Goal: Task Accomplishment & Management: Manage account settings

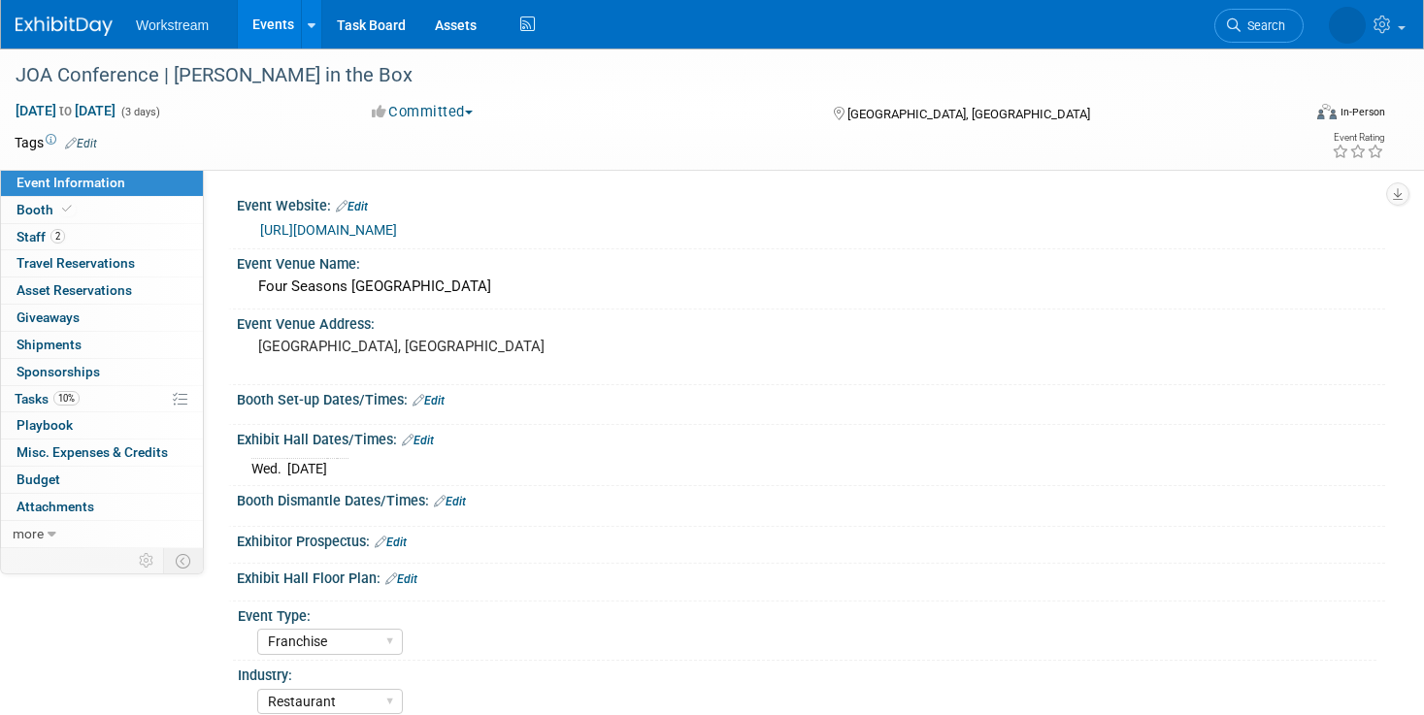
select select "Franchise"
select select "Restaurant"
select select "Tatia Meghdadi"
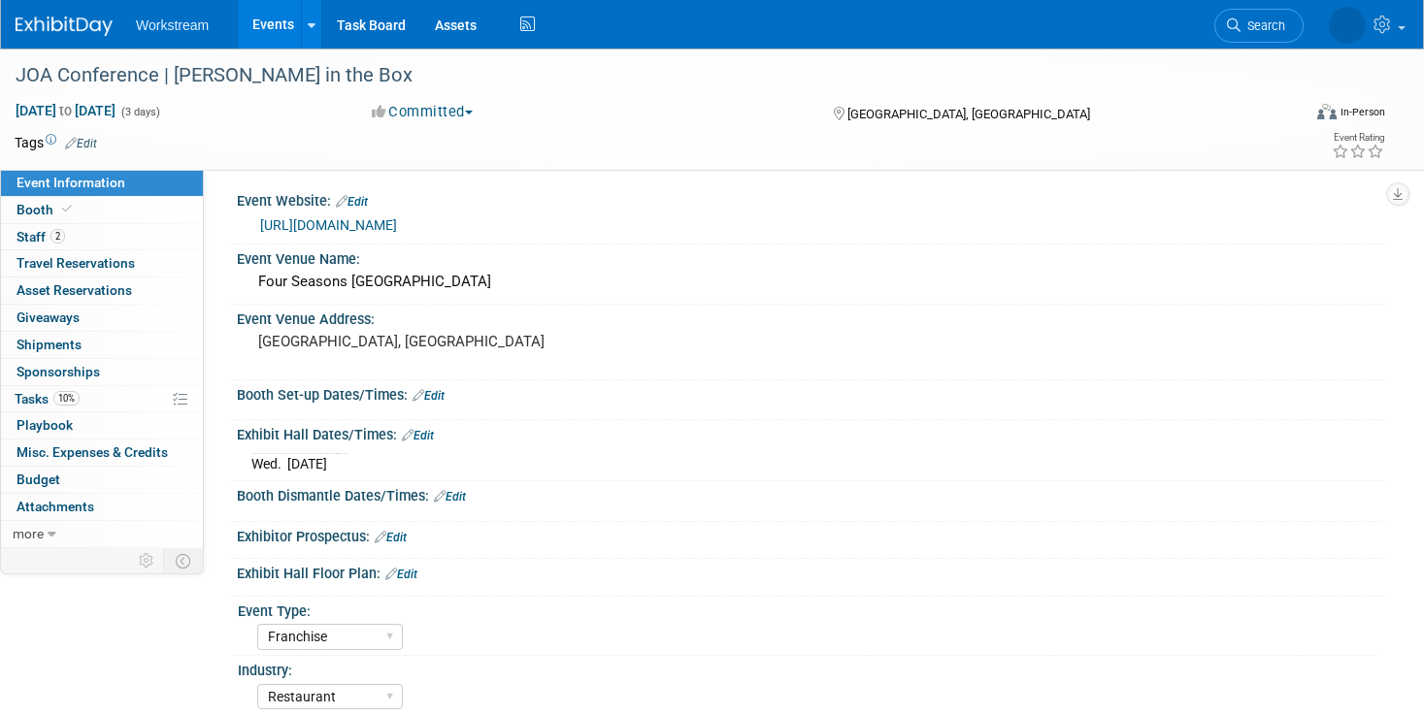
click at [270, 31] on link "Events" at bounding box center [273, 24] width 71 height 49
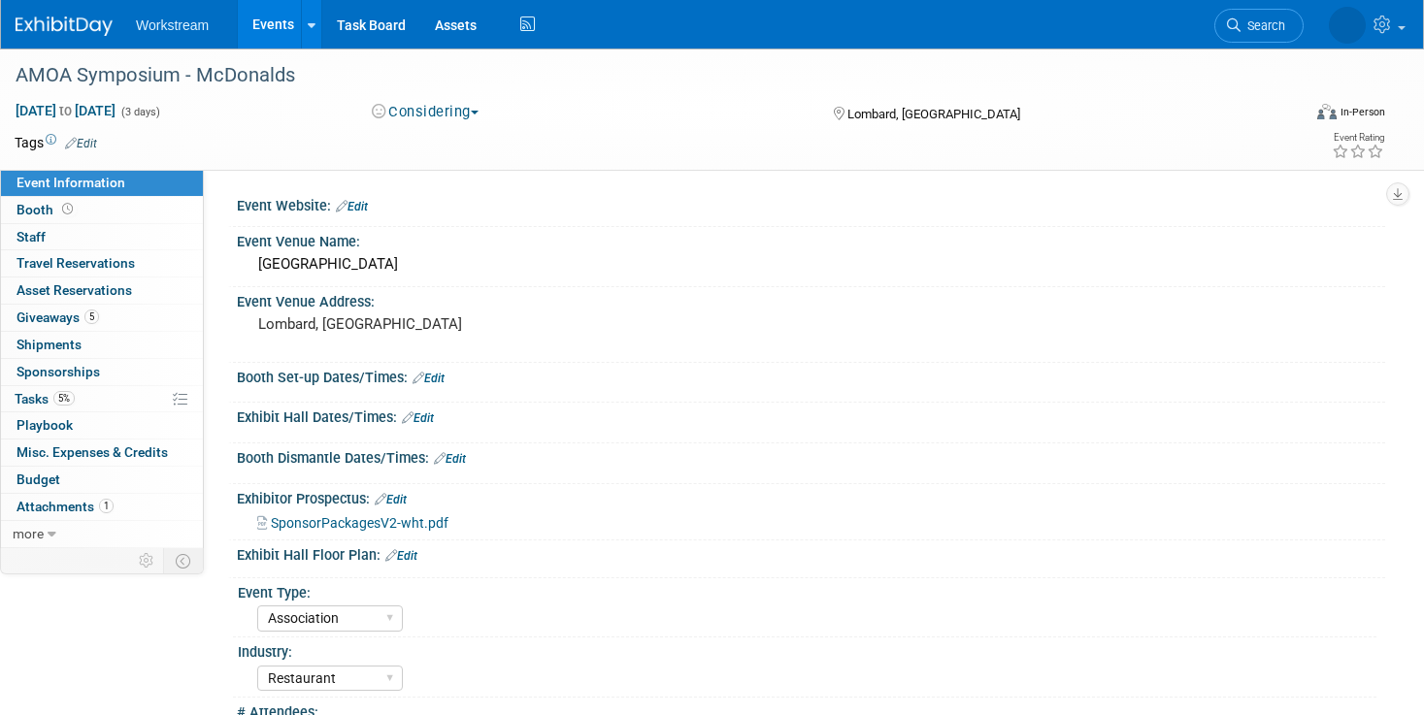
select select "Association"
select select "Restaurant"
select select "TBD"
select select "[PERSON_NAME]"
click at [37, 203] on span "Booth" at bounding box center [46, 210] width 60 height 16
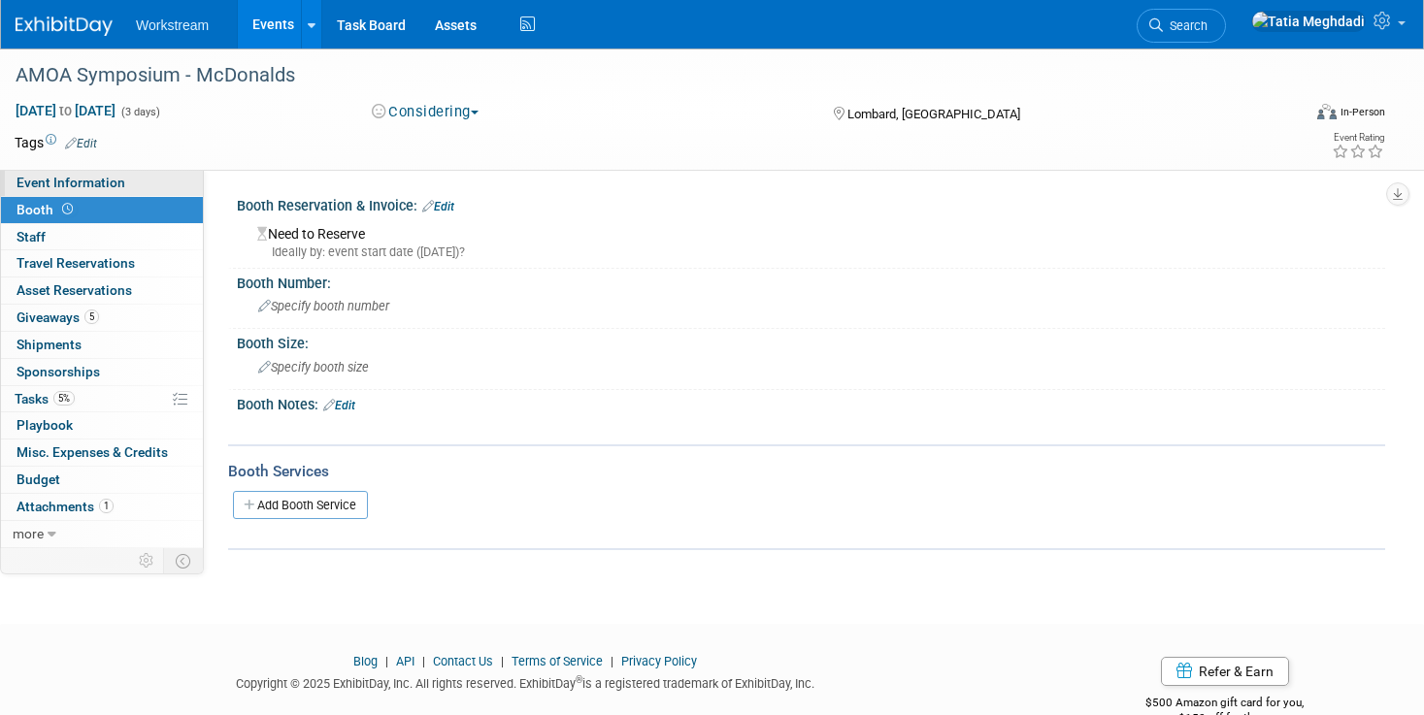
click at [41, 181] on span "Event Information" at bounding box center [70, 183] width 109 height 16
select select "Association"
select select "Restaurant"
select select "TBD"
select select "[PERSON_NAME]"
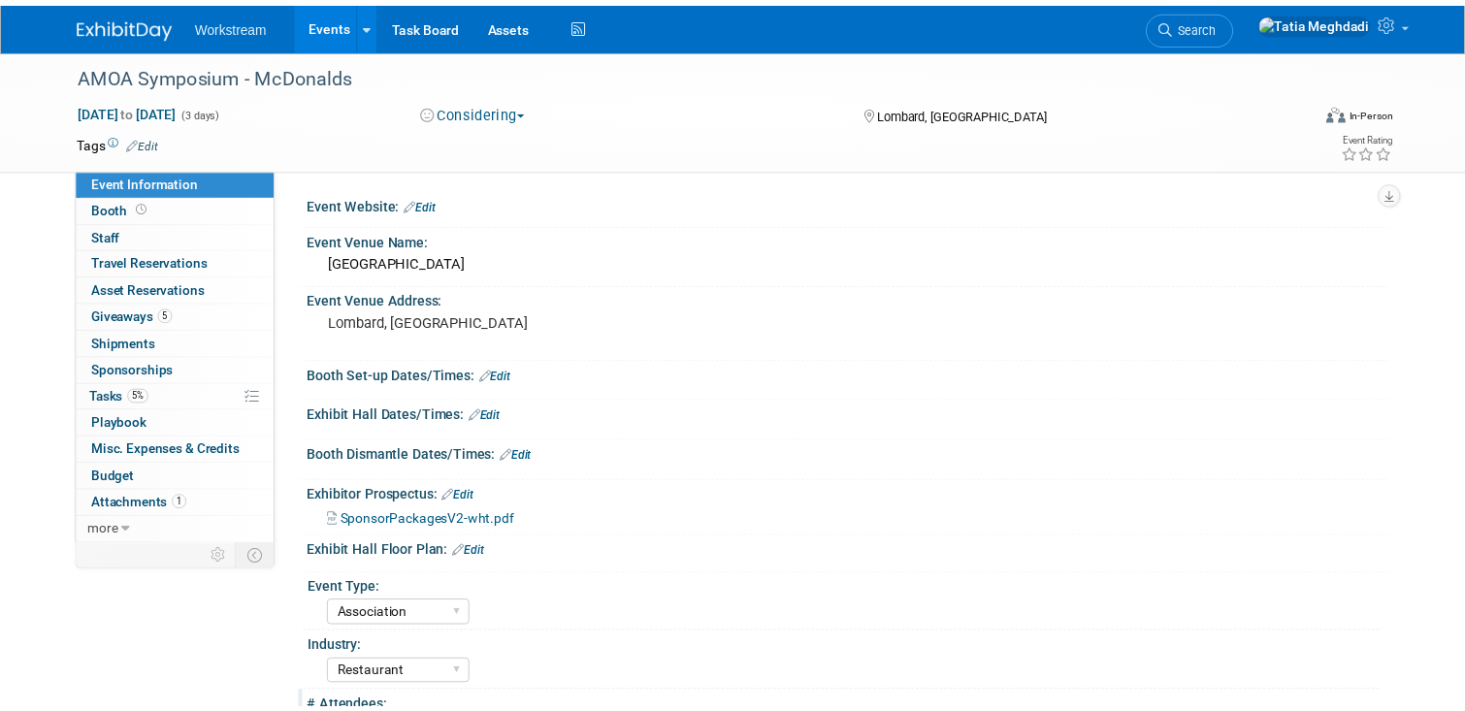
scroll to position [3, 0]
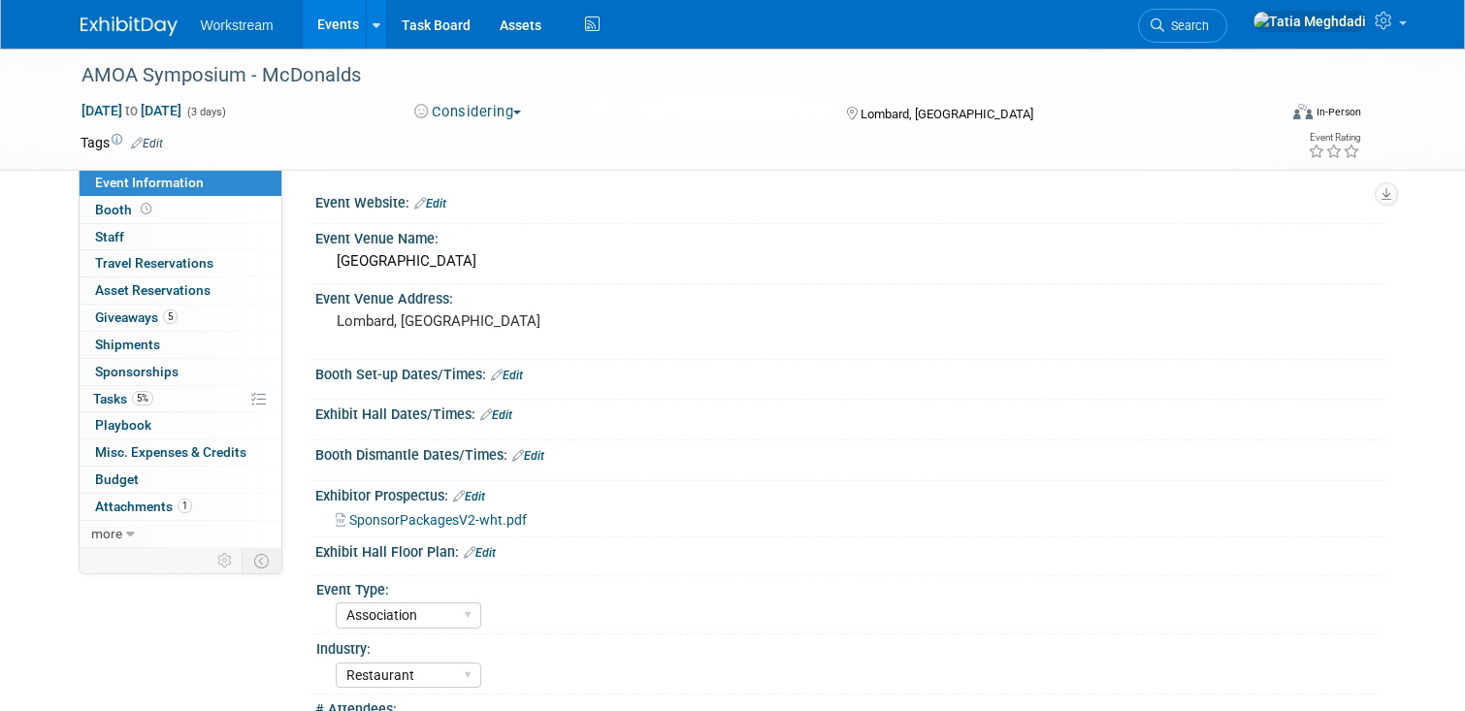
click at [462, 517] on span "SponsorPackagesV2-wht.pdf" at bounding box center [438, 520] width 178 height 16
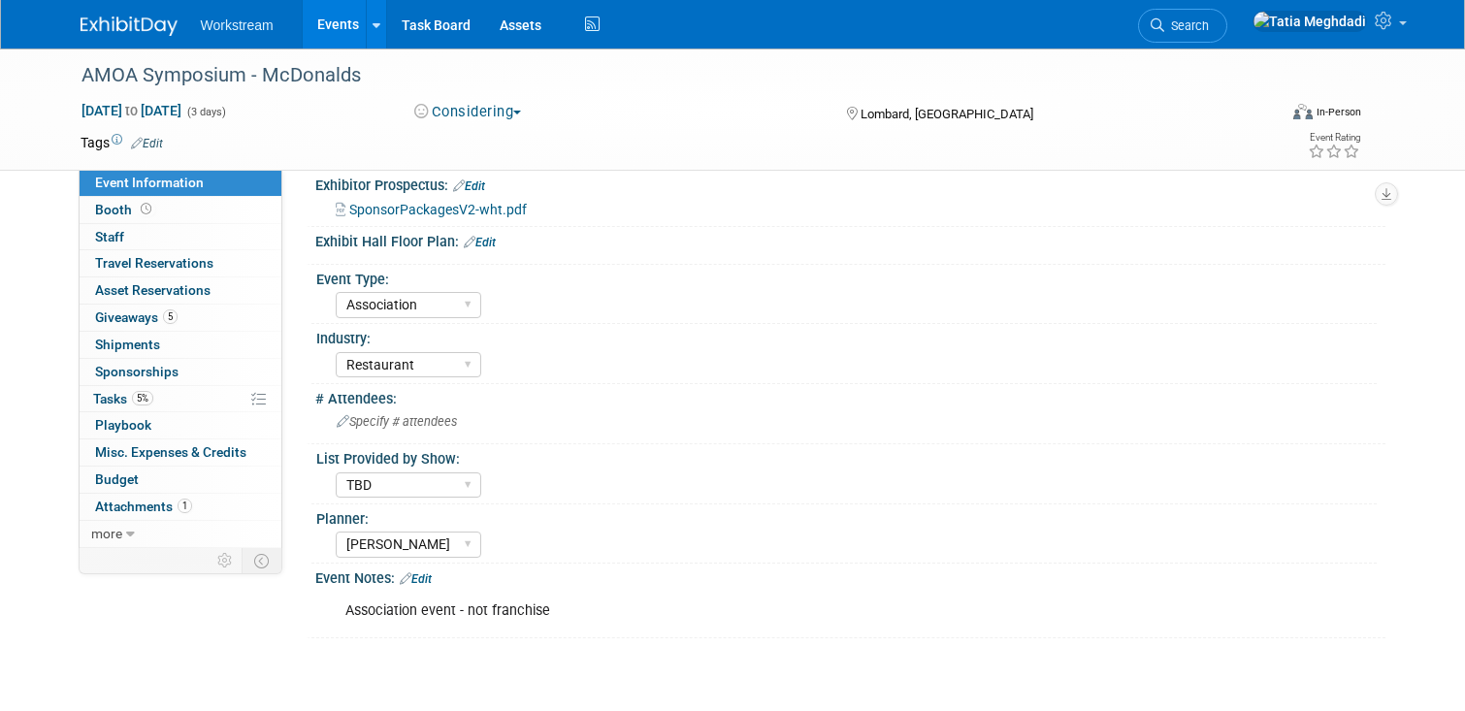
scroll to position [309, 0]
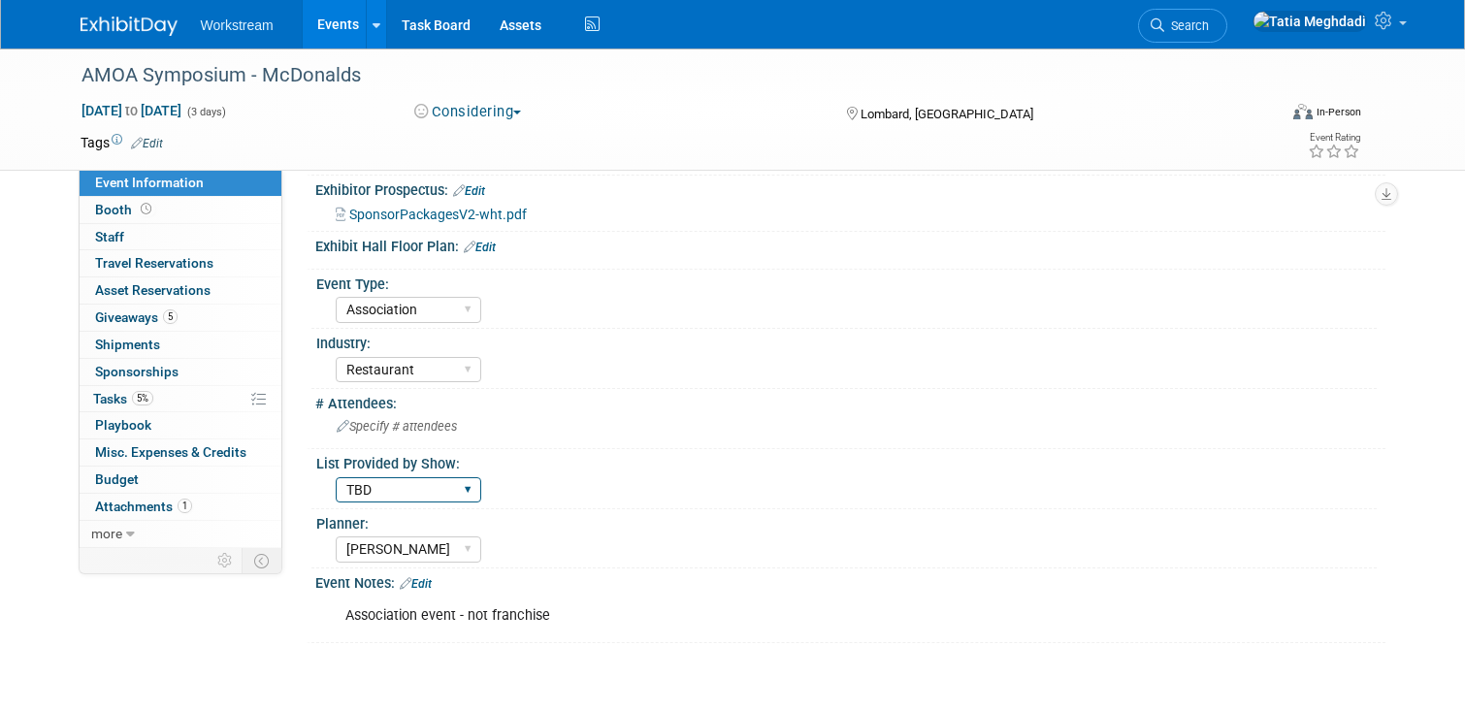
click at [389, 492] on select "Yes No TBD" at bounding box center [409, 490] width 146 height 26
select select "No"
click at [336, 477] on select "Yes No TBD" at bounding box center [409, 490] width 146 height 26
click at [152, 177] on span "Event Information" at bounding box center [149, 183] width 109 height 16
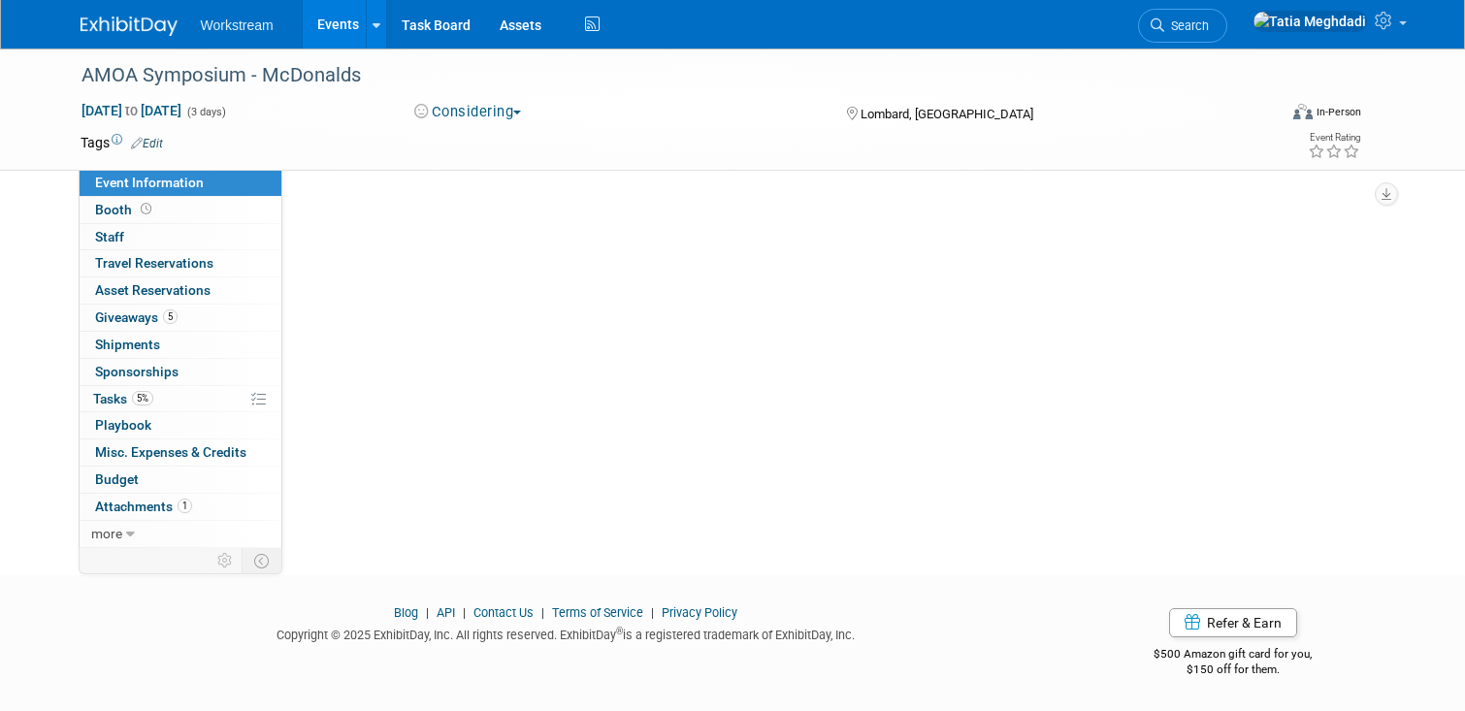
scroll to position [0, 0]
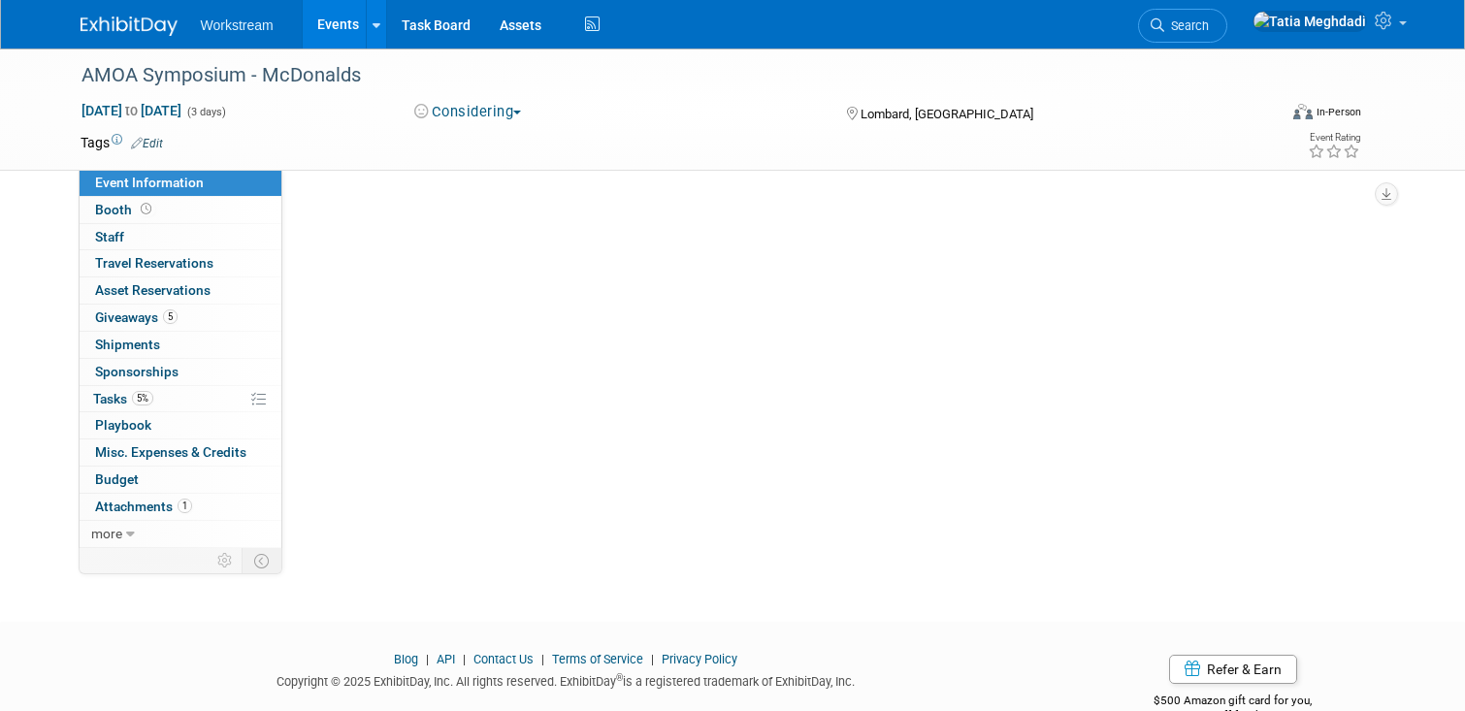
select select "Association"
select select "Restaurant"
select select "No"
select select "[PERSON_NAME]"
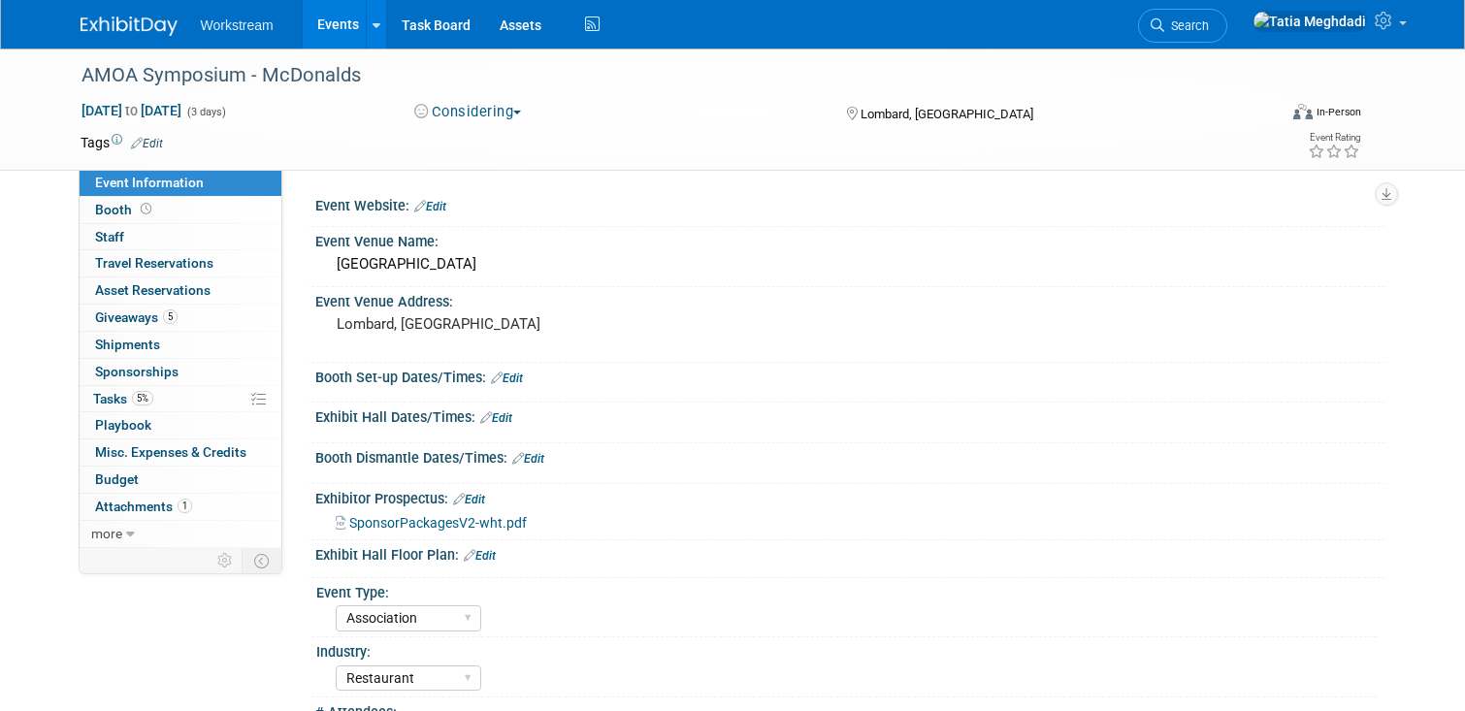
scroll to position [2, 0]
click at [109, 370] on span "Sponsorships 0" at bounding box center [136, 372] width 83 height 16
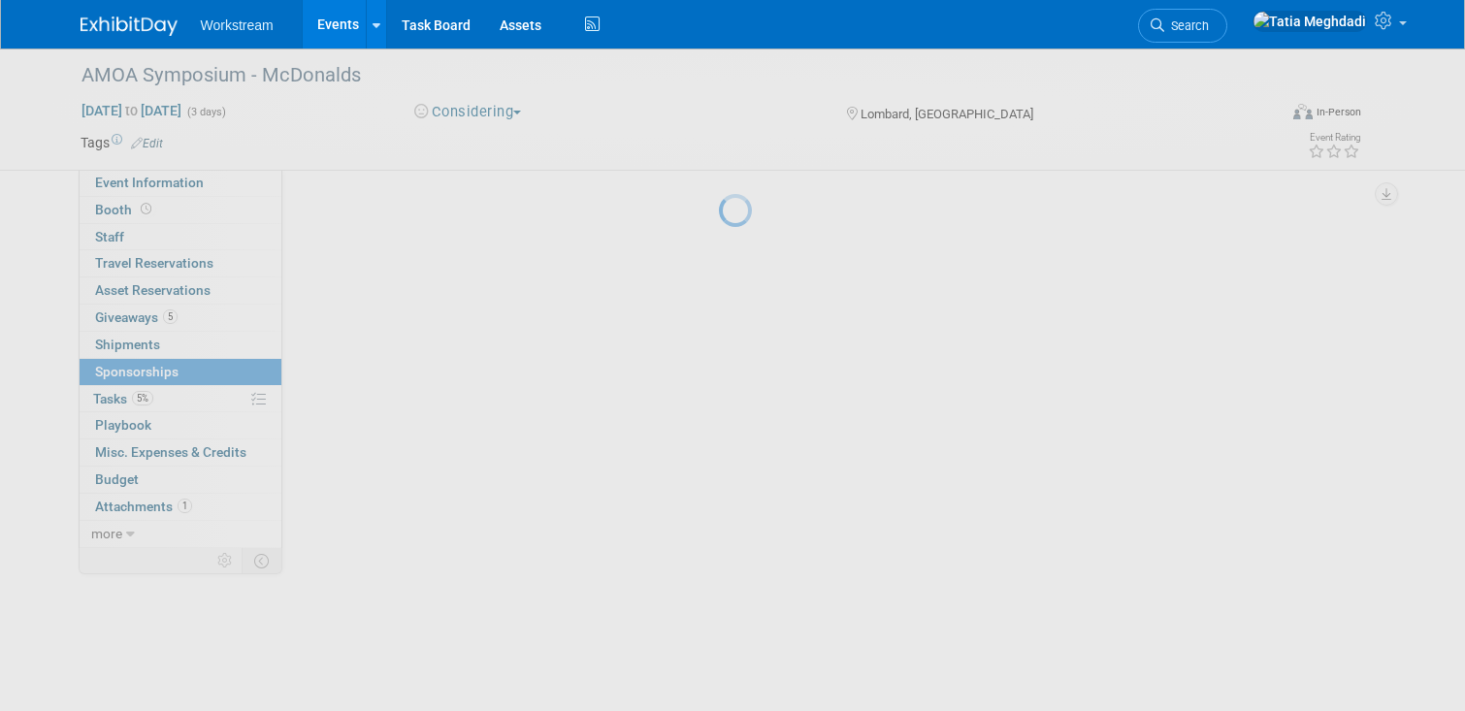
scroll to position [0, 0]
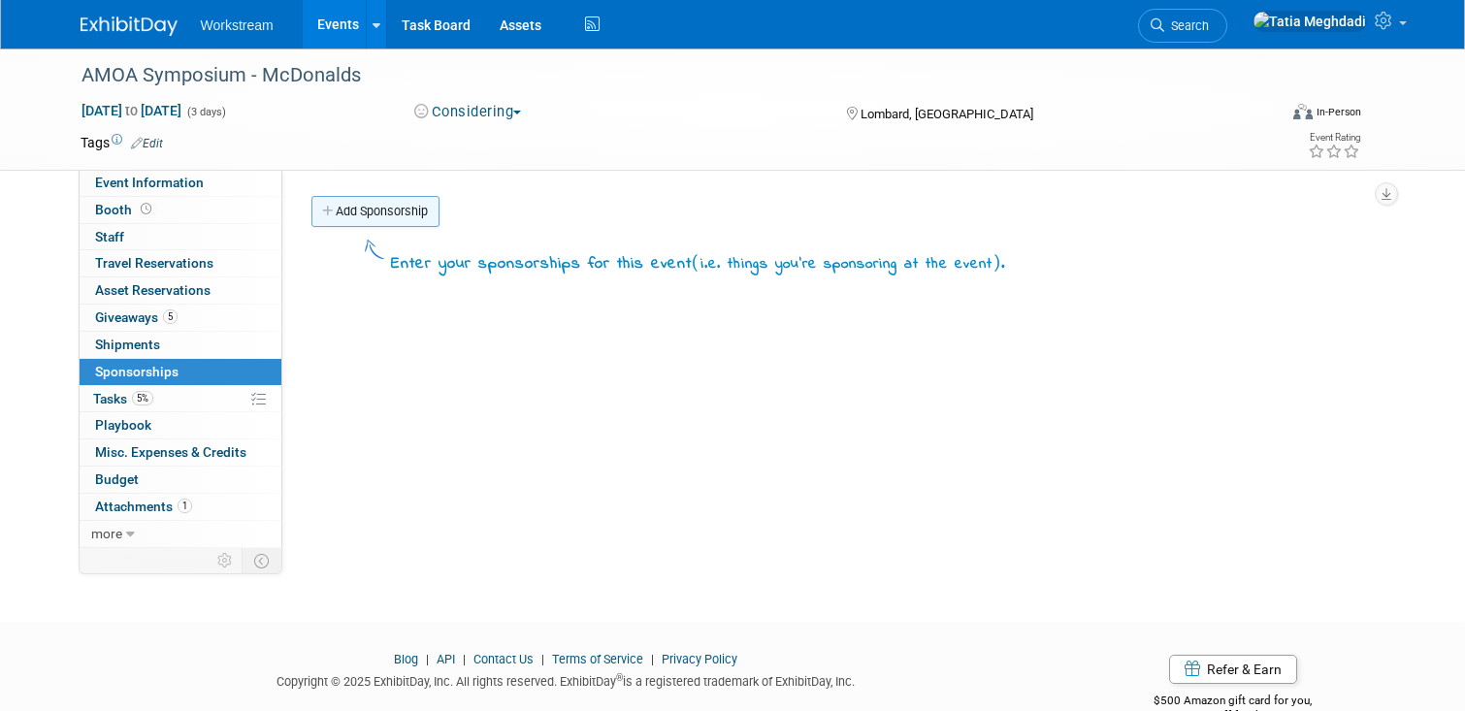
click at [346, 216] on link "Add Sponsorship" at bounding box center [376, 211] width 128 height 31
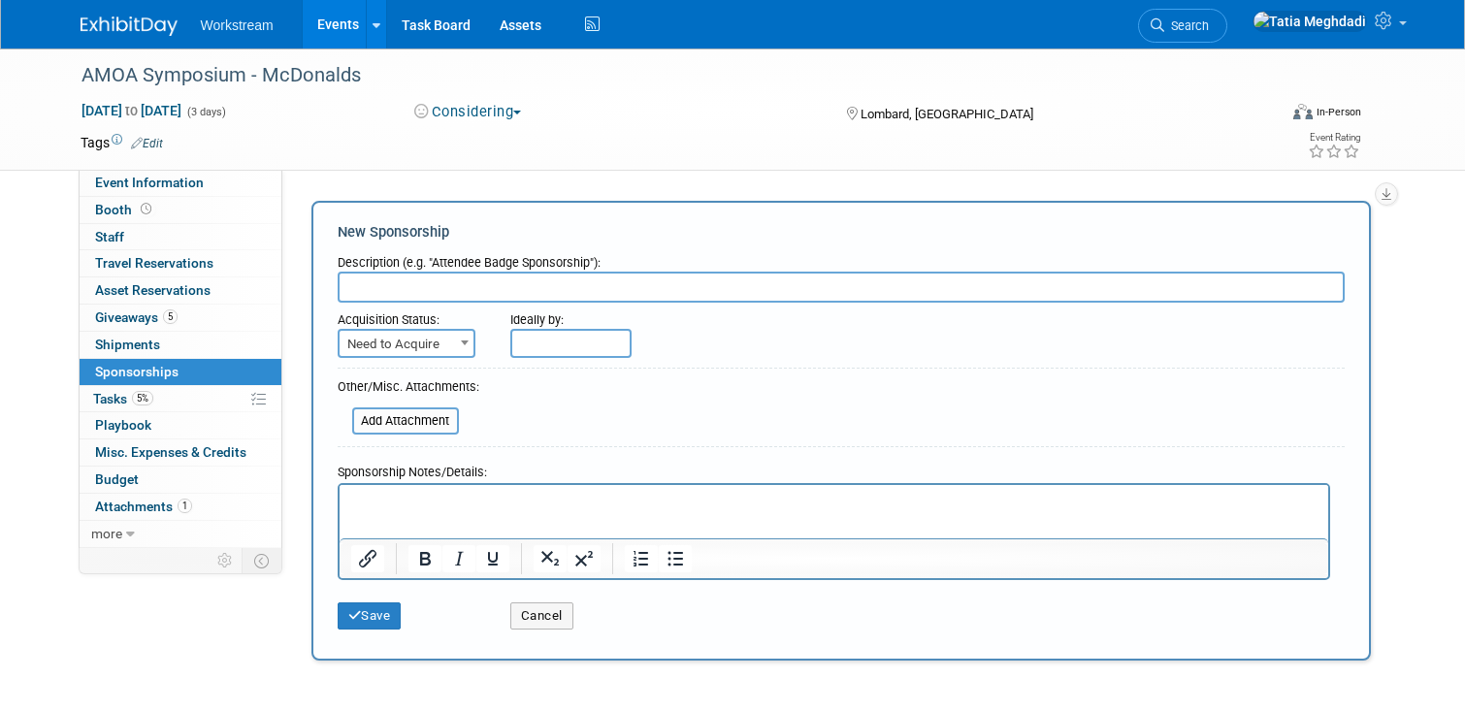
click at [367, 496] on p "Rich Text Area. Press ALT-0 for help." at bounding box center [833, 501] width 967 height 19
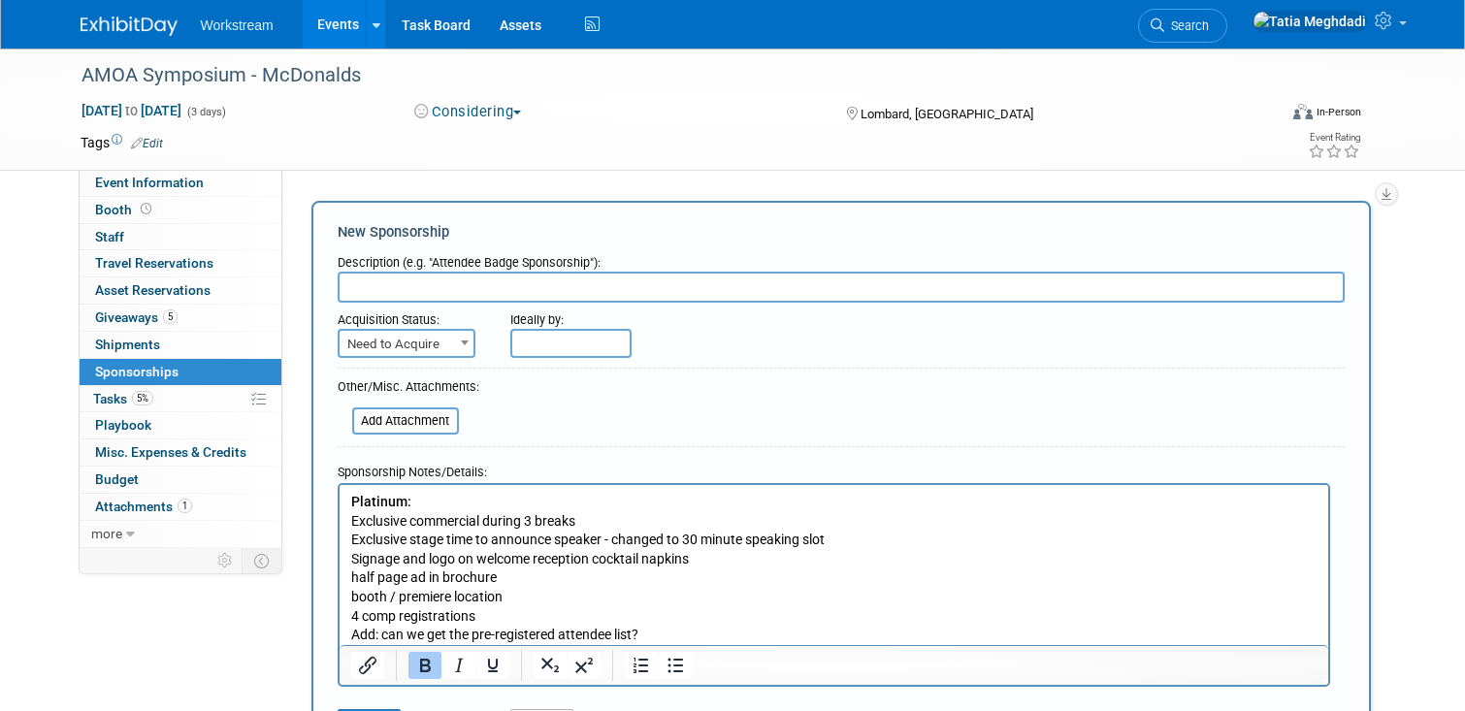
scroll to position [24, 0]
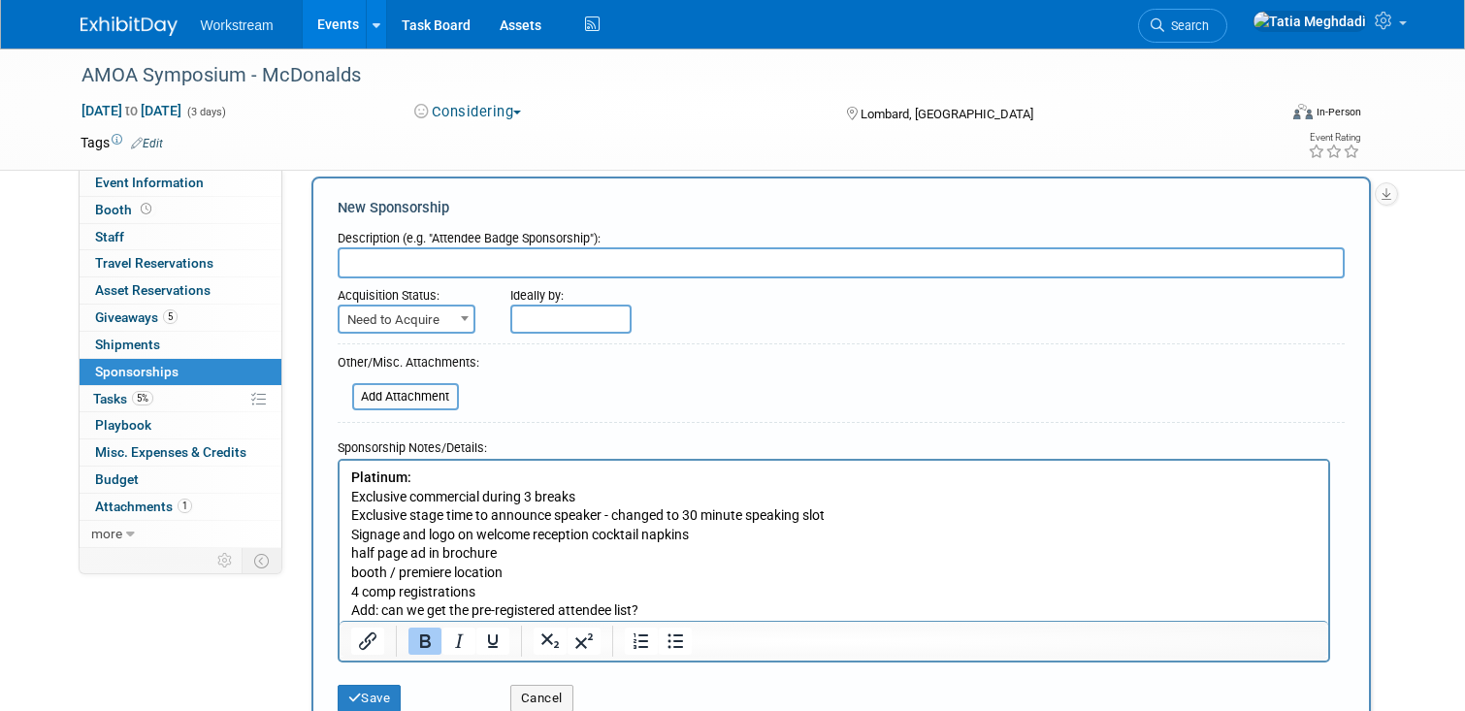
click at [850, 514] on p "Exclusive stage time to announce speaker - changed to 30 minute speaking slot" at bounding box center [833, 515] width 967 height 19
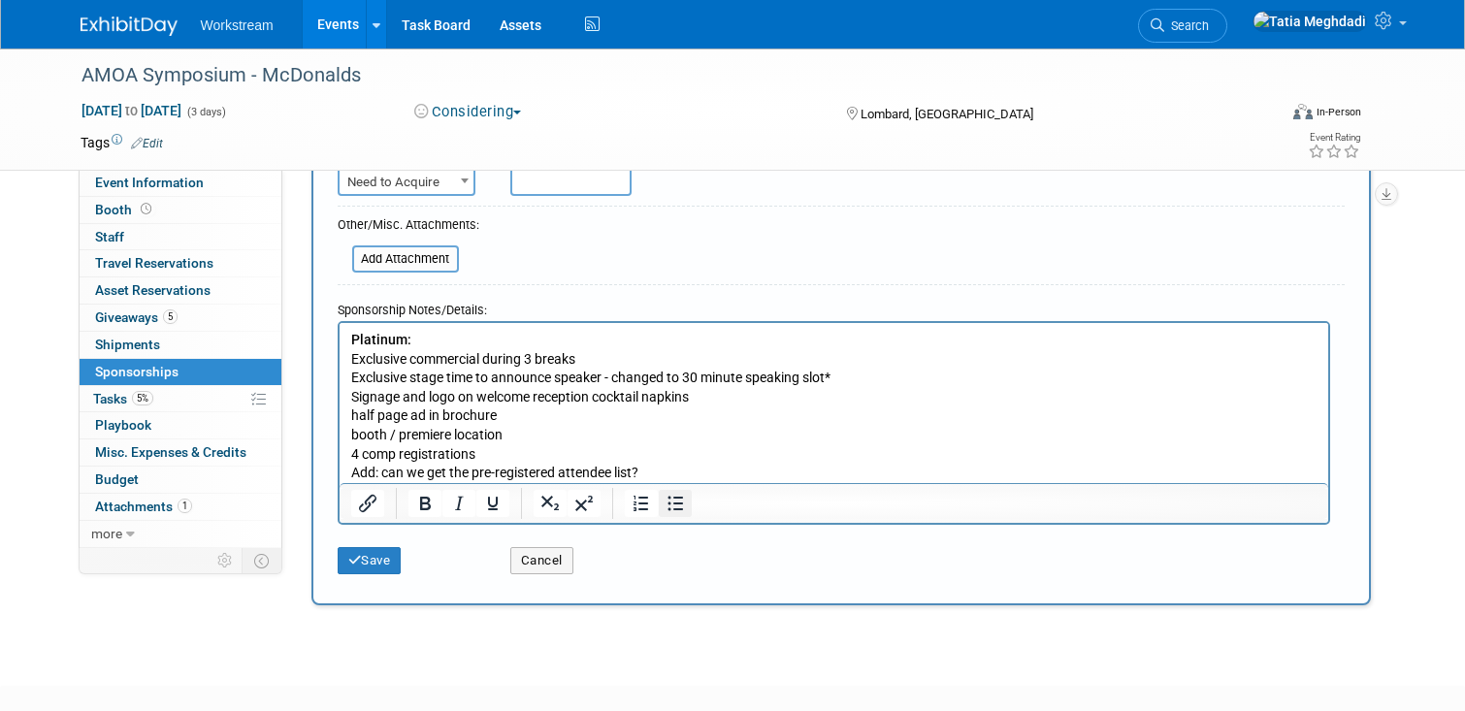
scroll to position [171, 0]
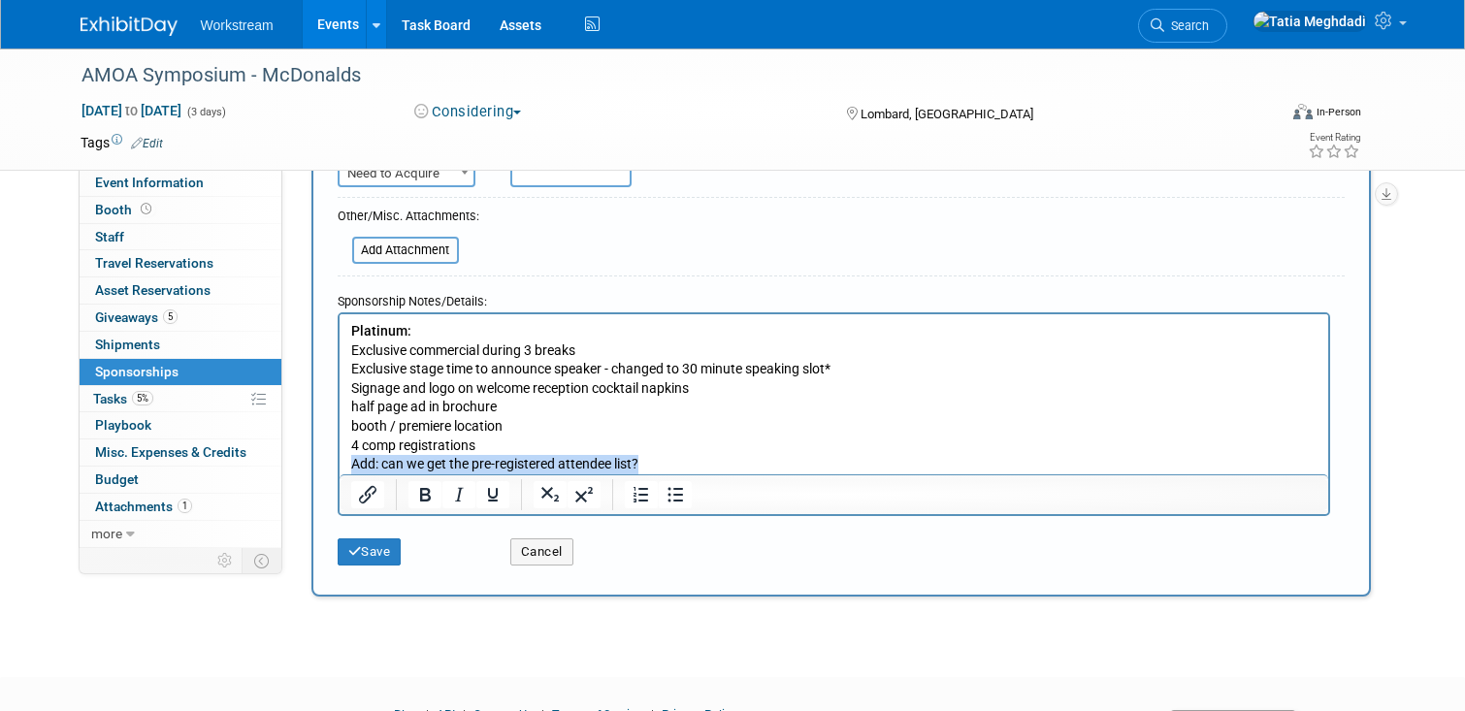
drag, startPoint x: 354, startPoint y: 463, endPoint x: 710, endPoint y: 468, distance: 356.2
click at [710, 468] on p "Add: can we get the pre-registered attendee list?" at bounding box center [833, 463] width 967 height 19
click at [523, 447] on p "4 comp registrations" at bounding box center [833, 445] width 967 height 19
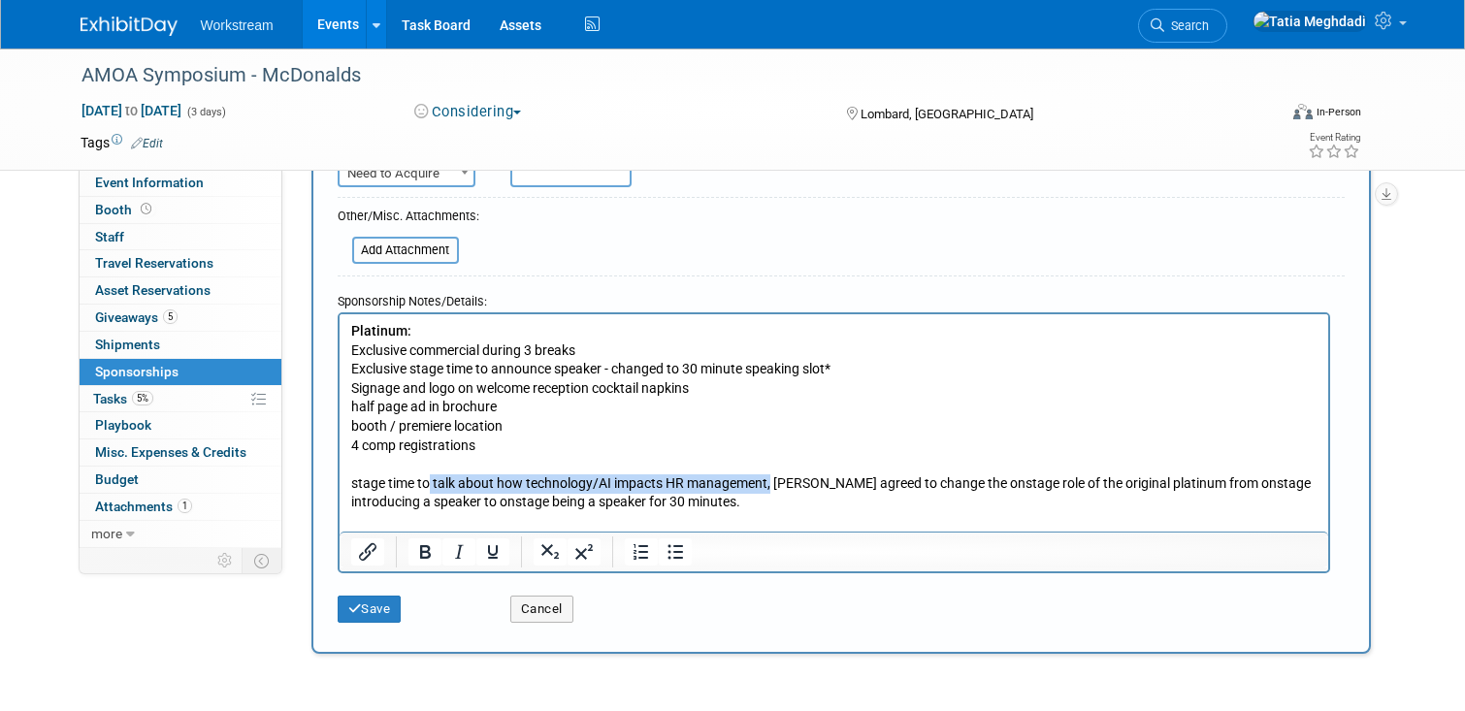
drag, startPoint x: 424, startPoint y: 484, endPoint x: 769, endPoint y: 483, distance: 344.5
click at [769, 483] on p "stage time to talk about how technology/AI impacts HR management, Jimmy agreed …" at bounding box center [833, 493] width 967 height 38
click at [752, 505] on p "stage time to talk about how technology/AI impacts HR management, Jimmy agreed …" at bounding box center [833, 493] width 967 height 38
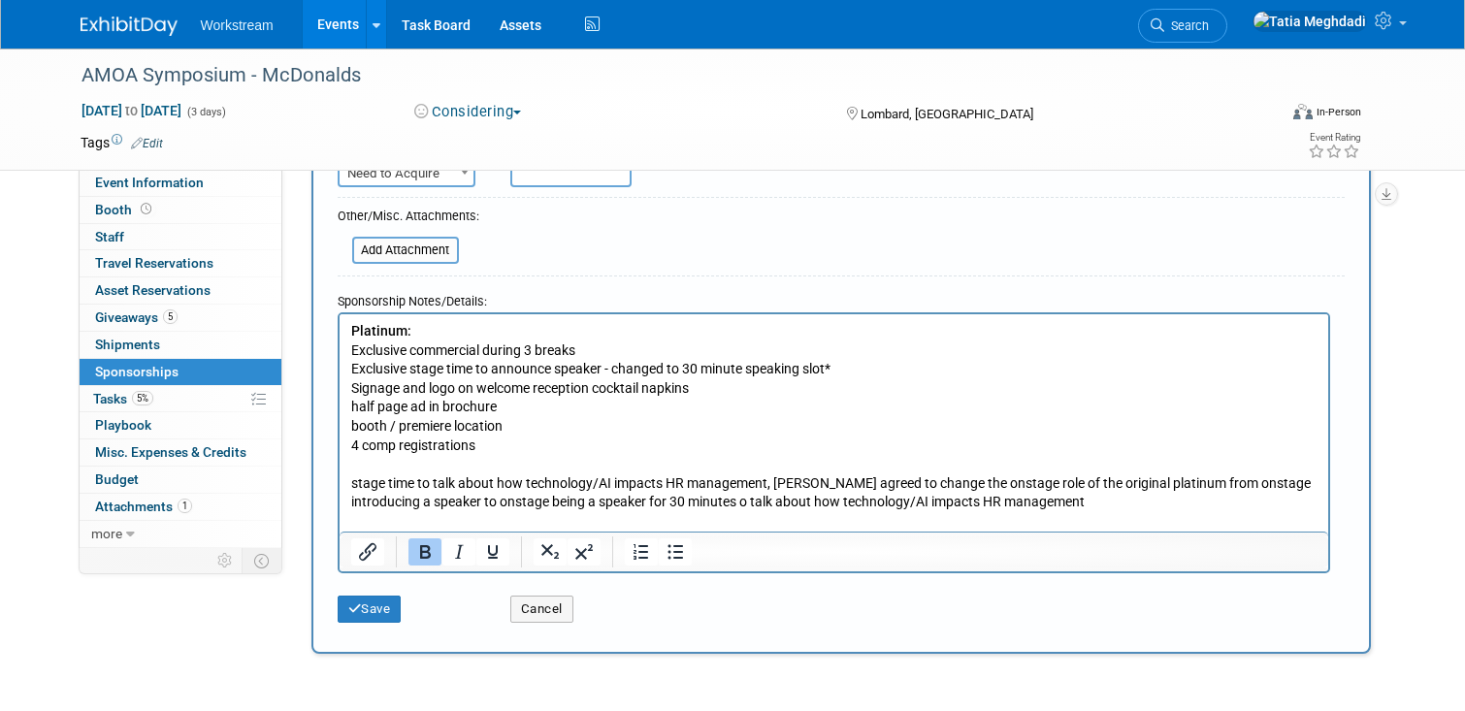
click at [738, 501] on p "stage time to talk about how technology/AI impacts HR management, Jimmy agreed …" at bounding box center [833, 493] width 967 height 38
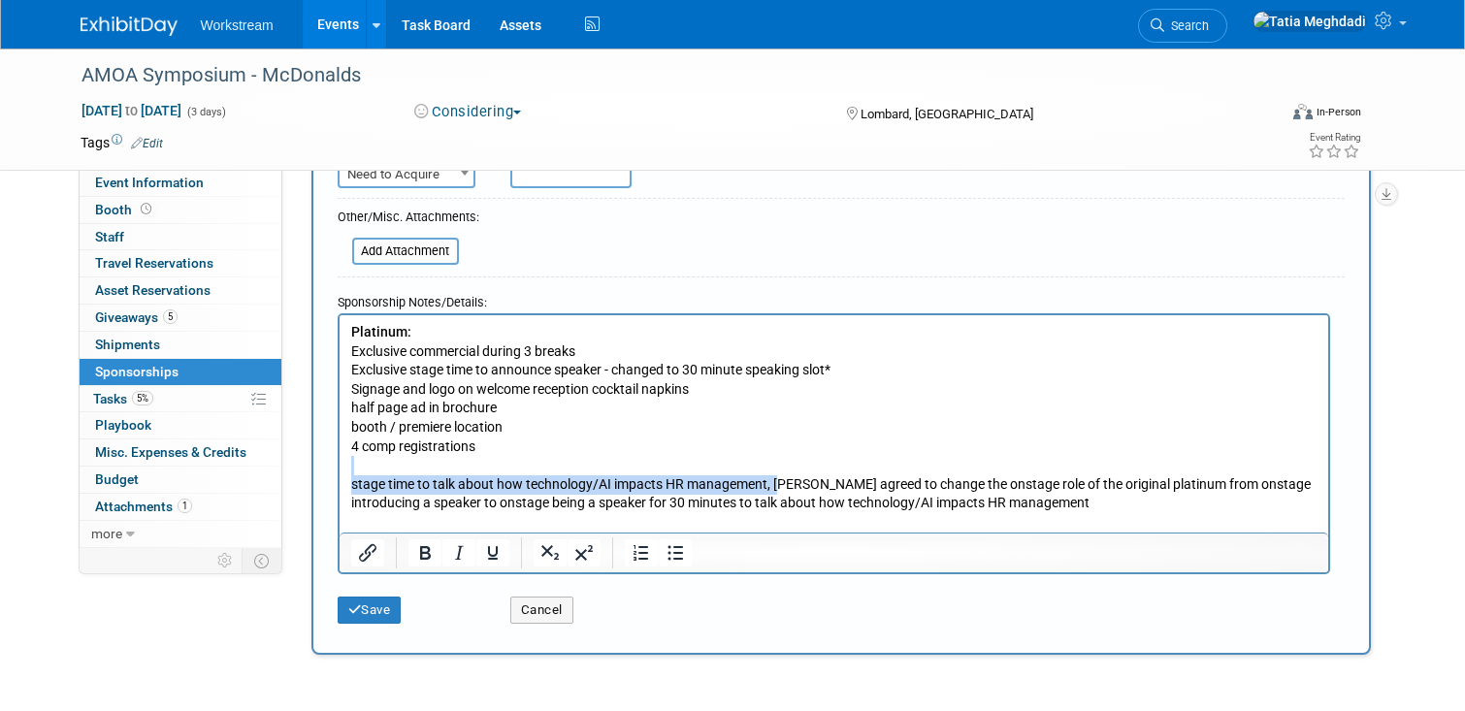
drag, startPoint x: 778, startPoint y: 483, endPoint x: 320, endPoint y: 464, distance: 458.4
click at [339, 464] on html "Platinum: Exclusive commercial during 3 breaks Exclusive stage time to announce…" at bounding box center [833, 422] width 989 height 217
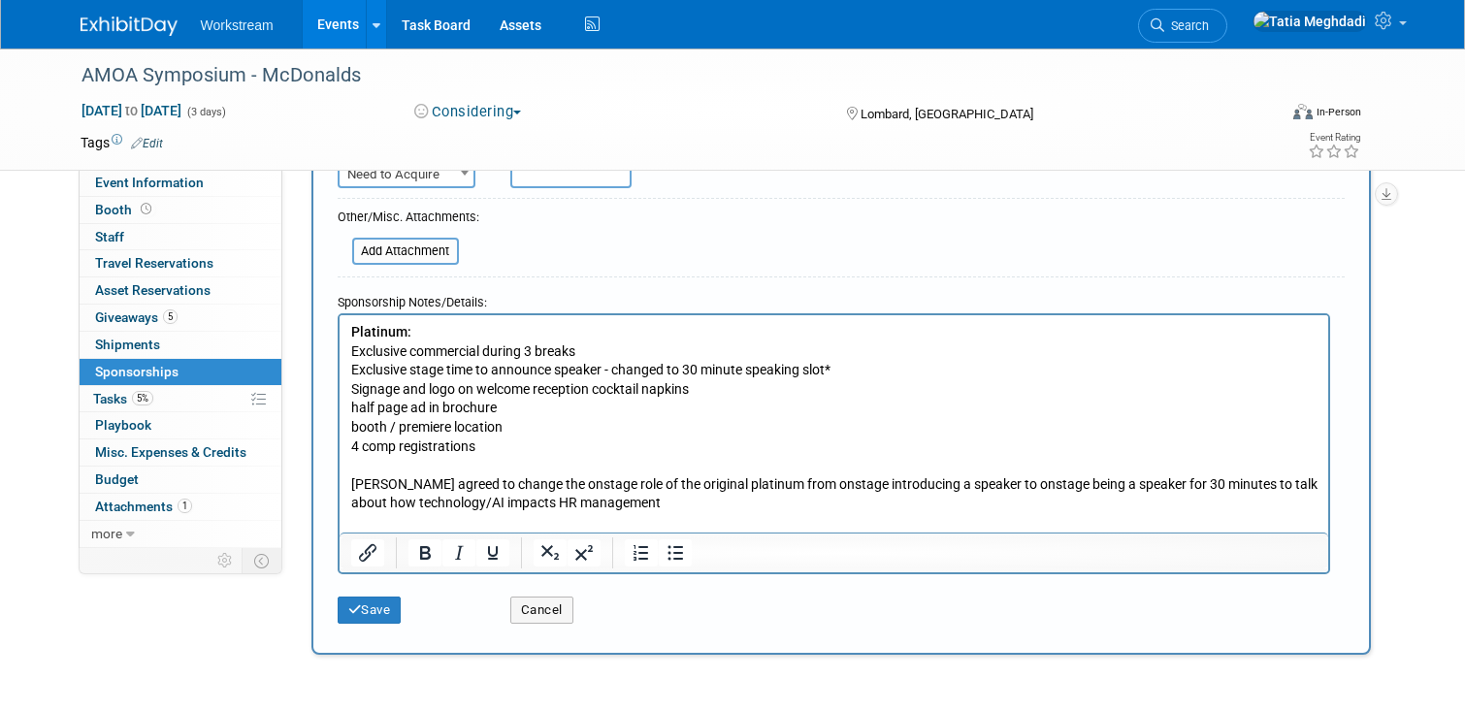
click at [641, 484] on p "Jimmy agreed to change the onstage role of the original platinum from onstage i…" at bounding box center [833, 494] width 967 height 38
click at [624, 480] on p "Jimmy agreed to change the onstage role of the original platinum from onstage i…" at bounding box center [833, 494] width 967 height 38
click at [618, 484] on p "Jimmy agreed to change the onstage role of the original platinum from onstage i…" at bounding box center [833, 494] width 967 height 38
click at [630, 485] on p "Jimmy agreed to change the original platinum from onstage introducing a speaker…" at bounding box center [833, 494] width 967 height 38
click at [382, 607] on button "Save" at bounding box center [370, 610] width 64 height 27
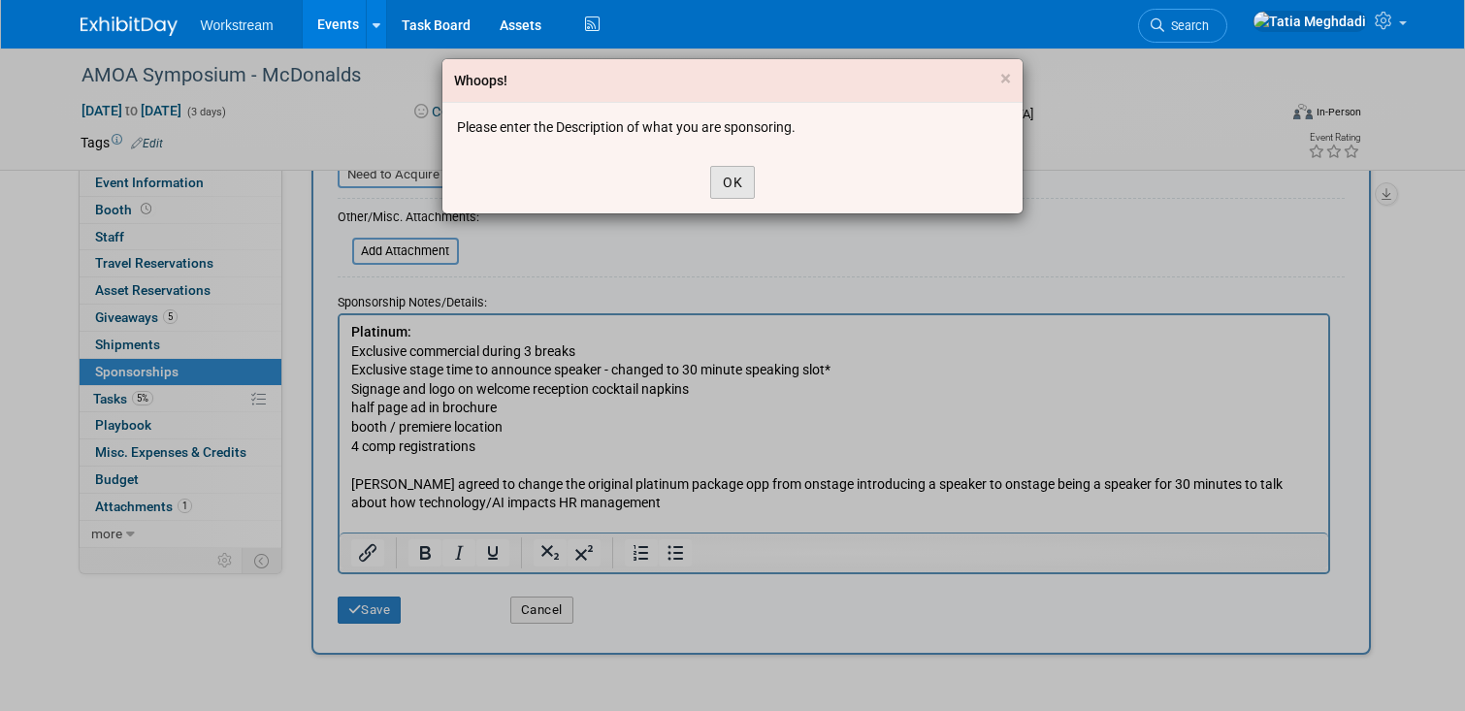
click at [723, 182] on button "OK" at bounding box center [732, 182] width 45 height 33
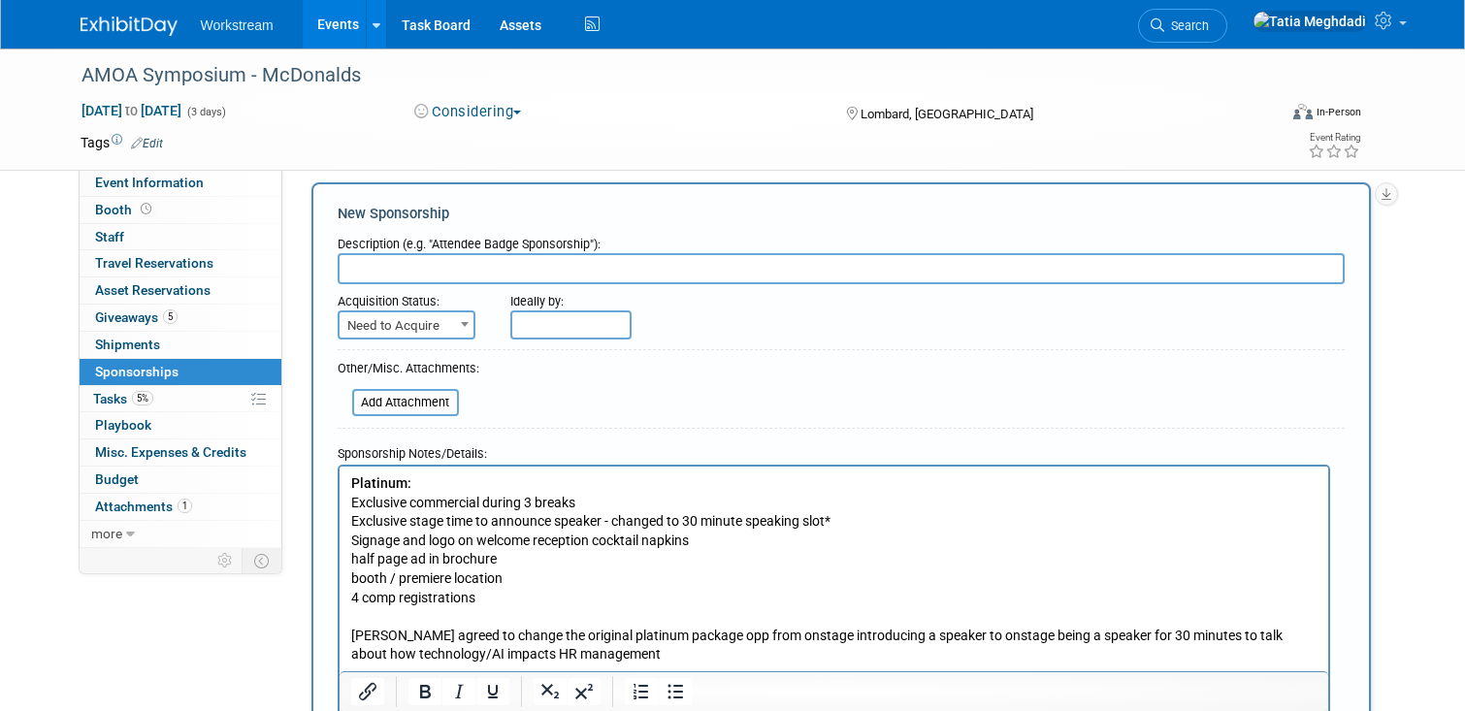
scroll to position [0, 0]
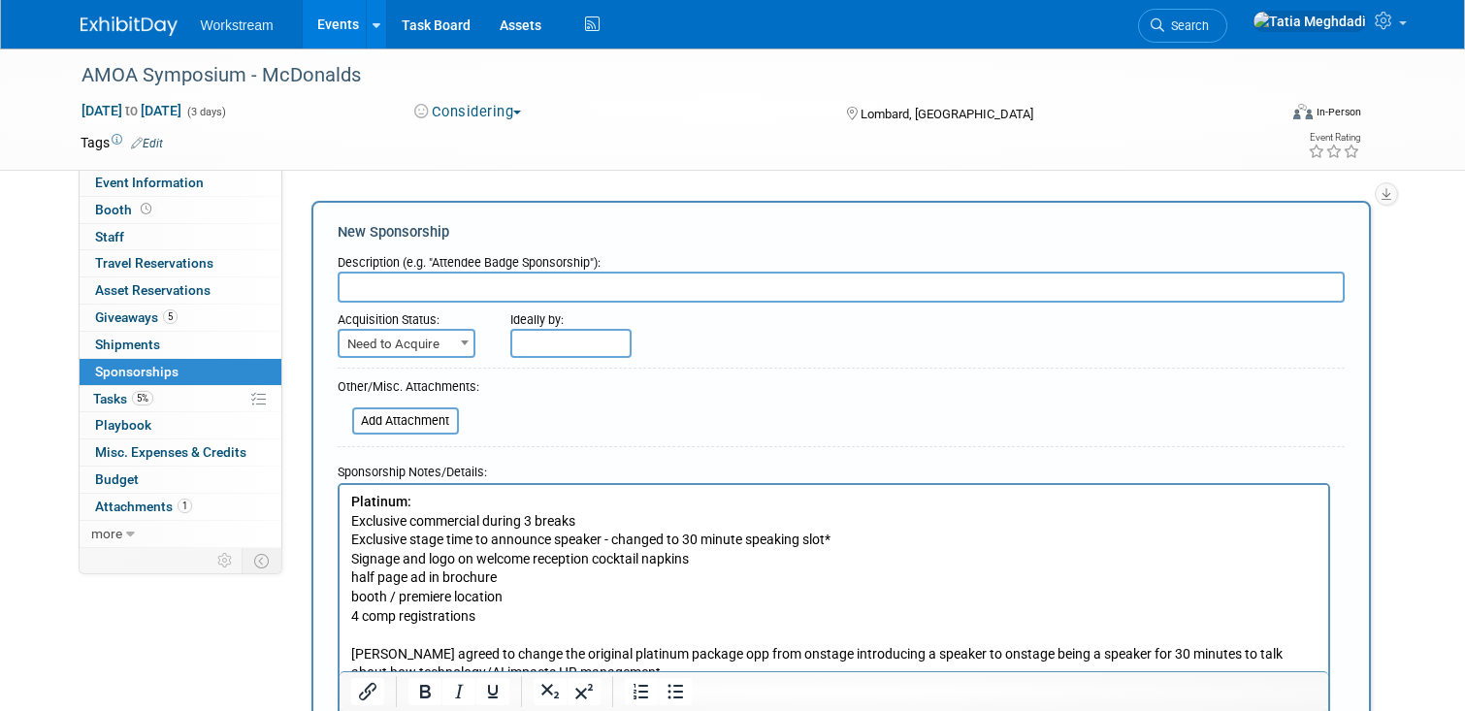
click at [410, 288] on input "text" at bounding box center [841, 287] width 1007 height 31
type input "Platinum Sponsorship"
click at [545, 343] on input "text" at bounding box center [570, 343] width 121 height 29
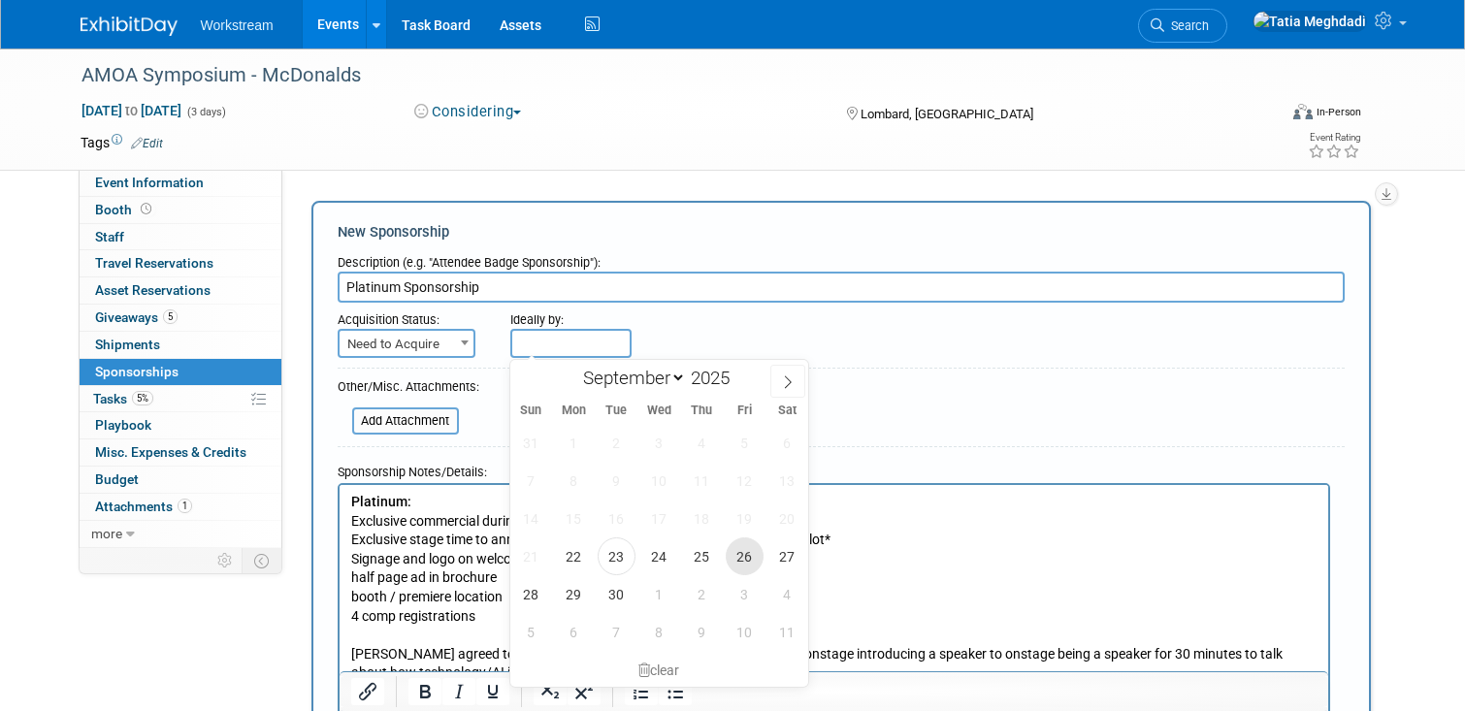
click at [745, 556] on span "26" at bounding box center [745, 557] width 38 height 38
type input "Sep 26, 2025"
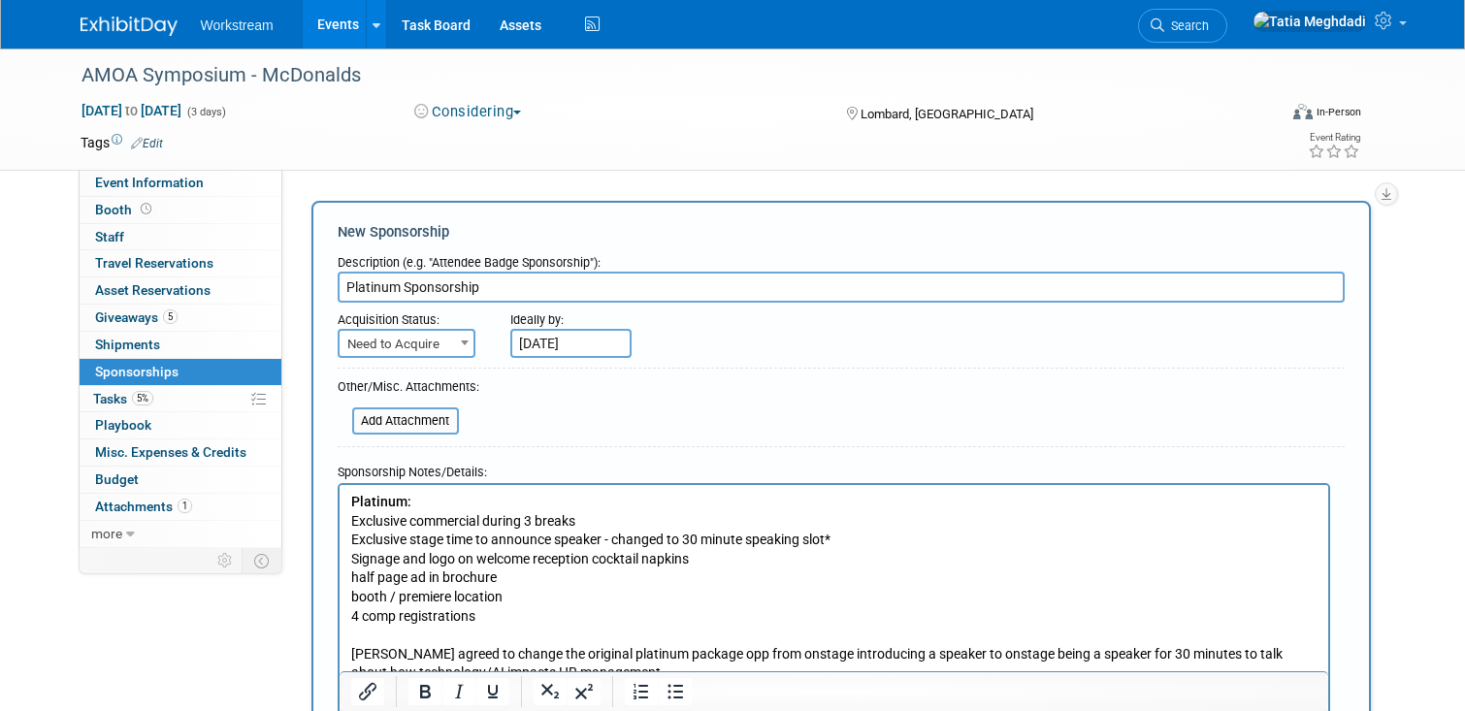
click at [429, 504] on p "Platinum:" at bounding box center [833, 501] width 967 height 19
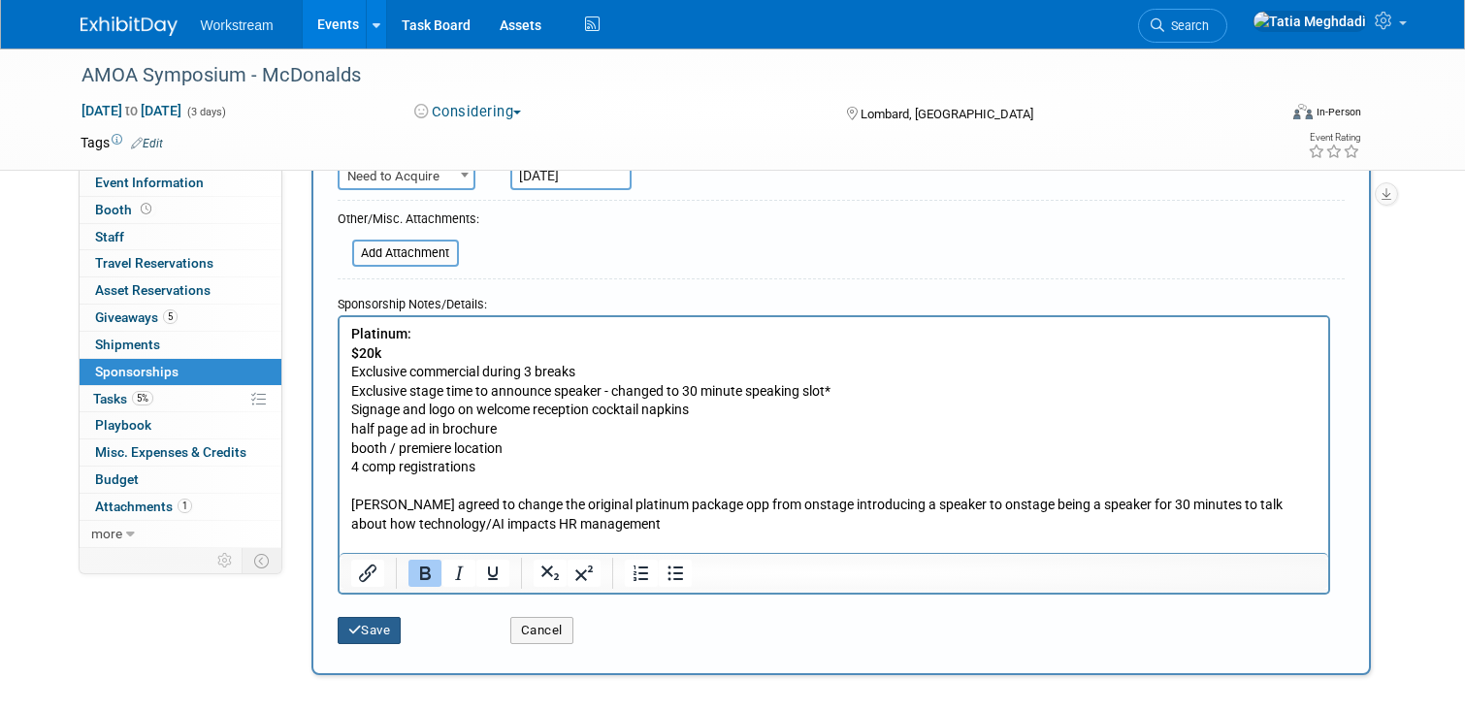
click at [370, 626] on button "Save" at bounding box center [370, 630] width 64 height 27
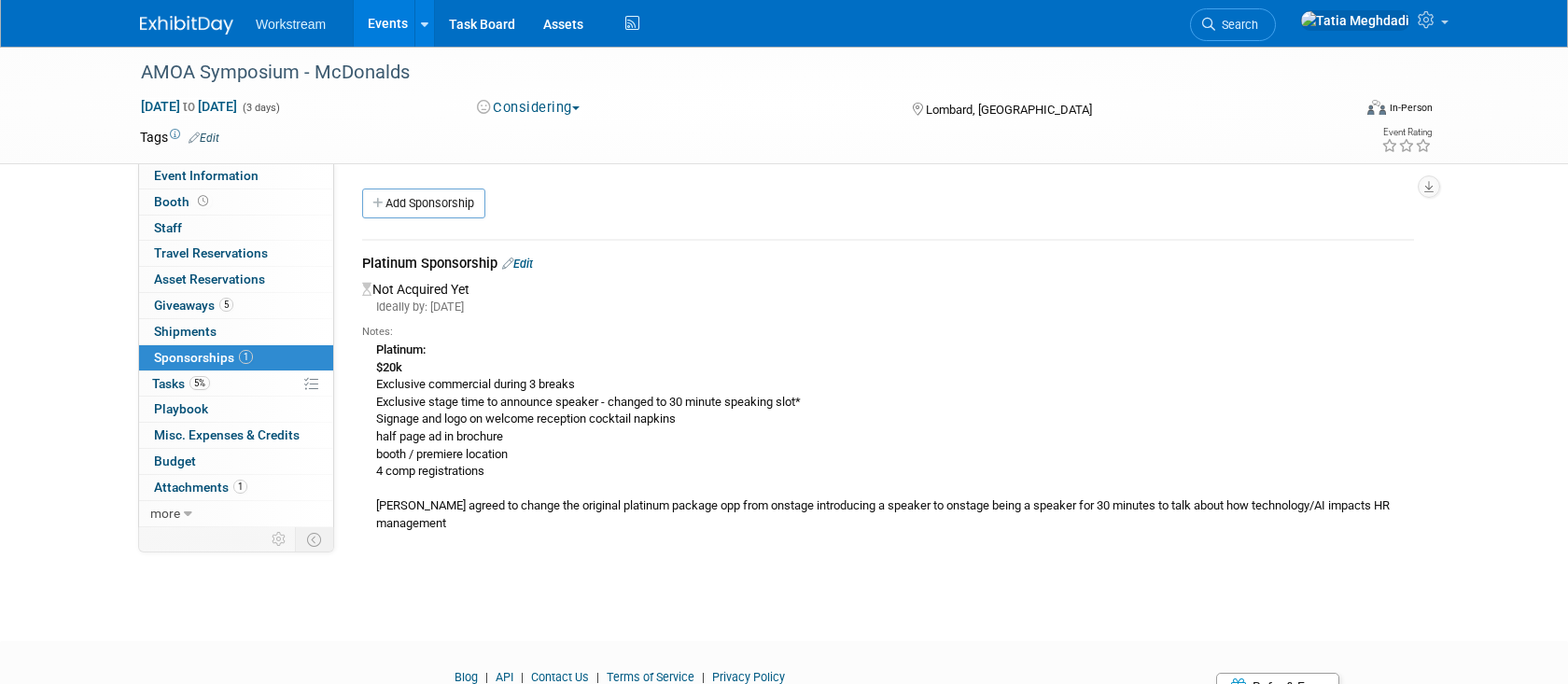
click at [386, 24] on link "Events" at bounding box center [388, 23] width 68 height 47
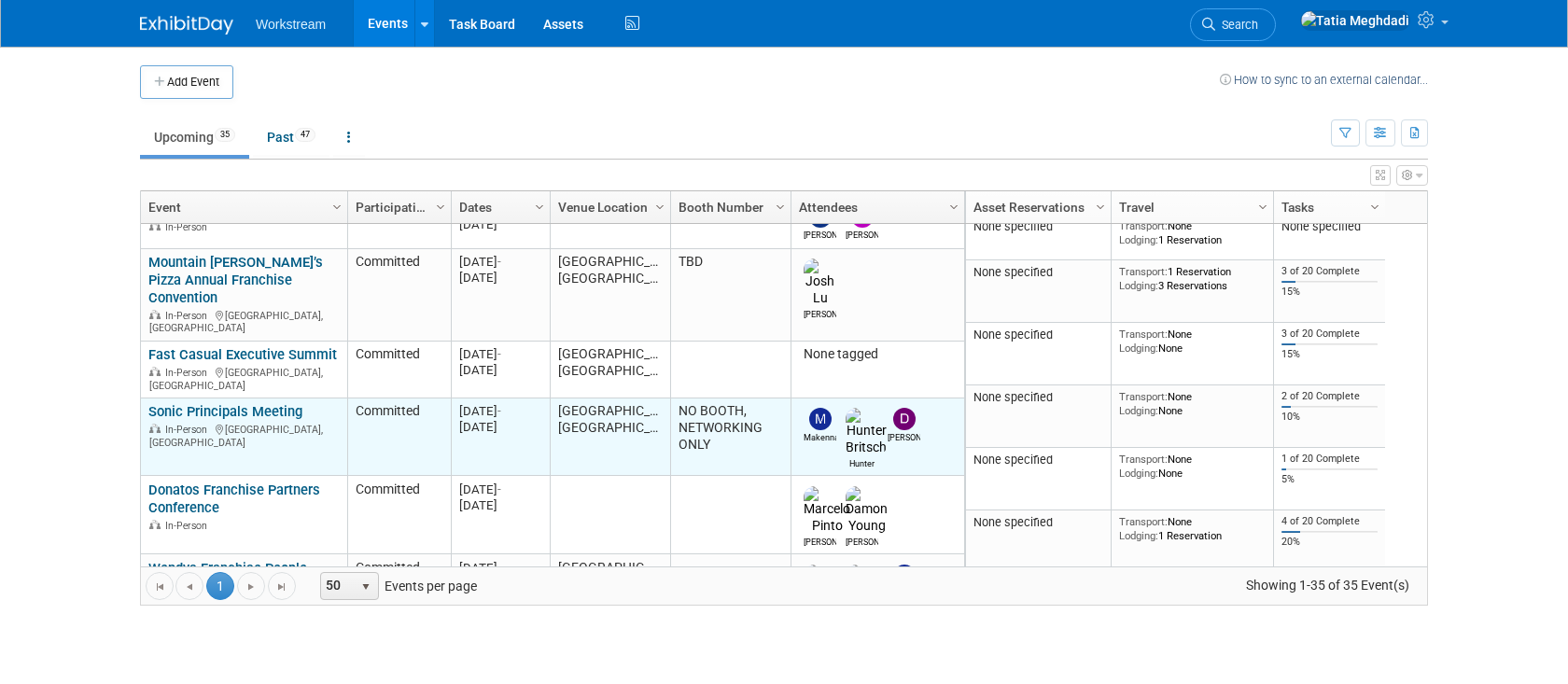
scroll to position [461, 0]
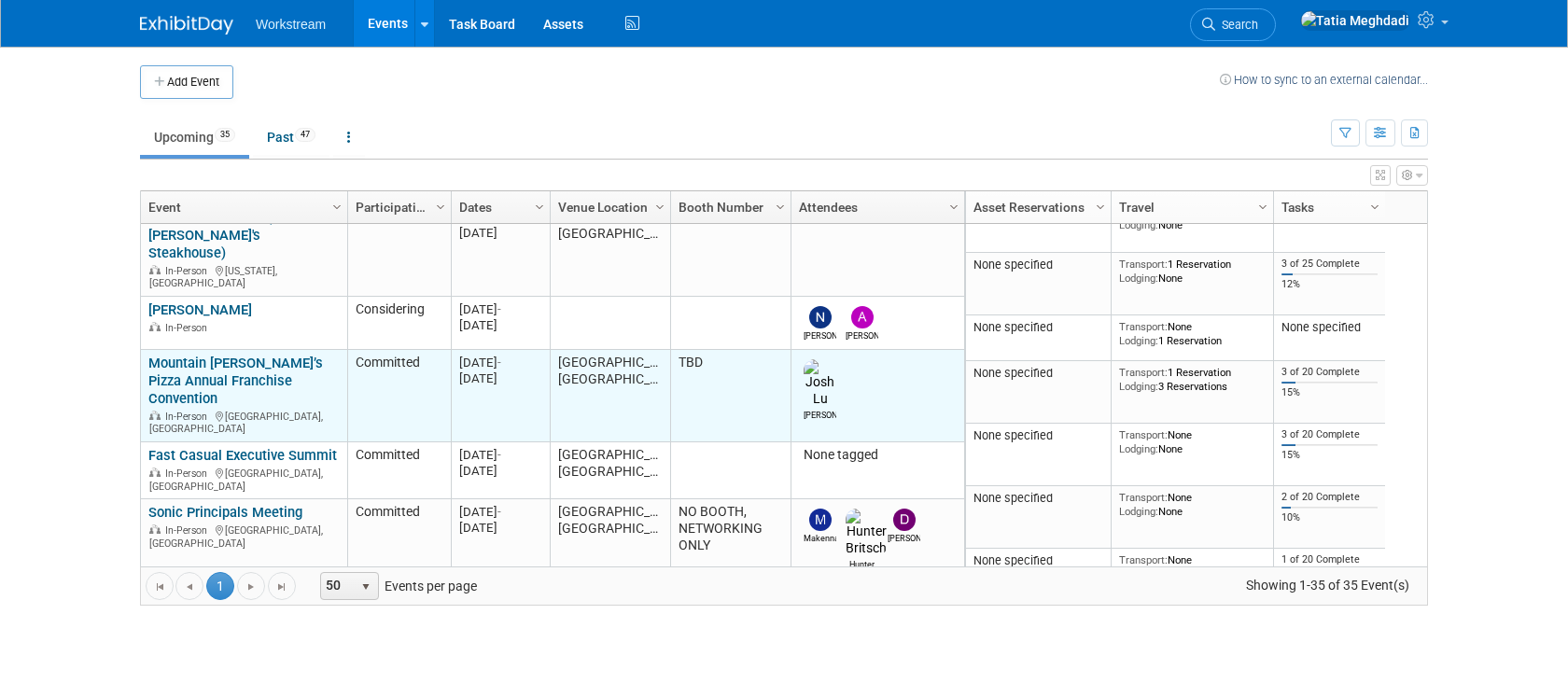
click at [210, 355] on link "Mountain [PERSON_NAME]’s Pizza Annual Franchise Convention" at bounding box center [235, 381] width 174 height 52
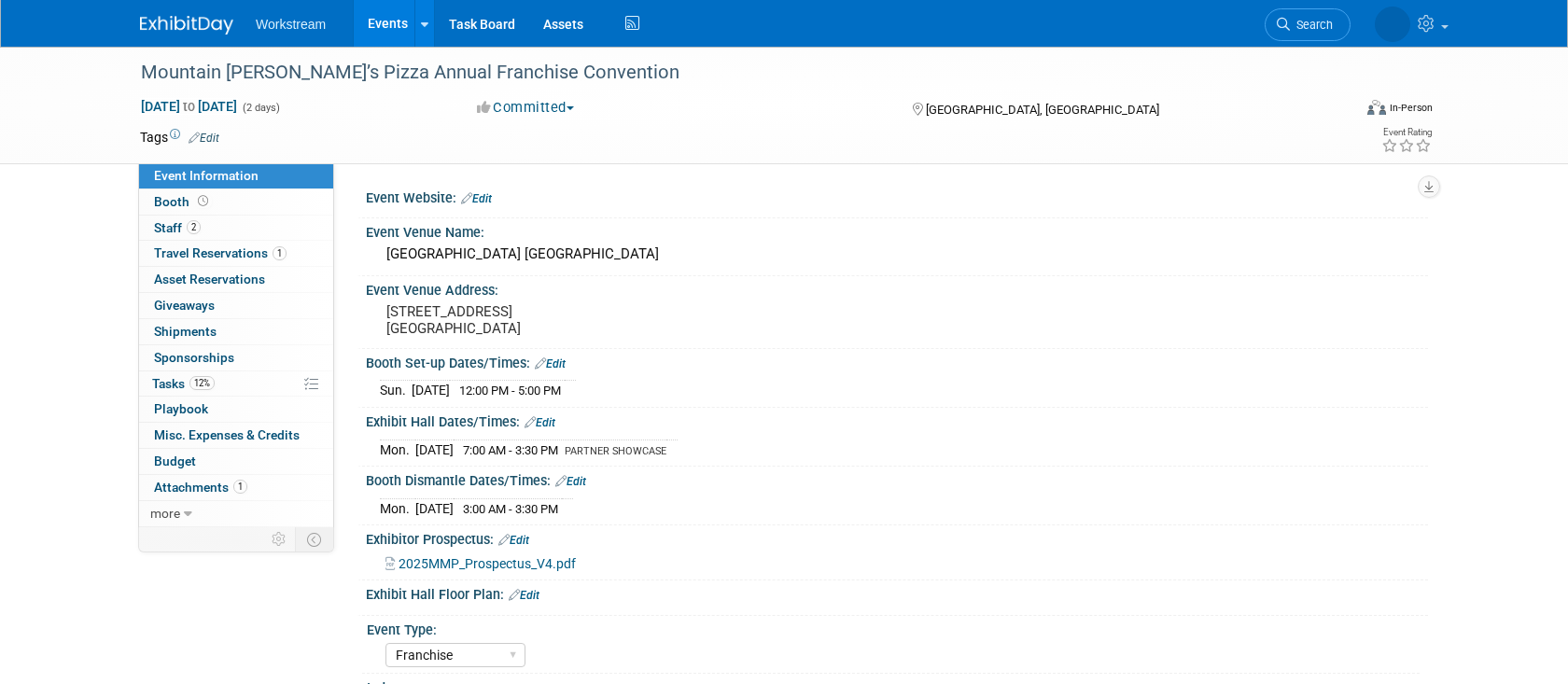
select select "Franchise"
select select "Restaurant"
select select "TBD"
select select "[PERSON_NAME]"
click at [171, 227] on span "Staff 2" at bounding box center [177, 228] width 47 height 15
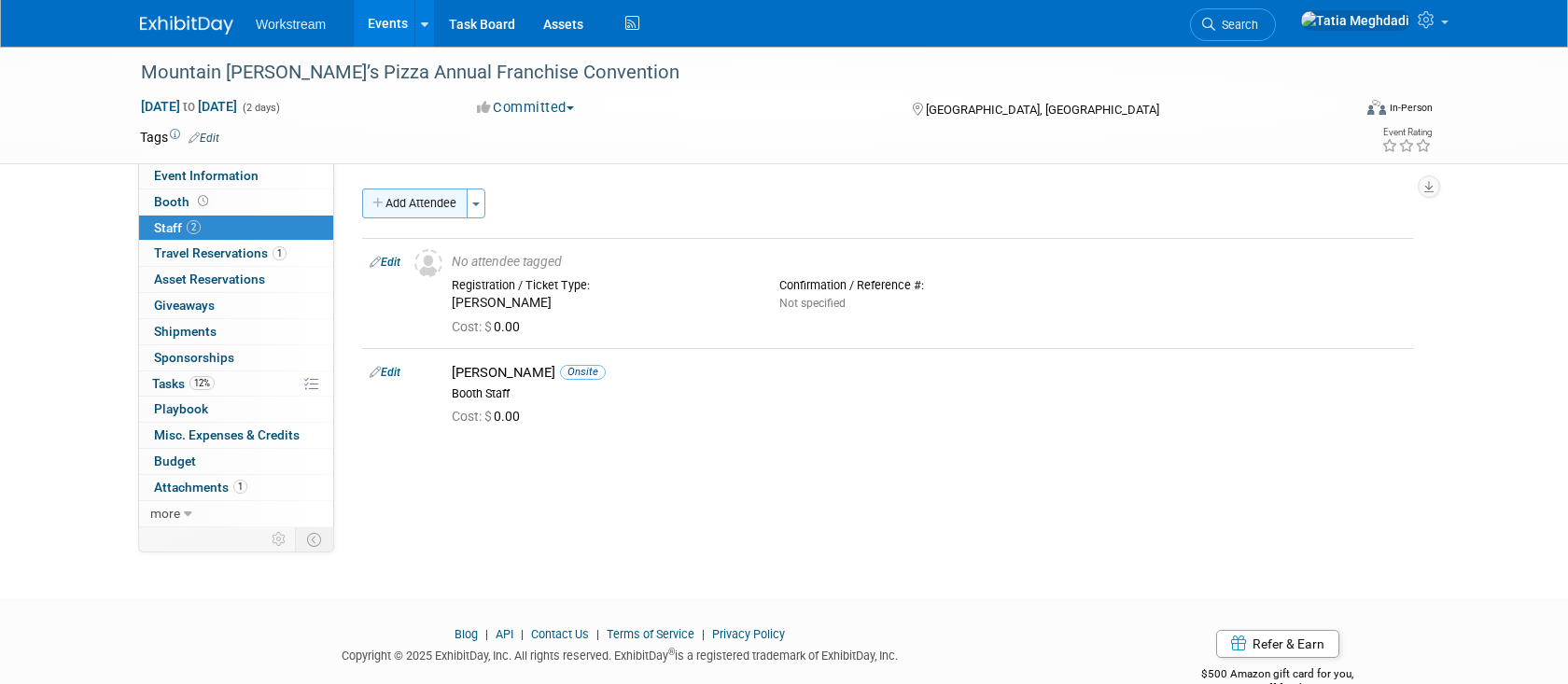
click at [439, 204] on button "Add Attendee" at bounding box center [416, 203] width 106 height 30
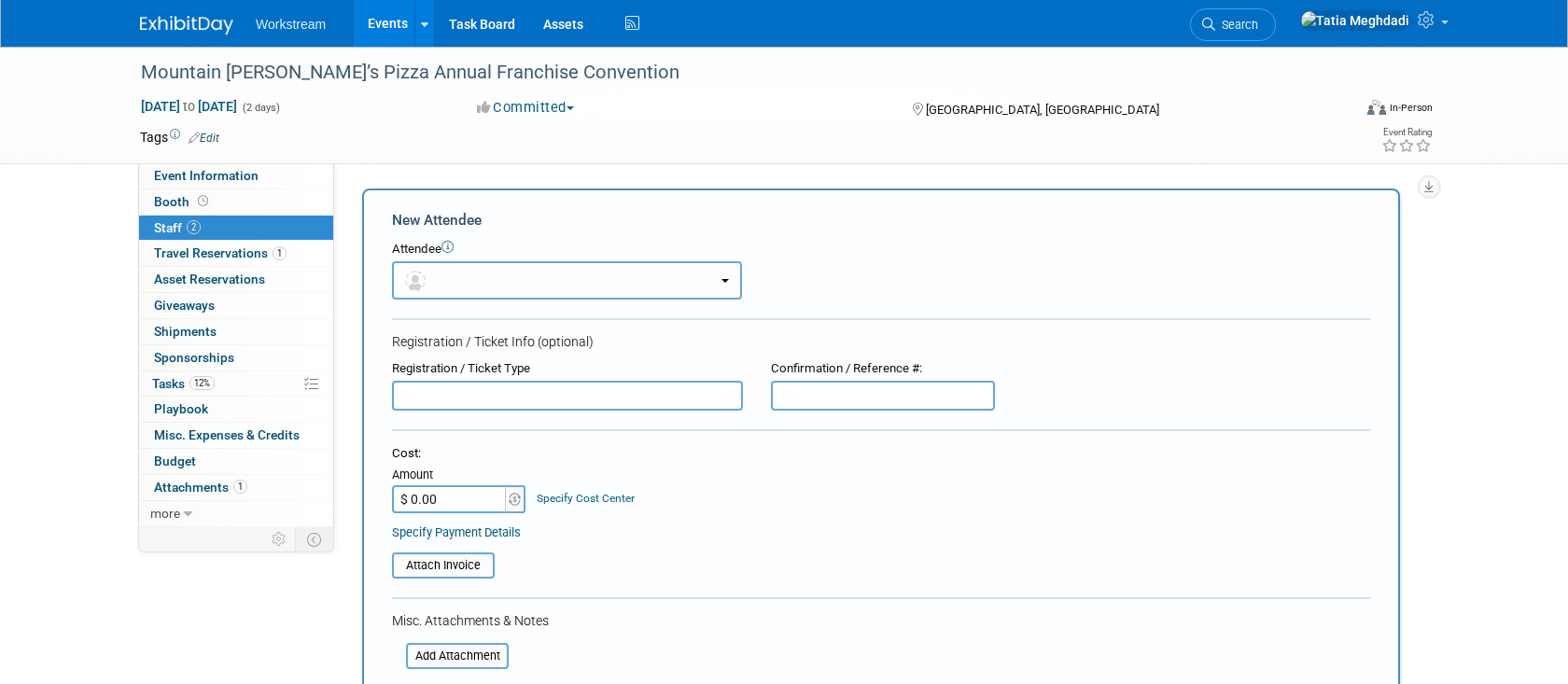
click at [442, 287] on button "button" at bounding box center [568, 281] width 350 height 38
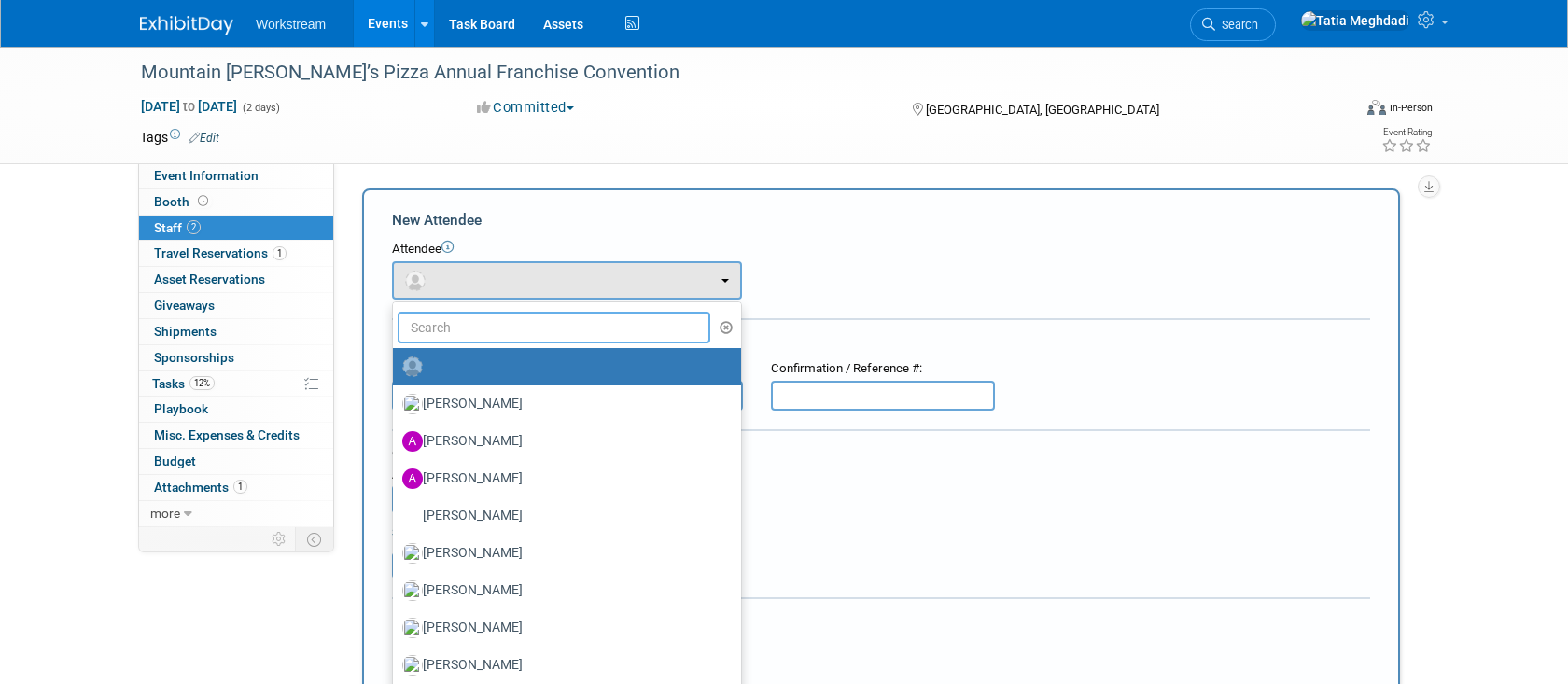
click at [449, 329] on input "text" at bounding box center [553, 327] width 313 height 32
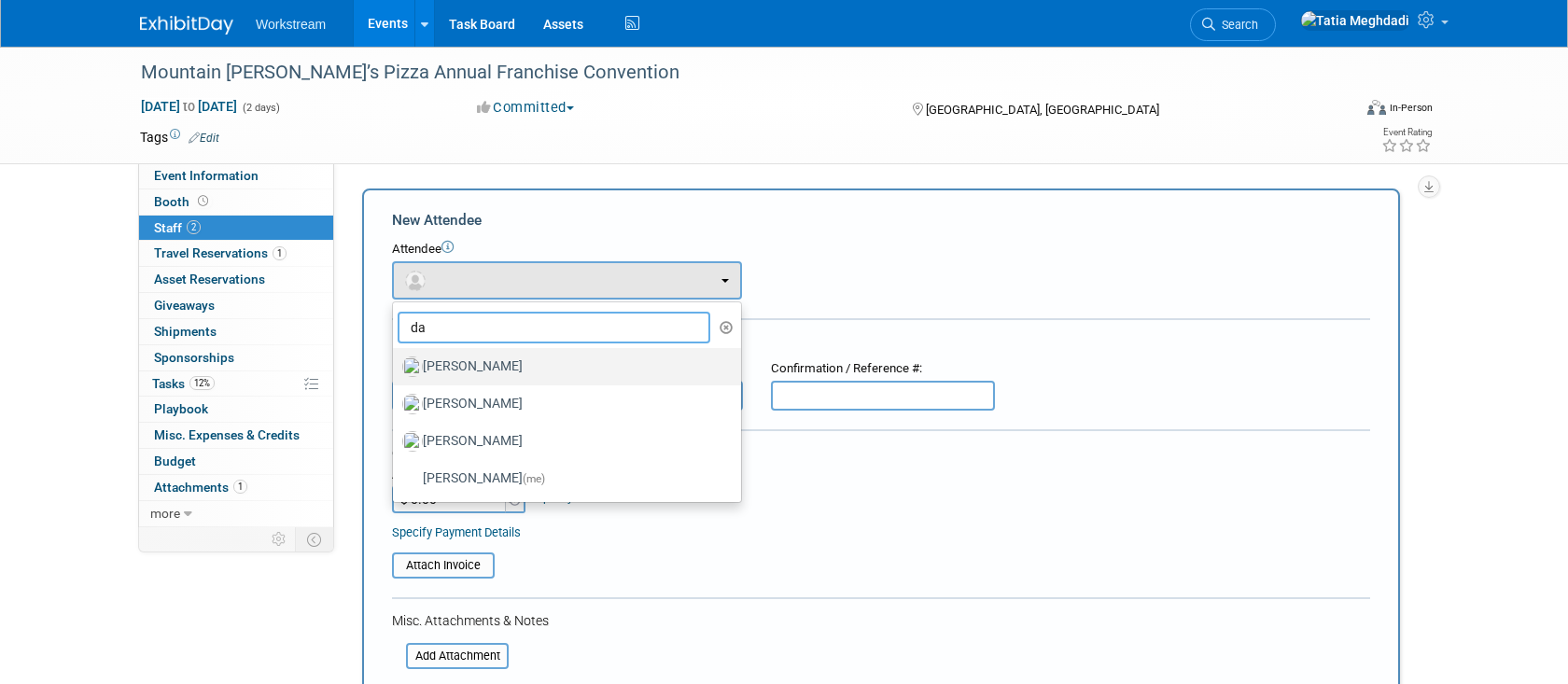
type input "da"
click at [447, 362] on label "[PERSON_NAME]" at bounding box center [562, 367] width 320 height 30
click at [395, 362] on input "[PERSON_NAME]" at bounding box center [390, 365] width 13 height 13
select select "71c0c4a4-e464-4d1d-a0f2-33c87be20f03"
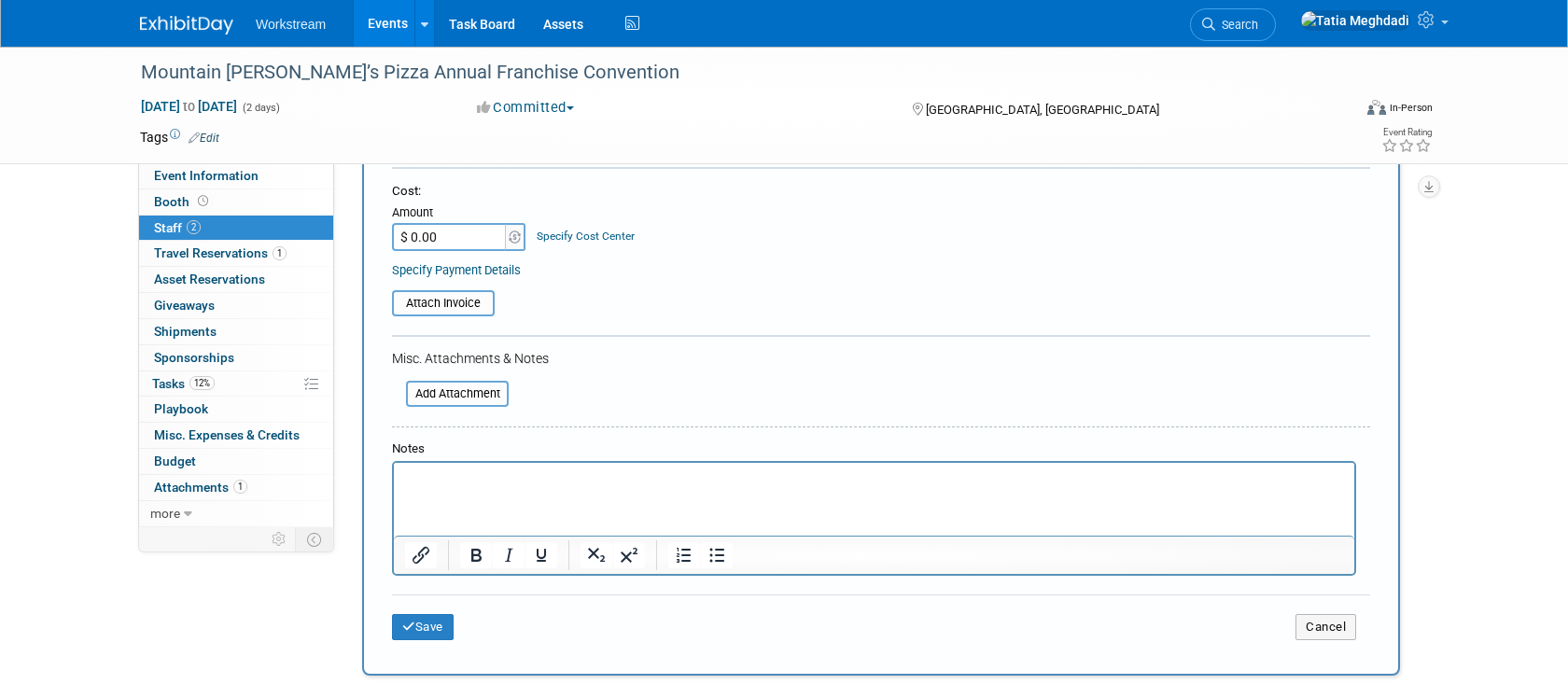
scroll to position [328, 0]
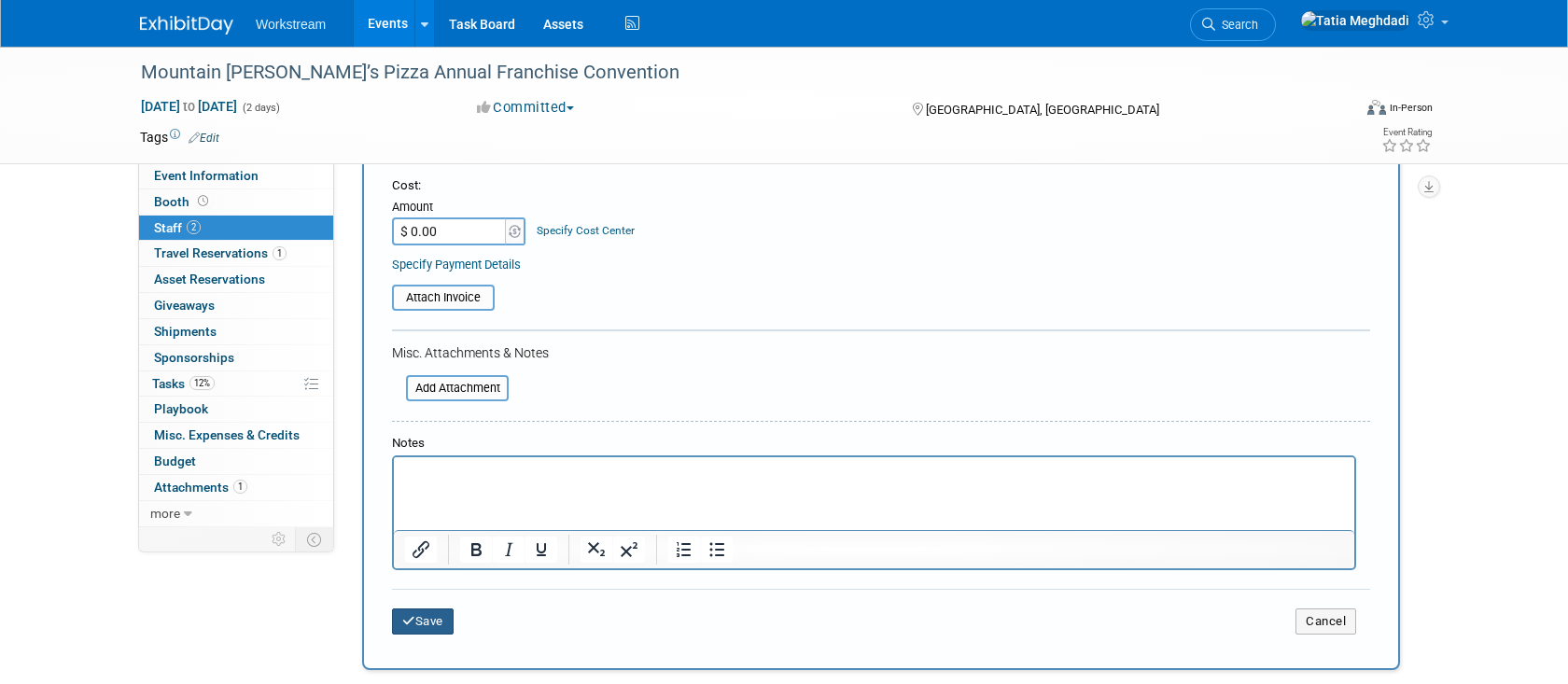
click at [431, 621] on button "Save" at bounding box center [423, 621] width 62 height 26
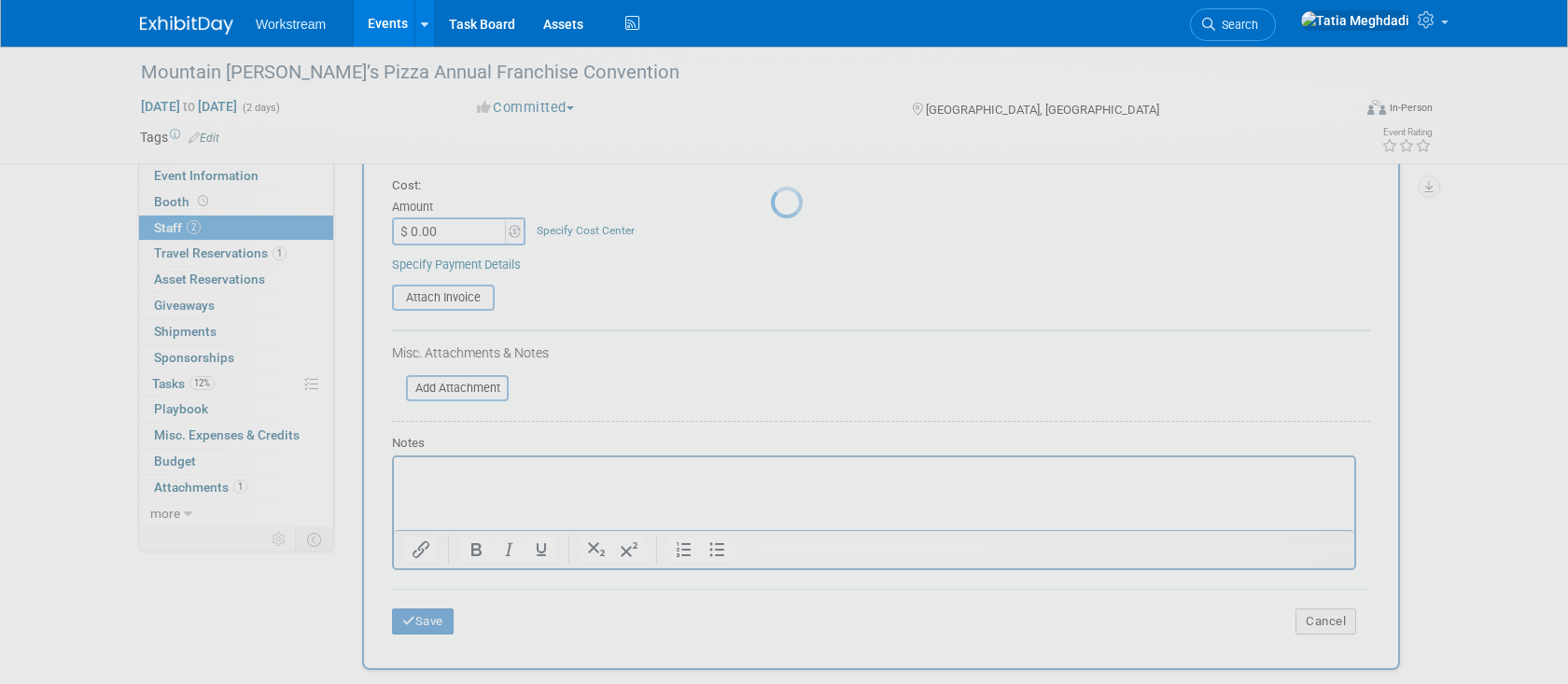
scroll to position [45, 0]
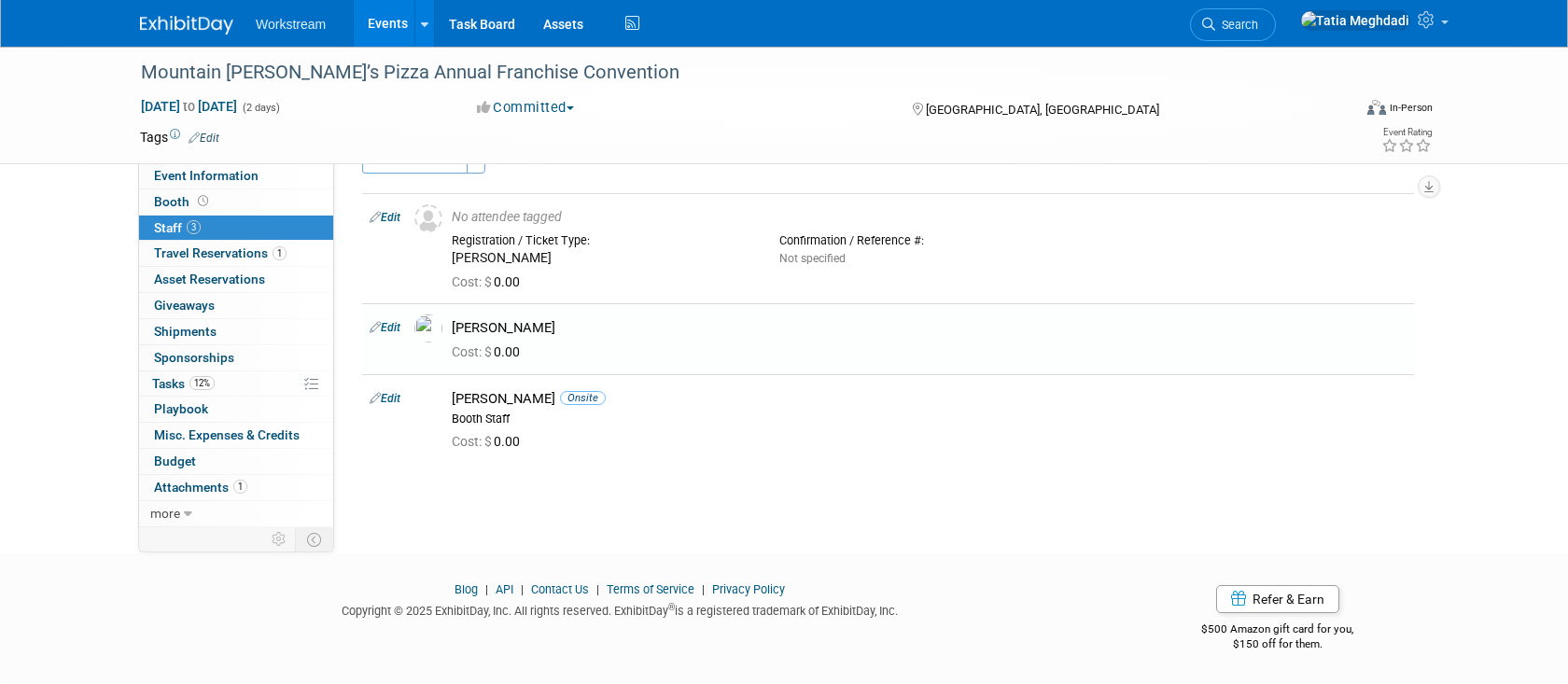
click at [392, 14] on link "Events" at bounding box center [388, 23] width 68 height 47
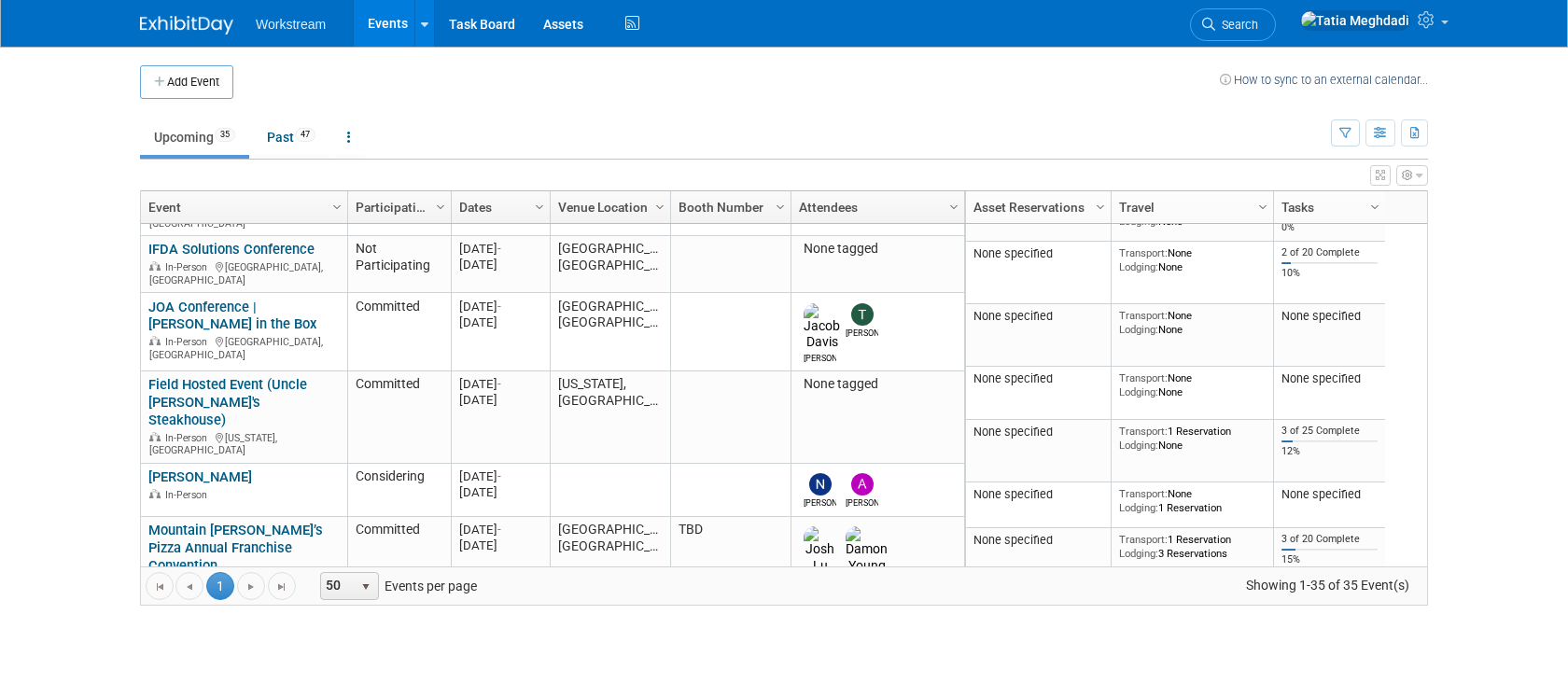
scroll to position [274, 0]
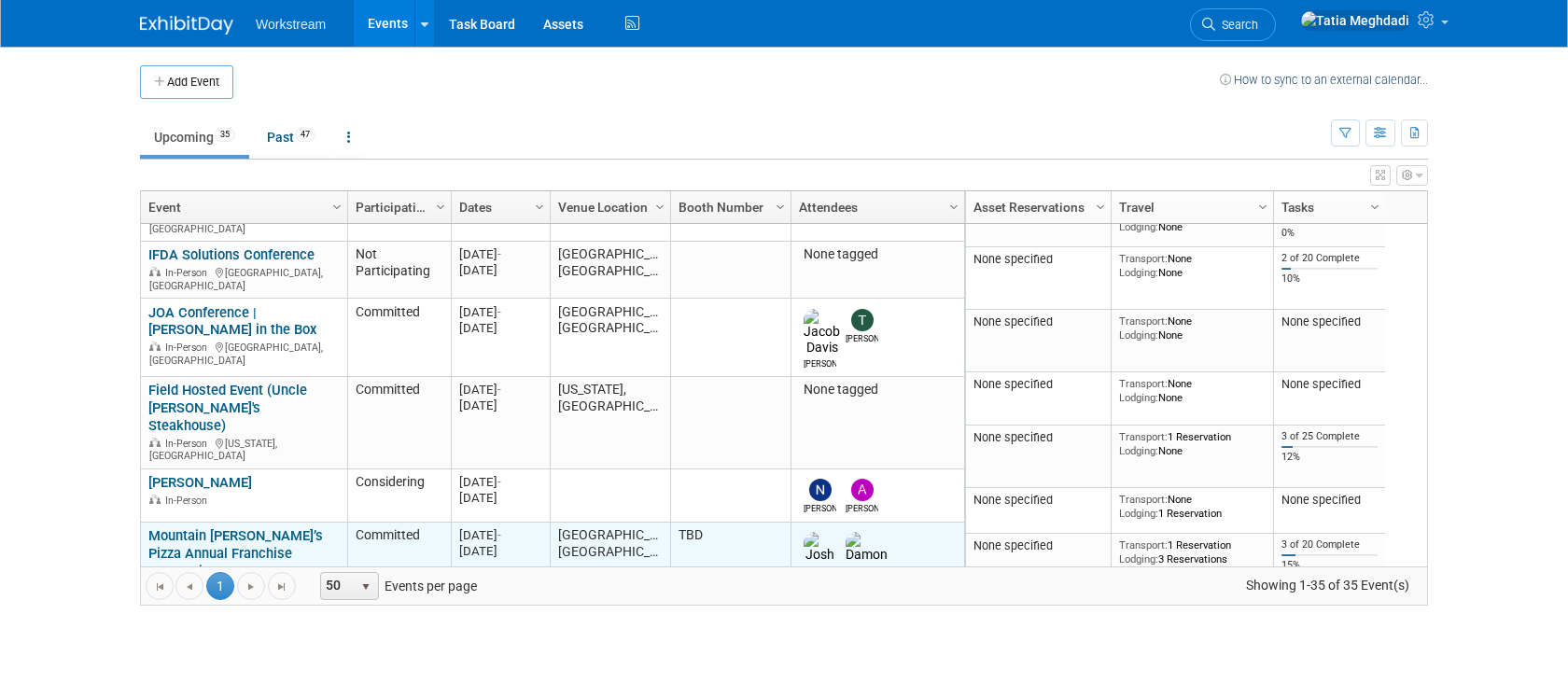
click at [178, 527] on link "Mountain [PERSON_NAME]’s Pizza Annual Franchise Convention" at bounding box center [235, 553] width 174 height 52
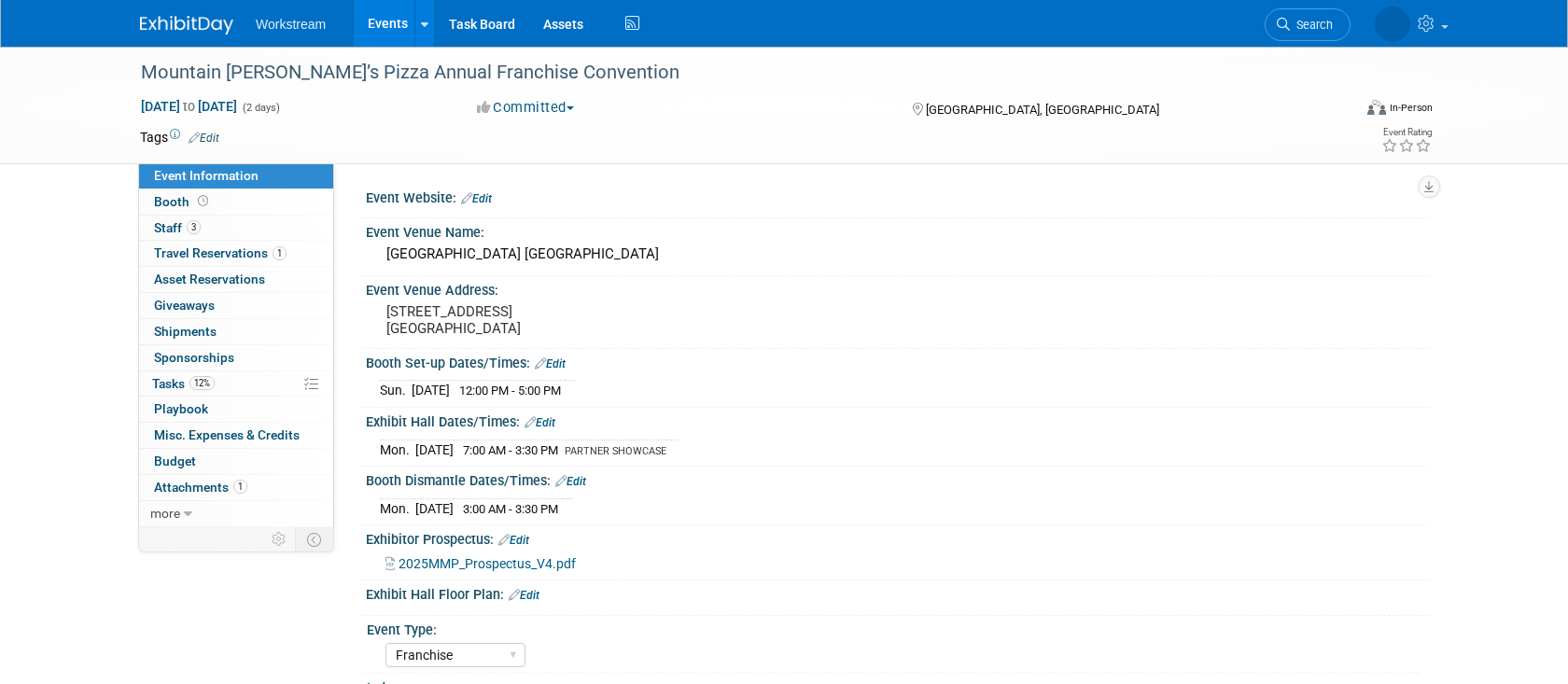
select select "Franchise"
select select "Restaurant"
select select "TBD"
select select "[PERSON_NAME]"
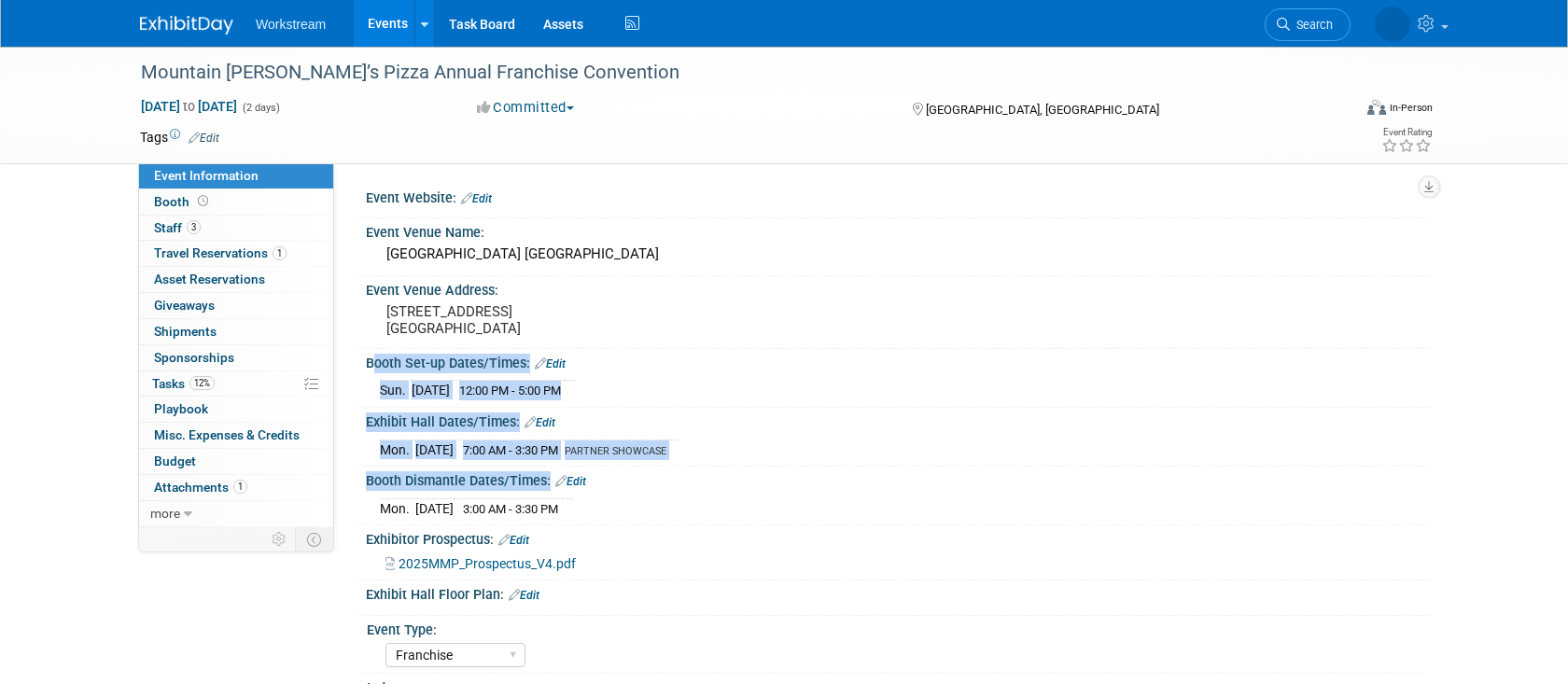
drag, startPoint x: 367, startPoint y: 363, endPoint x: 655, endPoint y: 511, distance: 323.8
click at [655, 511] on div "Event Website: Edit Event Venue Name: [GEOGRAPHIC_DATA] [GEOGRAPHIC_DATA] Event…" at bounding box center [889, 580] width 1052 height 793
click at [234, 251] on span "Travel Reservations 1" at bounding box center [220, 253] width 133 height 15
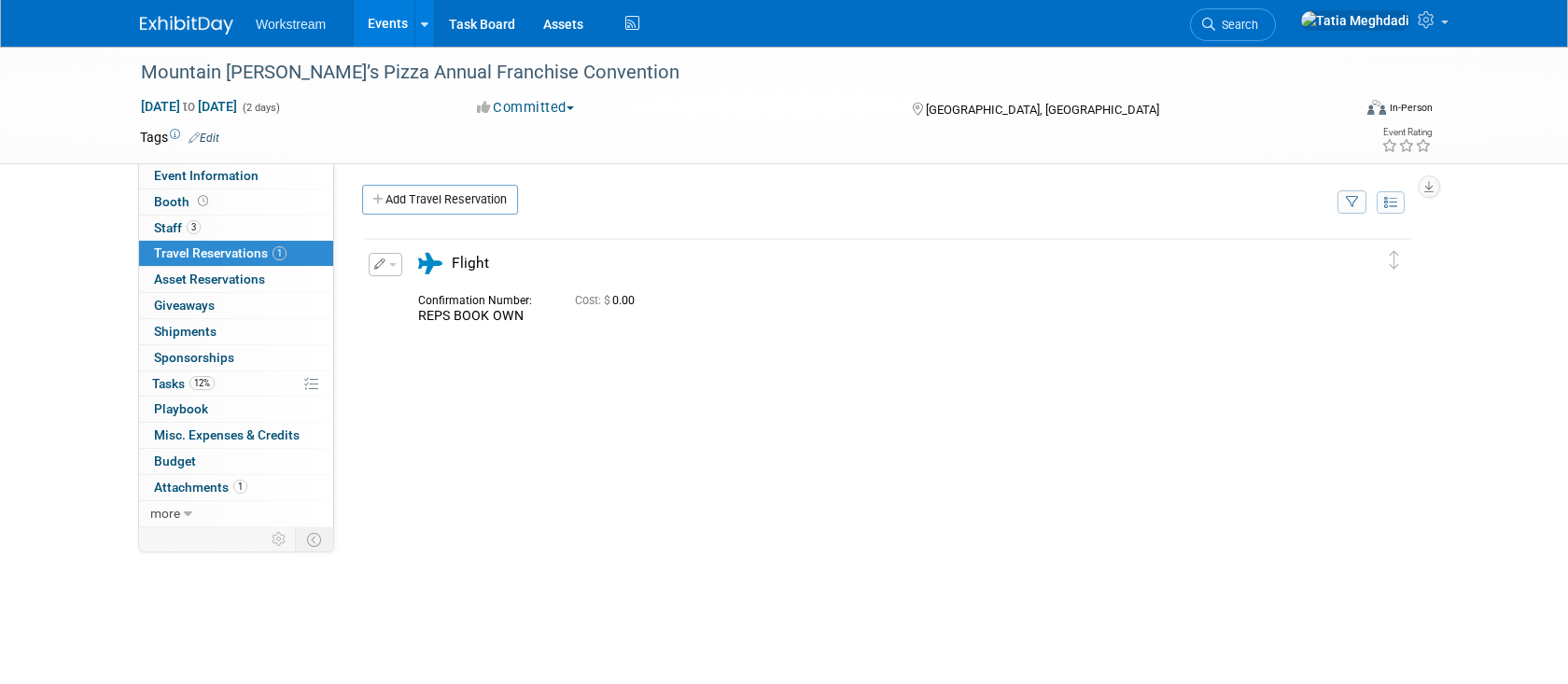
scroll to position [6, 0]
click at [457, 201] on link "Add Travel Reservation" at bounding box center [441, 197] width 156 height 30
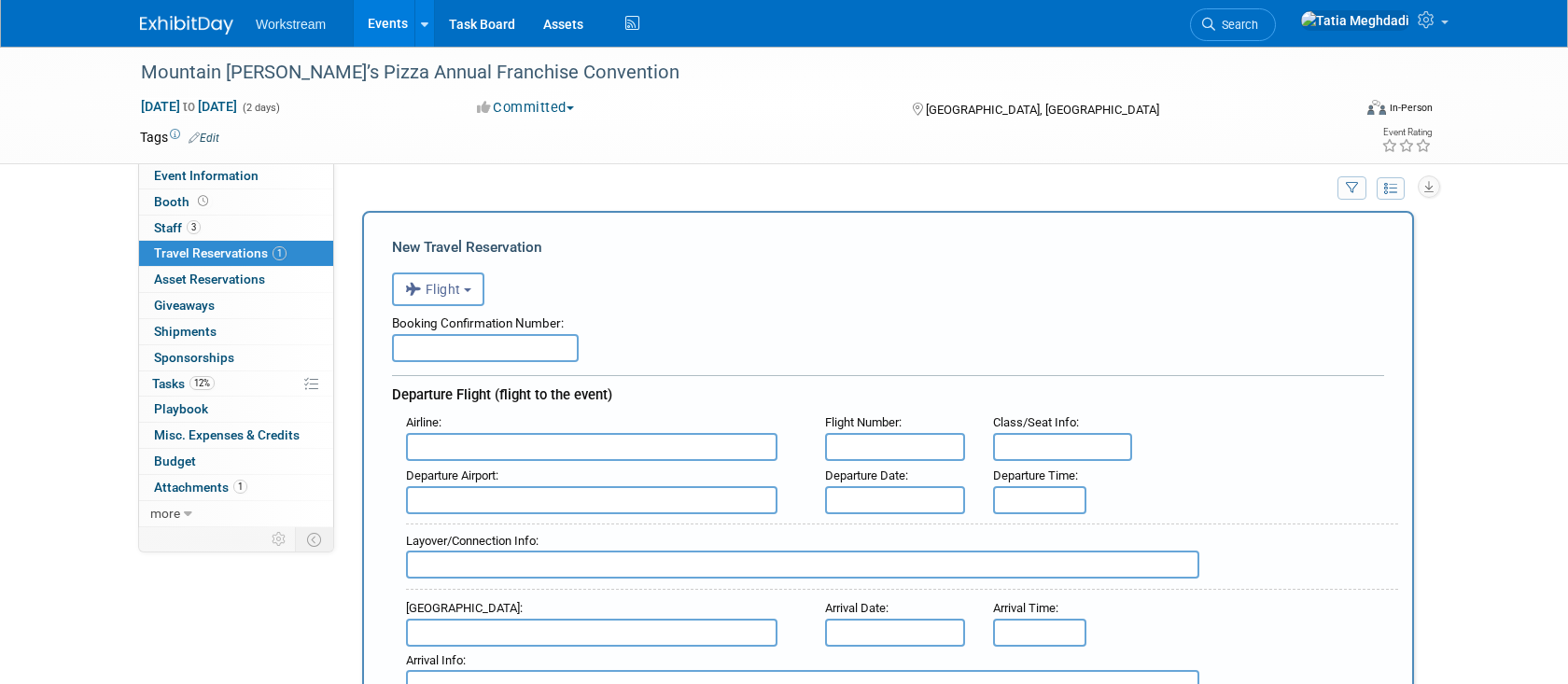
scroll to position [0, 0]
click at [454, 290] on span "Flight" at bounding box center [433, 290] width 56 height 15
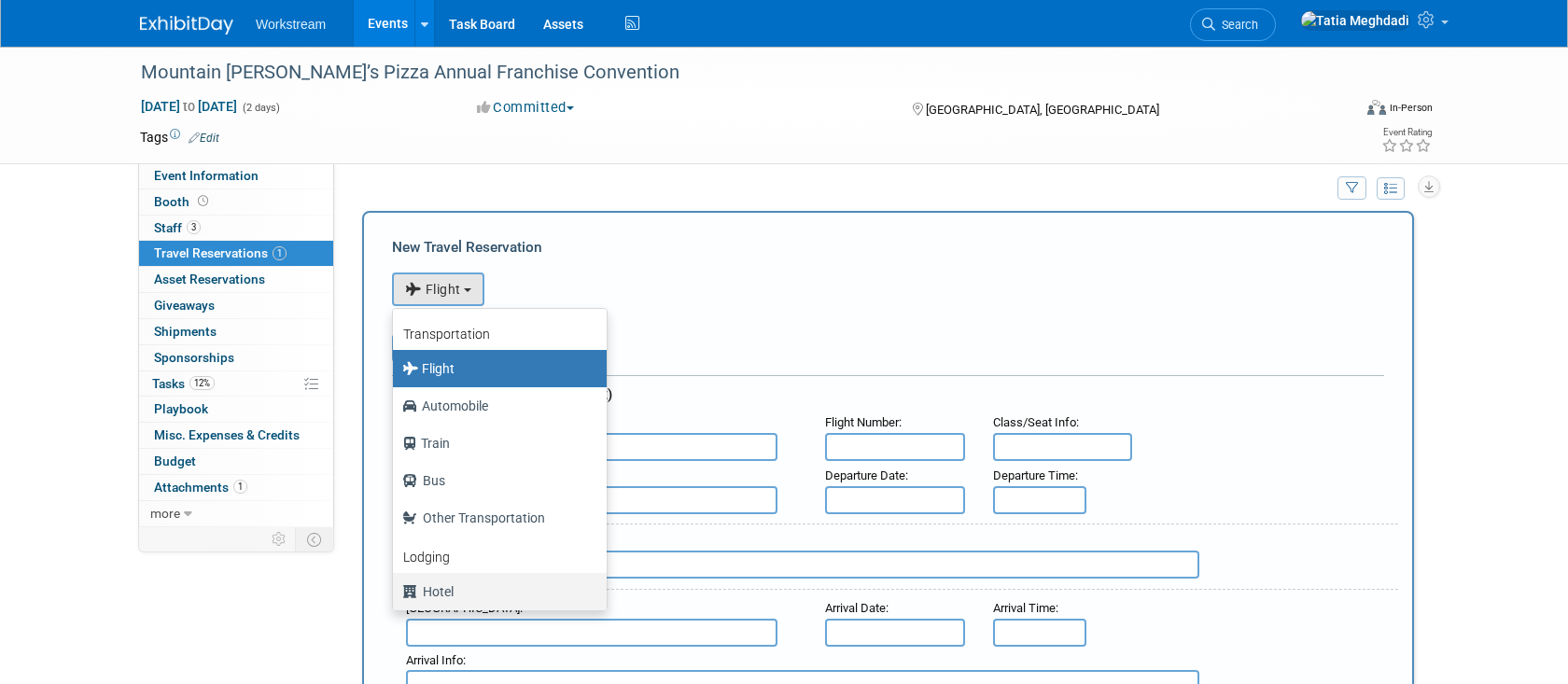
click at [442, 583] on label "Hotel" at bounding box center [494, 592] width 186 height 30
click at [395, 584] on input "Hotel" at bounding box center [390, 590] width 13 height 13
select select "6"
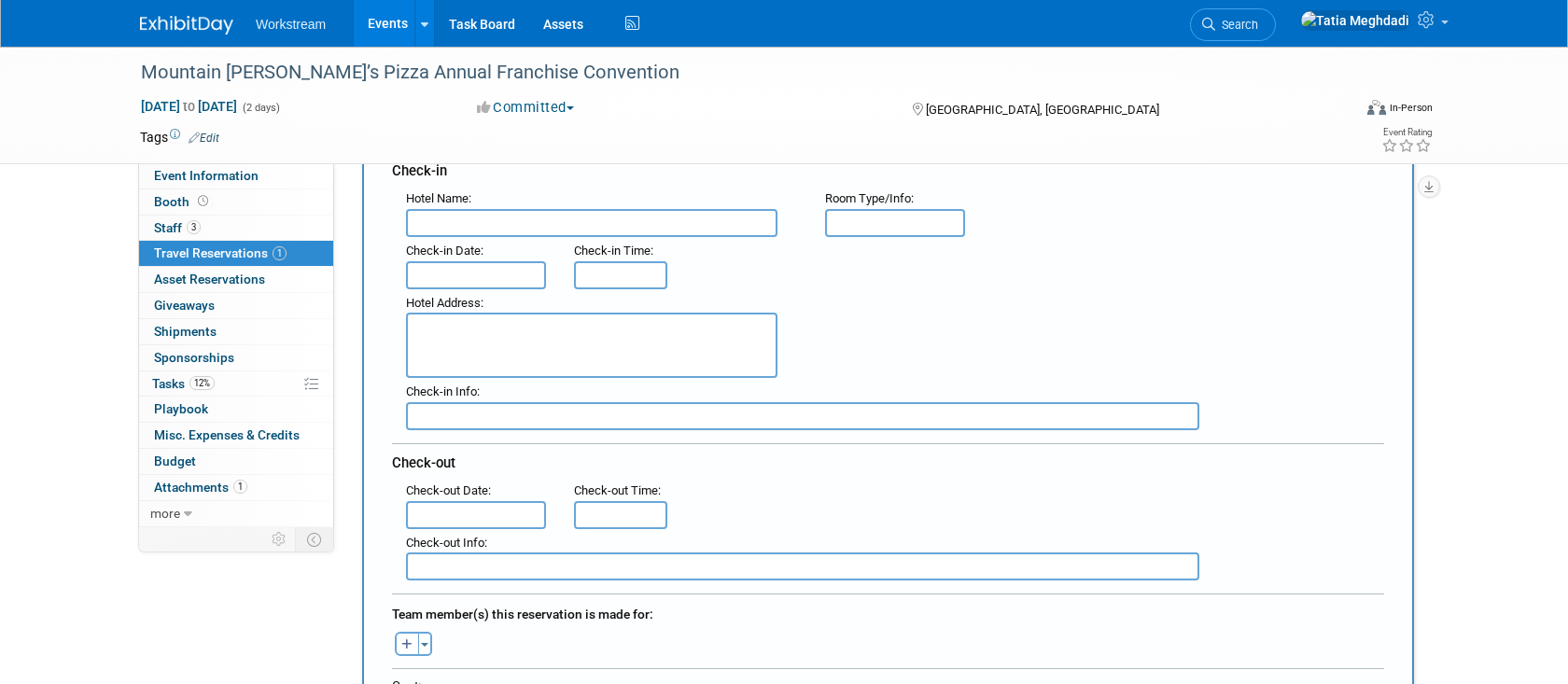
scroll to position [323, 0]
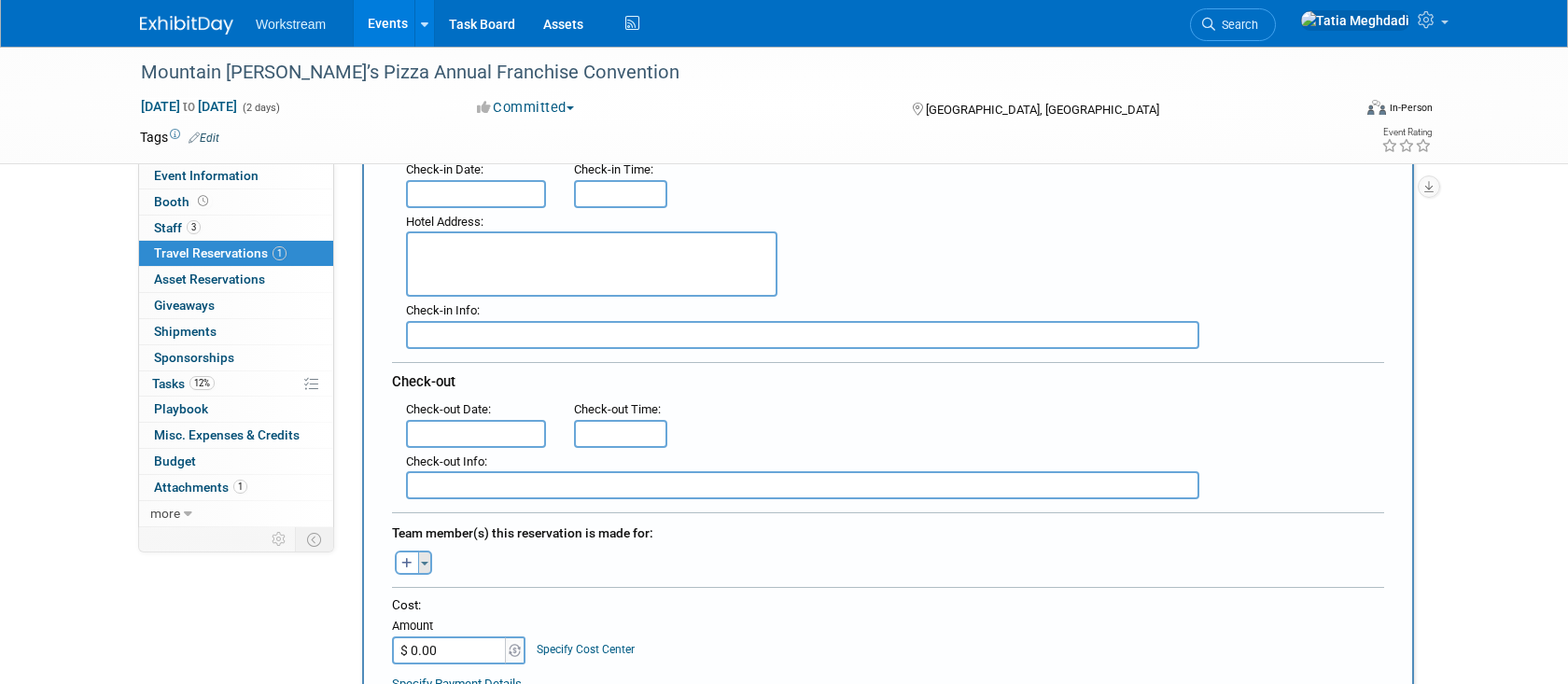
click at [428, 562] on button "Toggle Dropdown" at bounding box center [425, 563] width 14 height 24
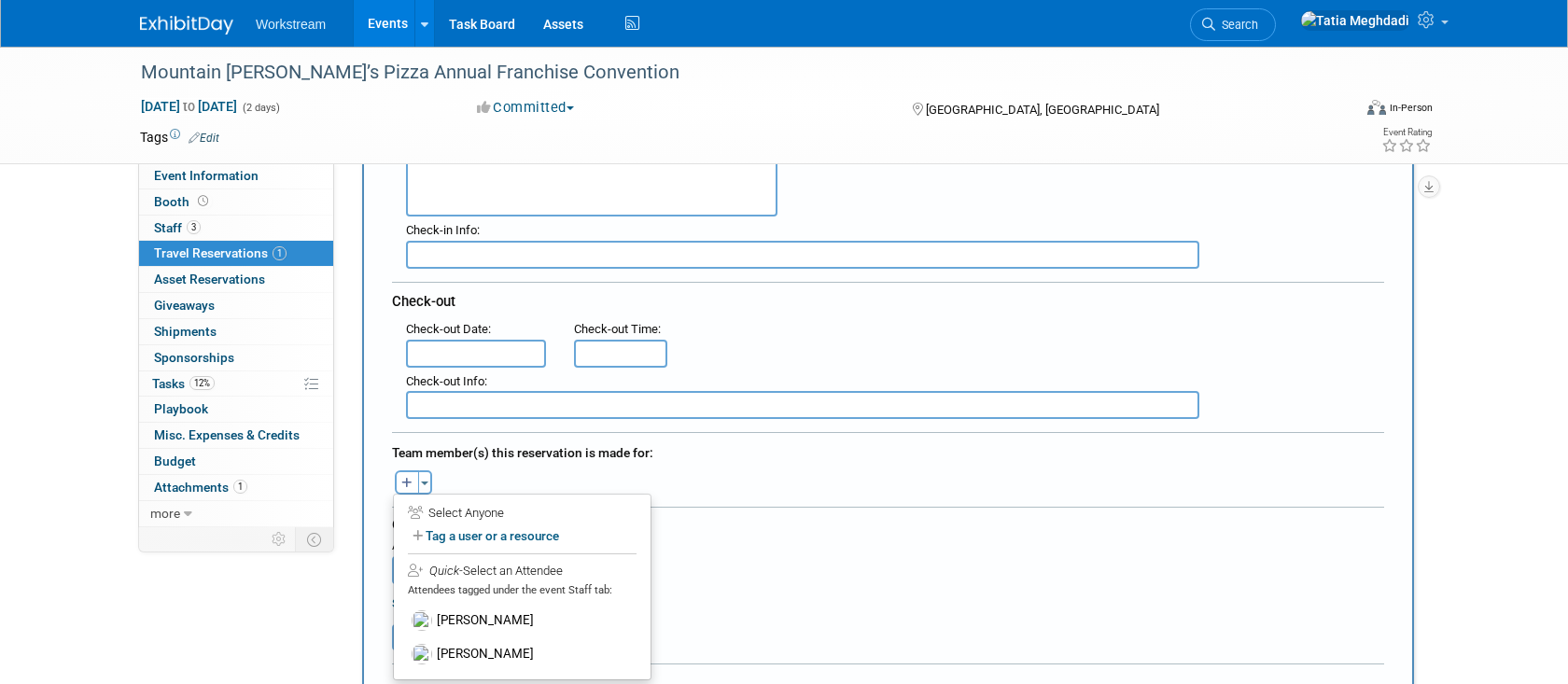
scroll to position [396, 0]
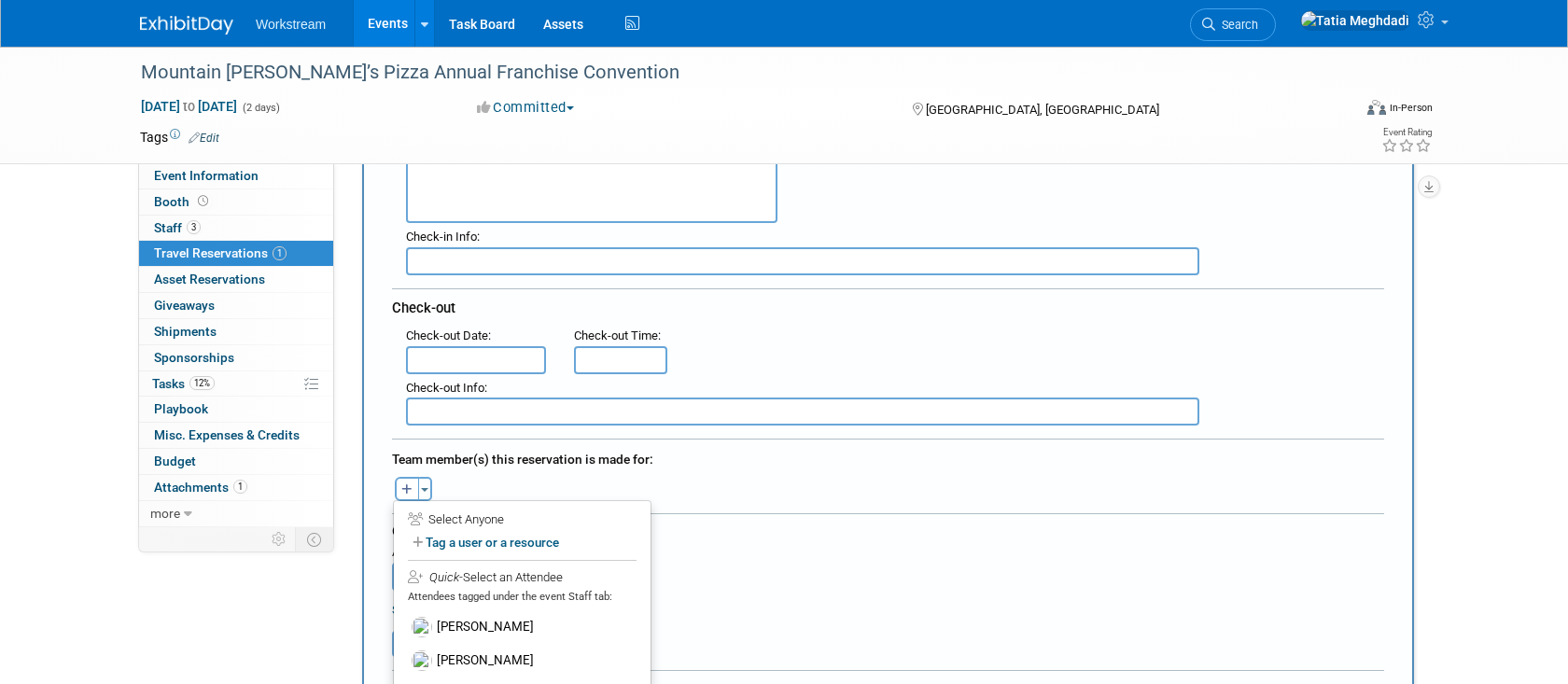
drag, startPoint x: 468, startPoint y: 623, endPoint x: 489, endPoint y: 612, distance: 23.7
click at [469, 620] on label "Damon Young" at bounding box center [522, 627] width 231 height 34
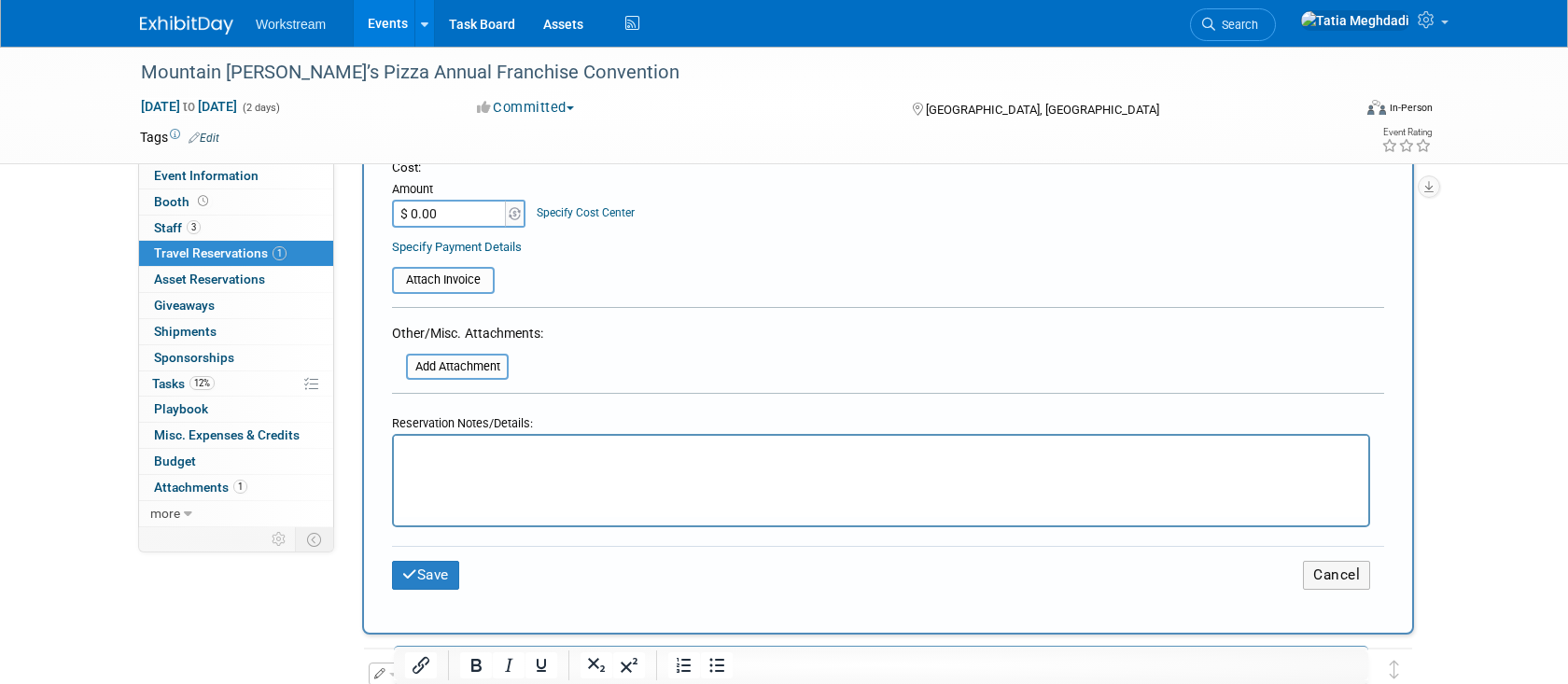
scroll to position [790, 0]
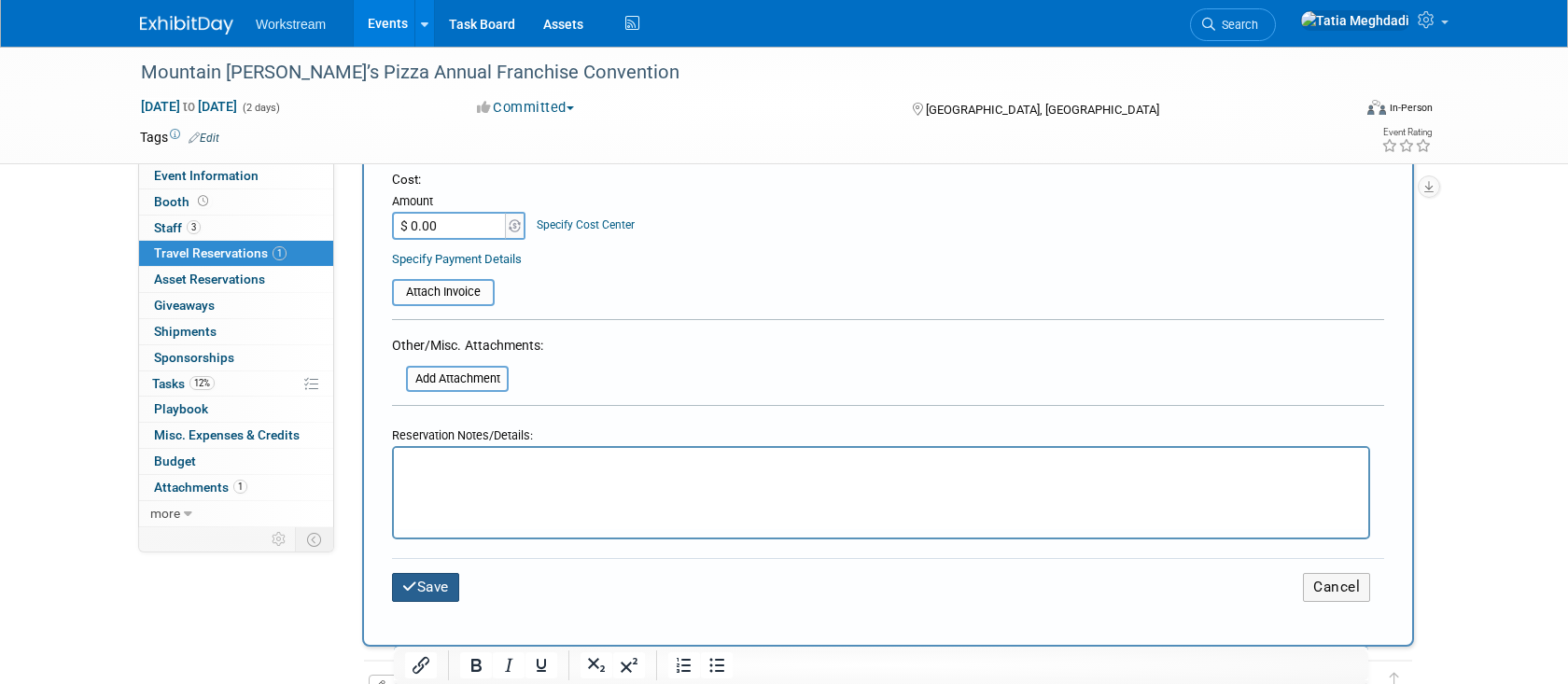
click at [426, 573] on button "Save" at bounding box center [426, 588] width 67 height 29
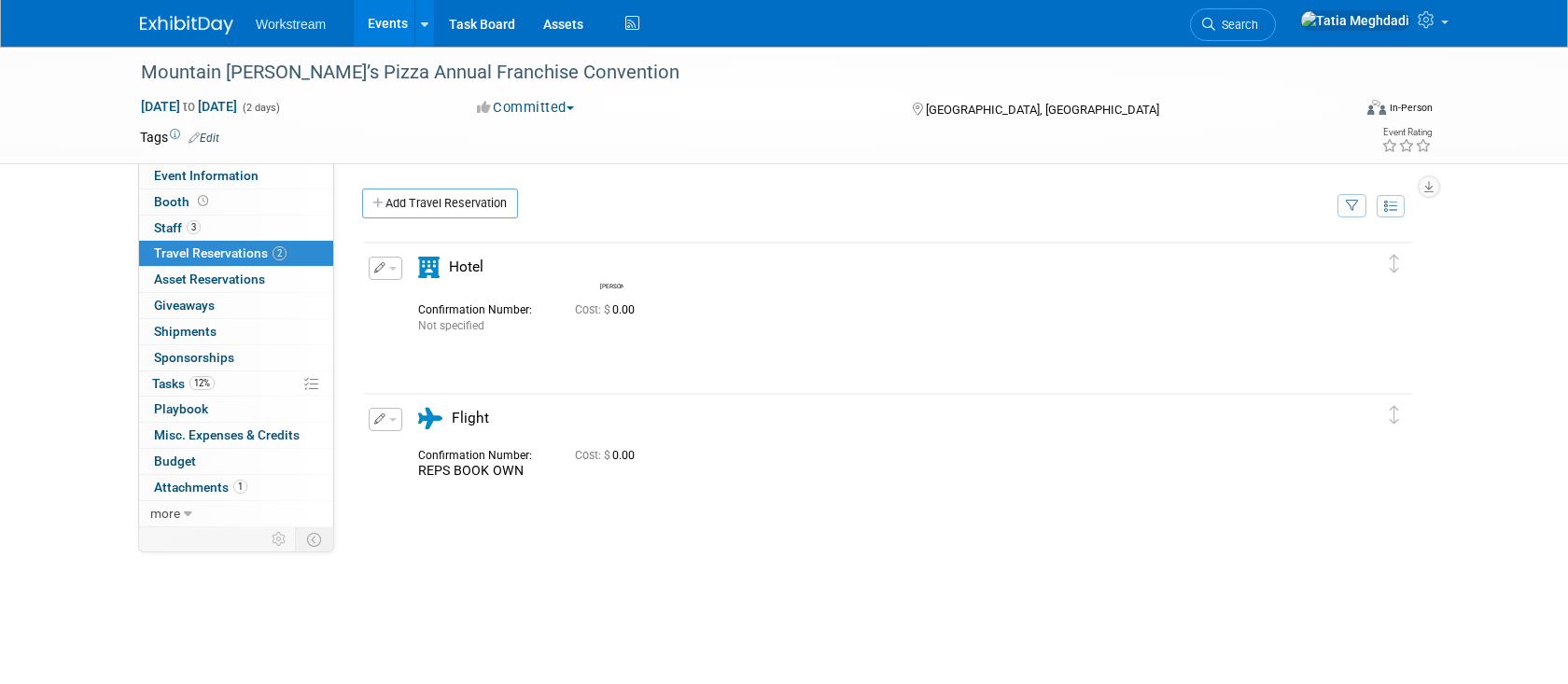
scroll to position [1, 0]
click at [384, 32] on link "Events" at bounding box center [388, 23] width 68 height 47
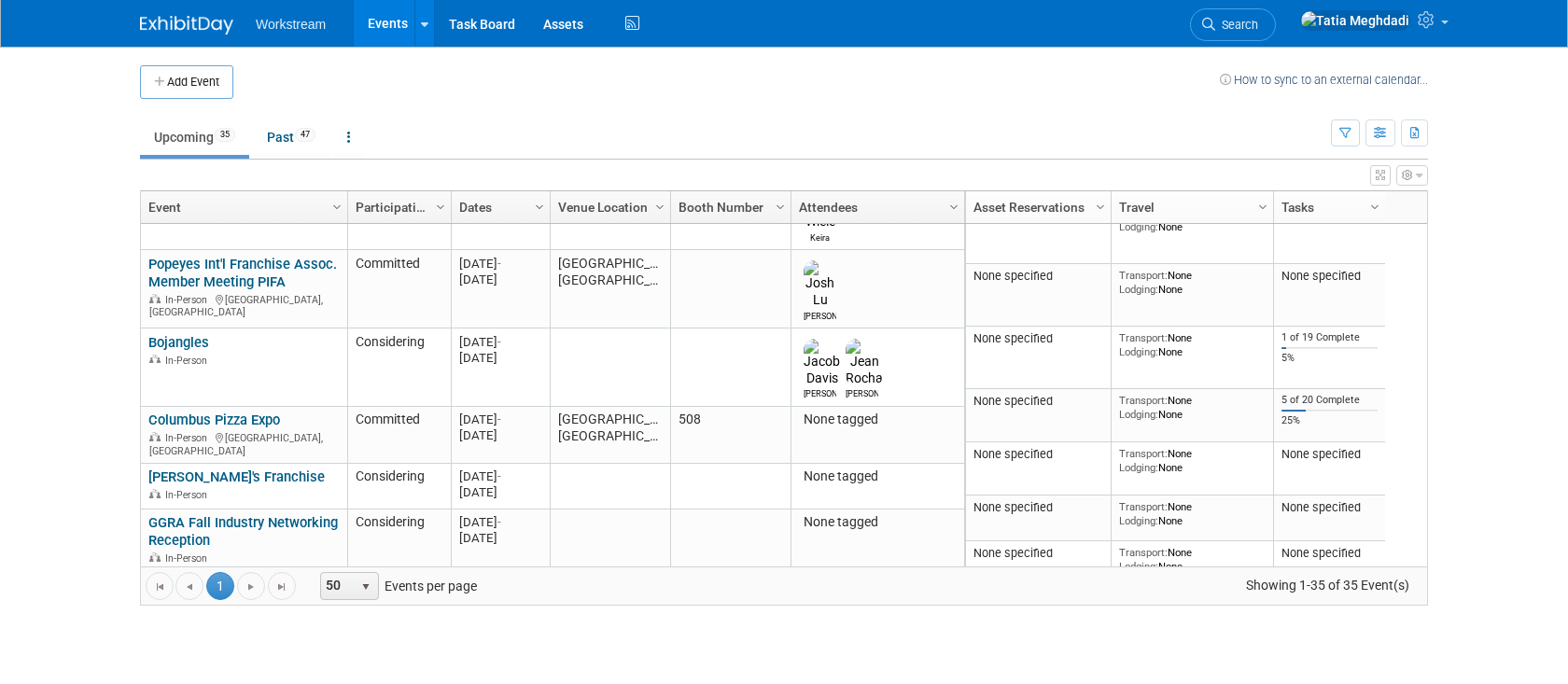
scroll to position [1210, 0]
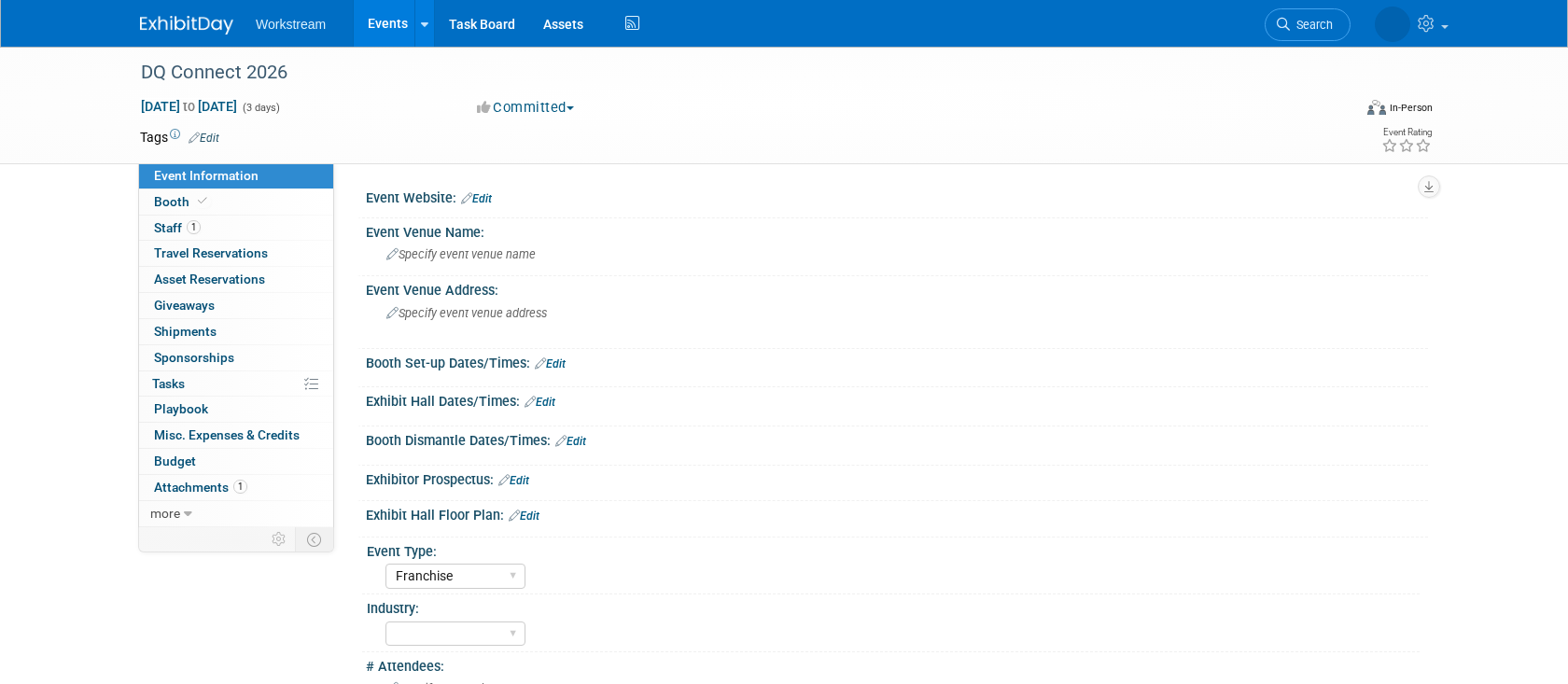
select select "Franchise"
click at [183, 200] on span "Booth" at bounding box center [182, 202] width 57 height 15
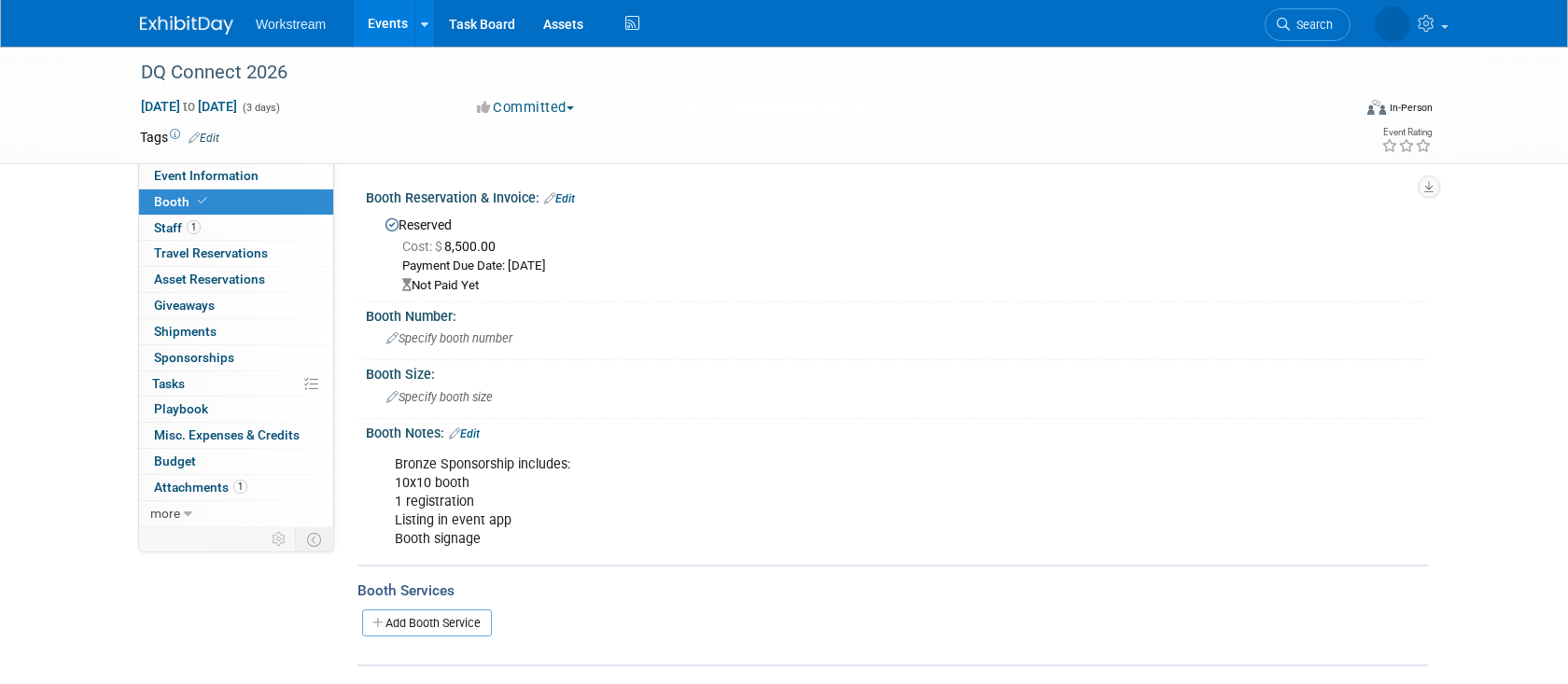
click at [571, 198] on link "Edit" at bounding box center [560, 199] width 31 height 13
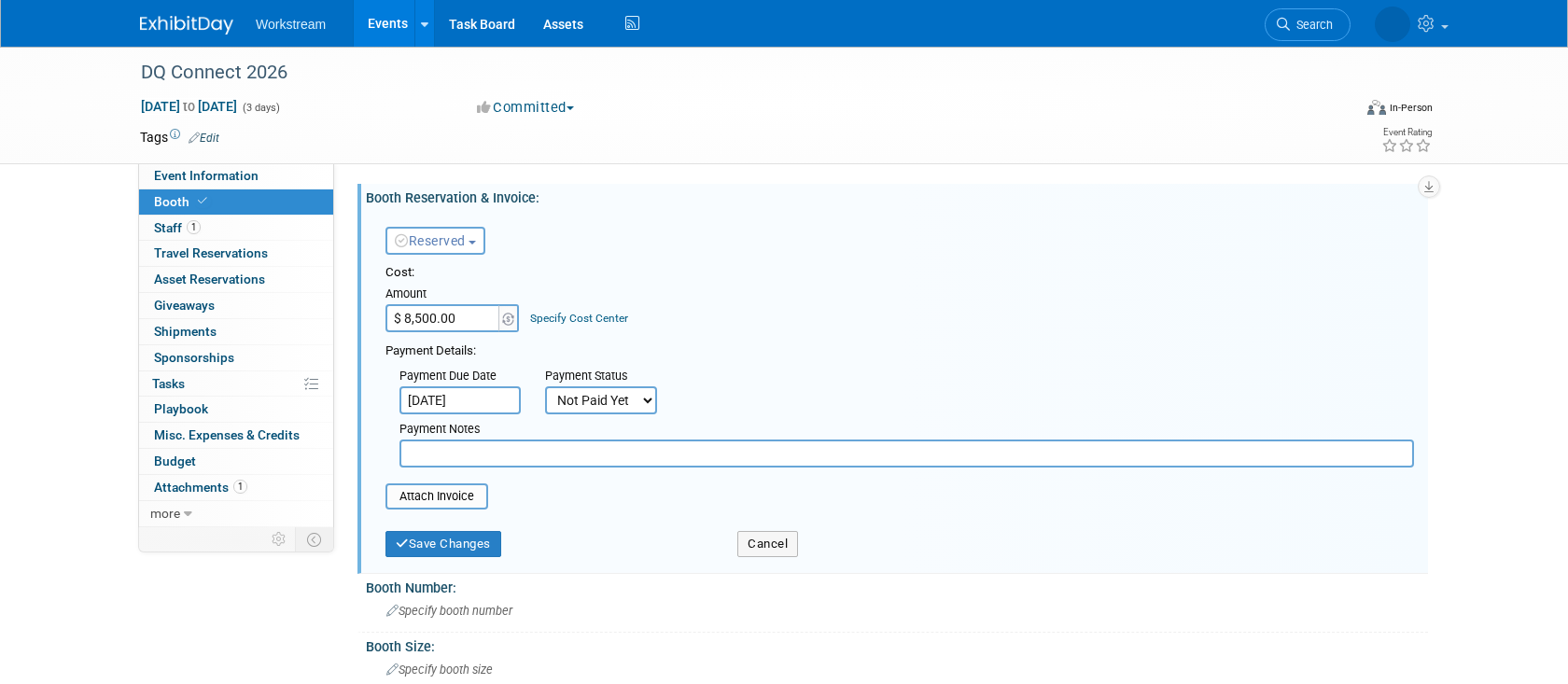
click at [457, 460] on input "text" at bounding box center [906, 453] width 1015 height 28
type input "D"
type input "50% deposit pending, waiting for info to pay by CC"
click at [474, 555] on button "Save Changes" at bounding box center [443, 544] width 115 height 26
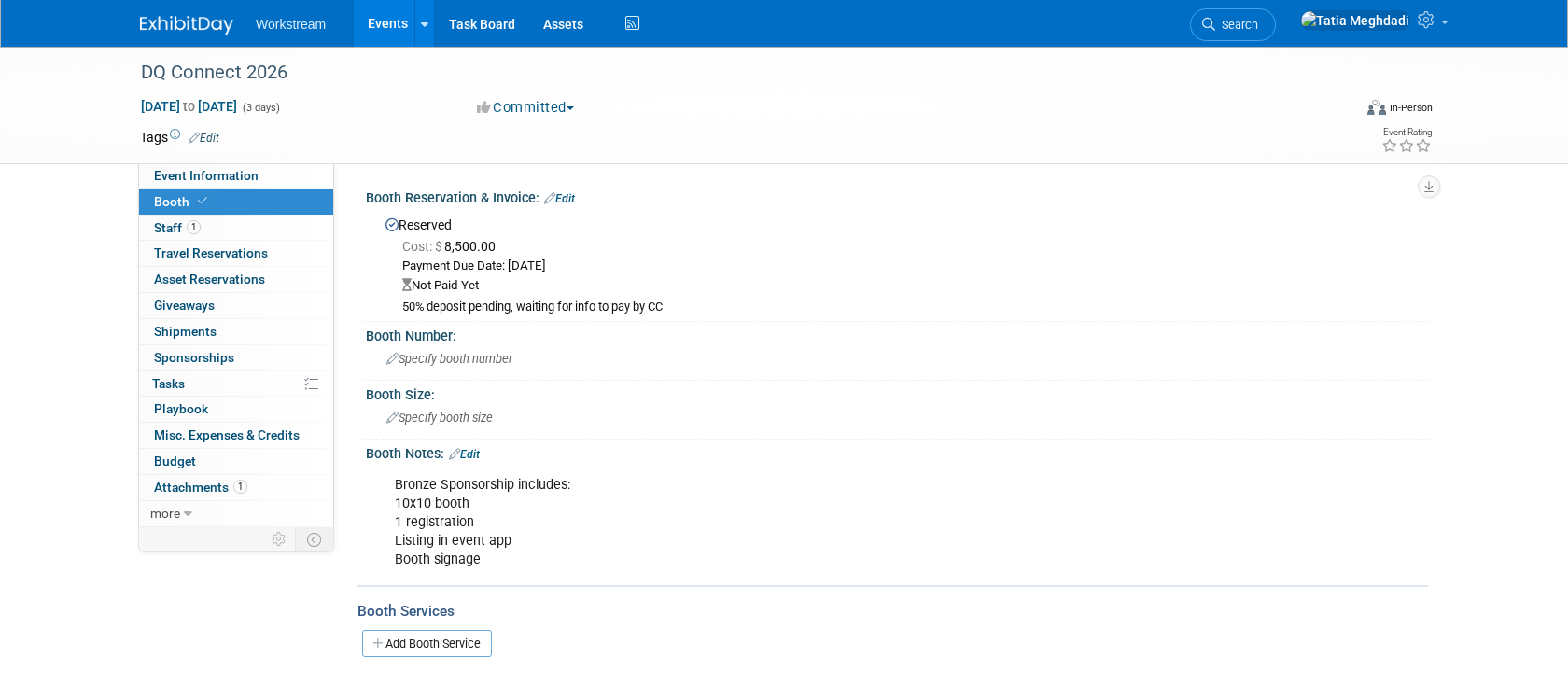
click at [579, 194] on div "Booth Reservation & Invoice: Edit" at bounding box center [897, 195] width 1062 height 24
click at [573, 198] on link "Edit" at bounding box center [560, 199] width 31 height 13
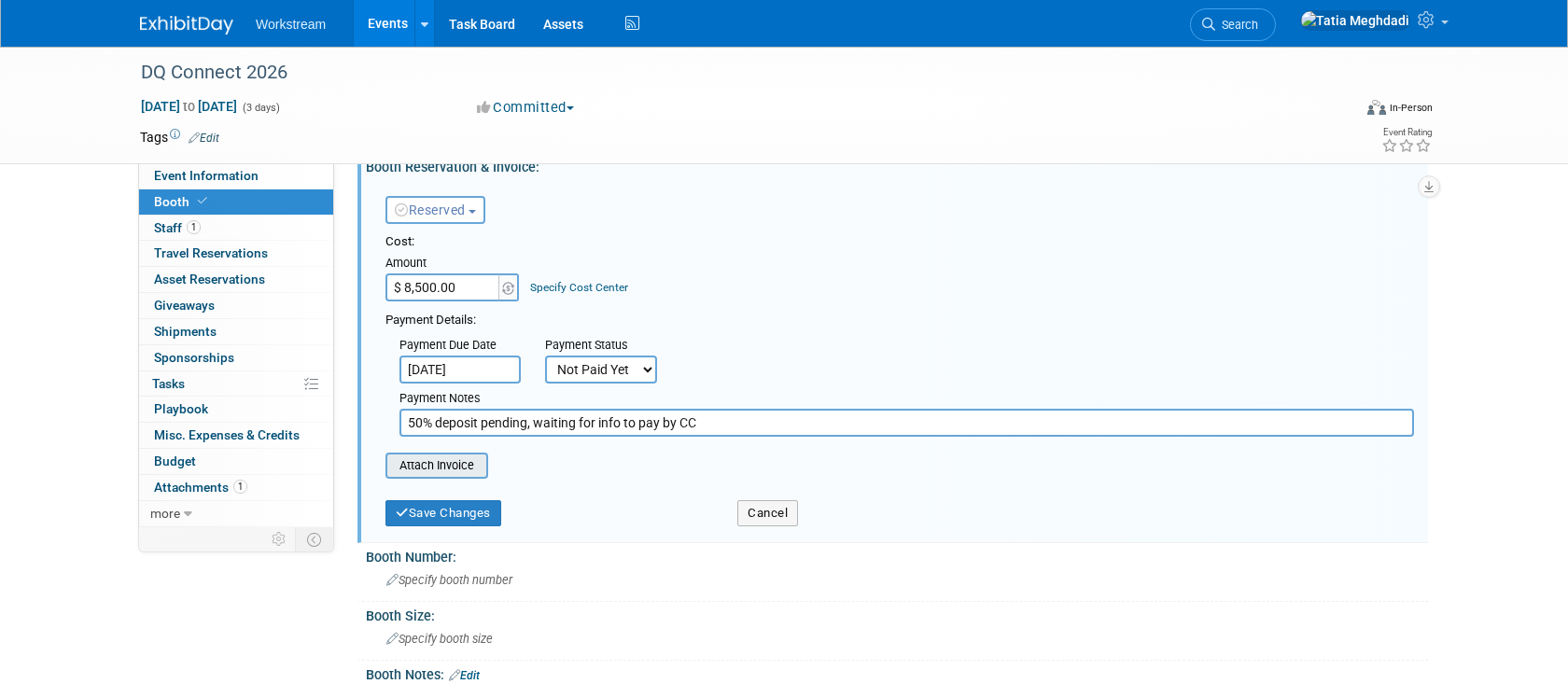
scroll to position [33, 0]
click at [455, 462] on input "file" at bounding box center [375, 464] width 222 height 22
click at [475, 506] on button "Save Changes" at bounding box center [443, 511] width 115 height 26
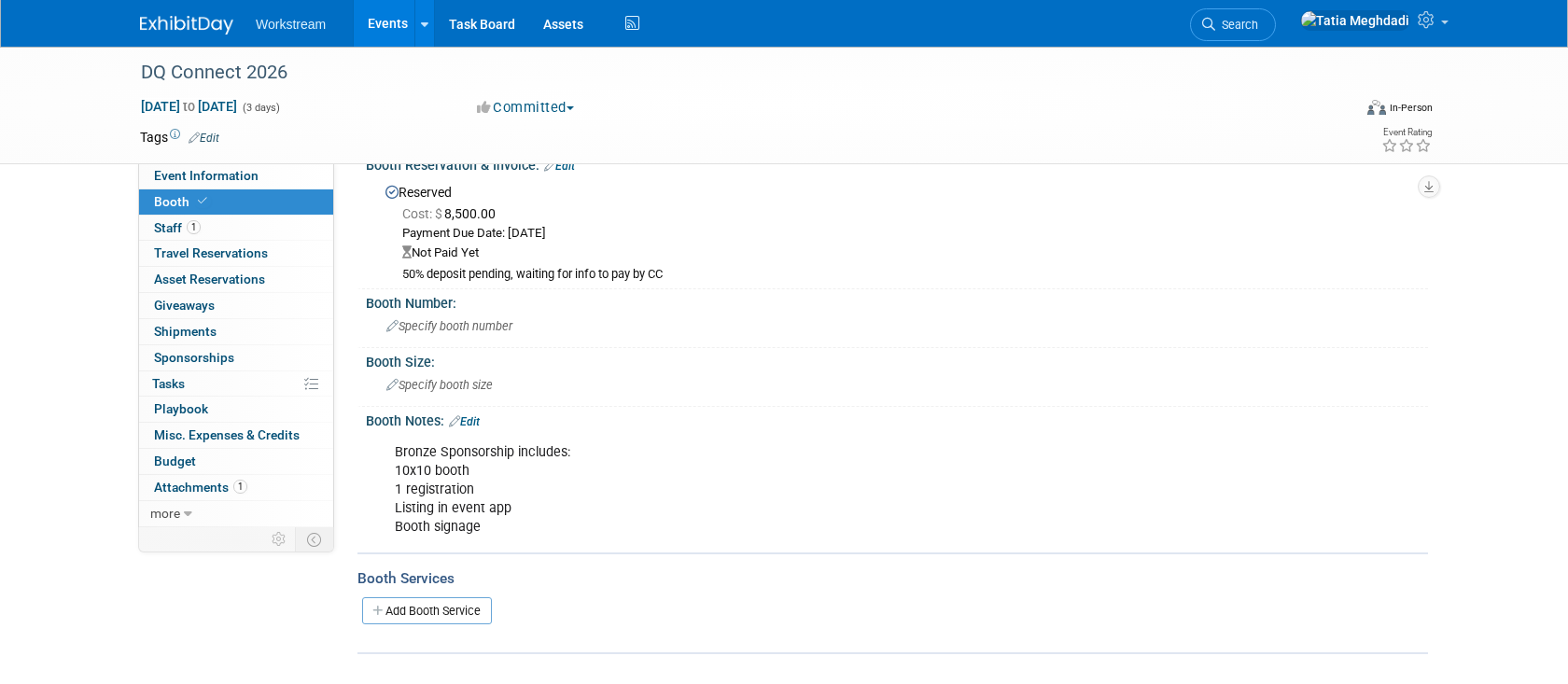
click at [396, 23] on link "Events" at bounding box center [388, 23] width 68 height 47
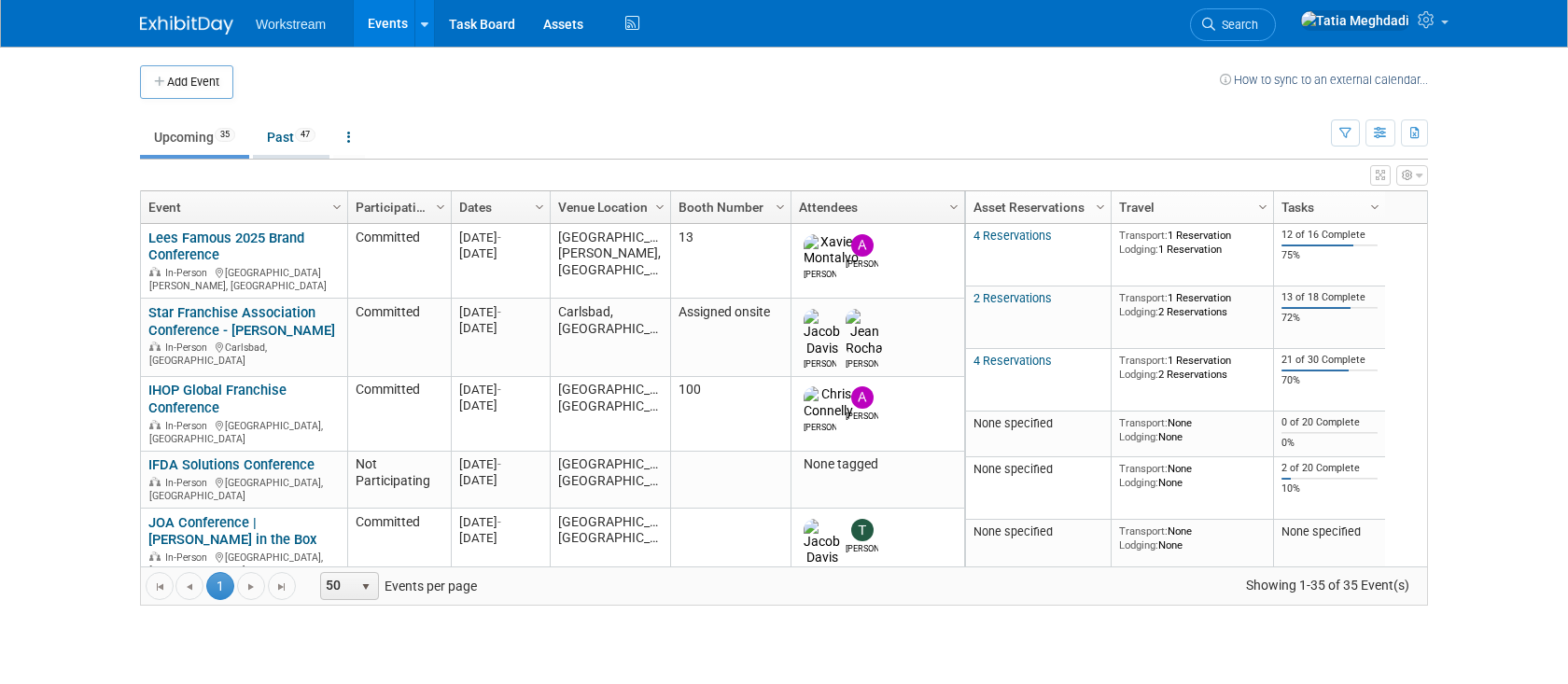
click at [287, 139] on link "Past 47" at bounding box center [291, 137] width 77 height 36
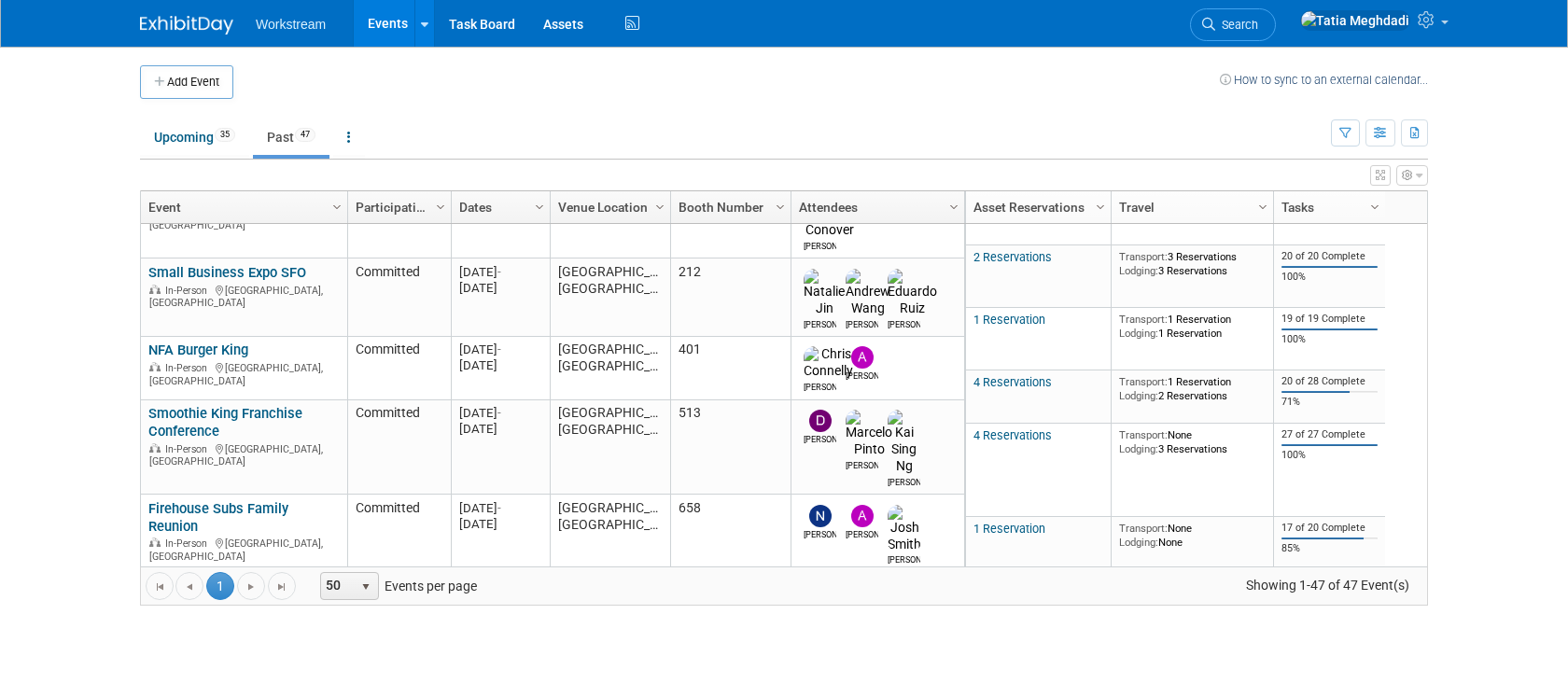
scroll to position [2088, 0]
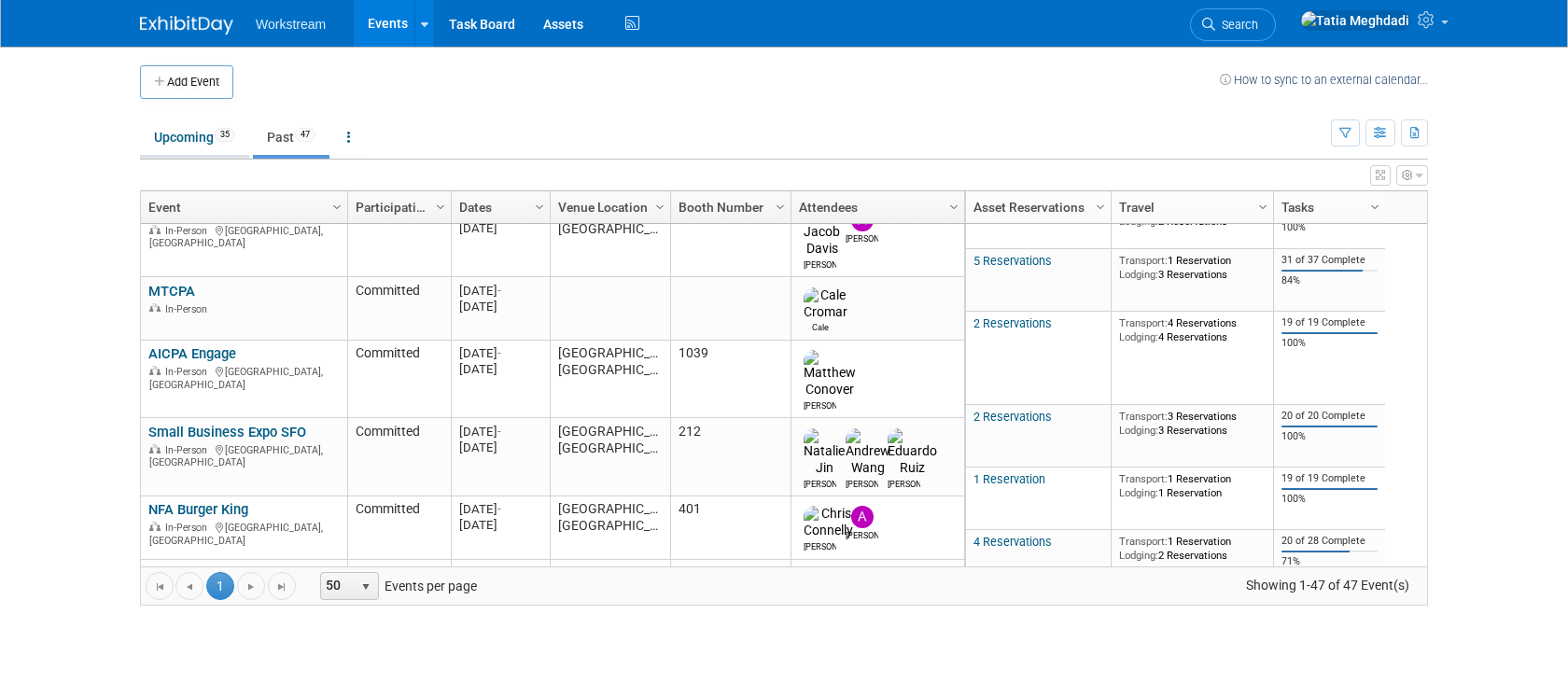
click at [197, 128] on link "Upcoming 35" at bounding box center [195, 137] width 110 height 36
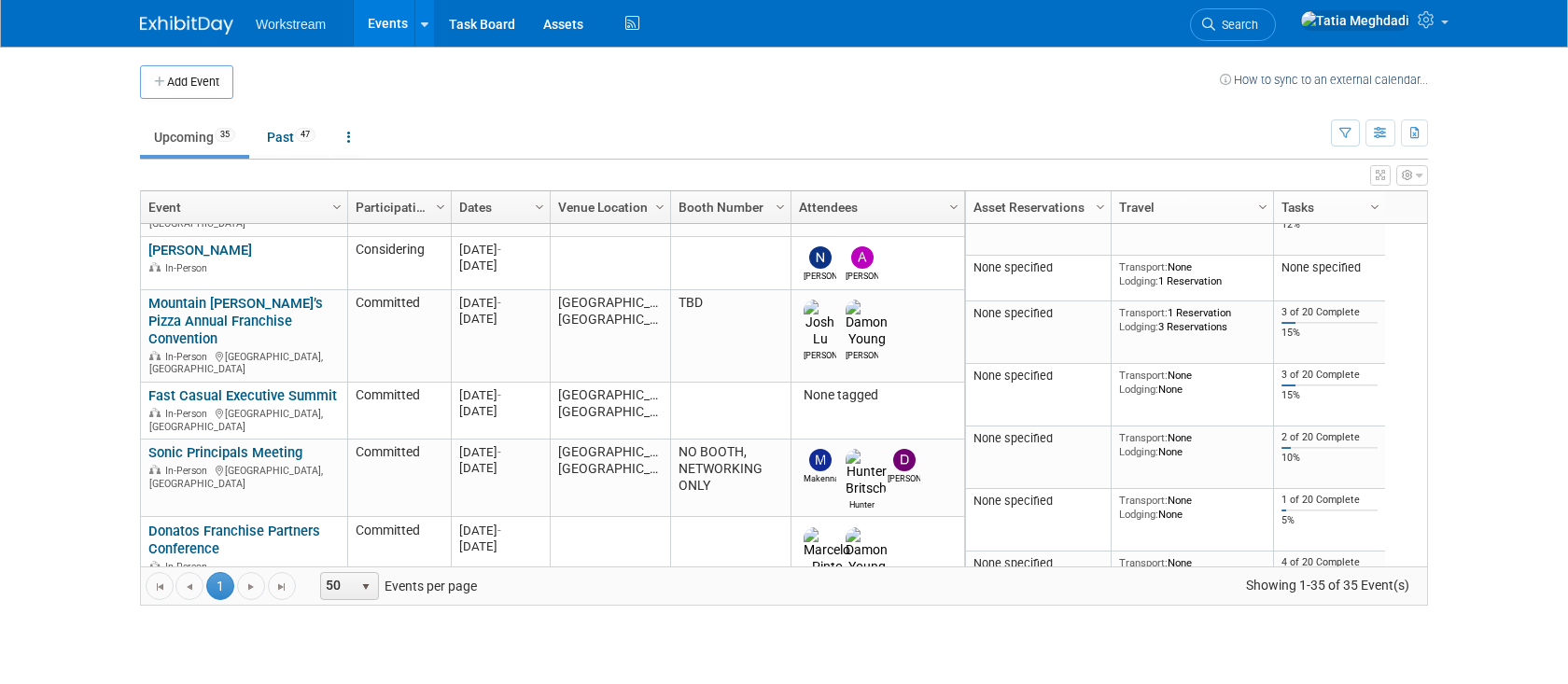
click at [237, 522] on link "Donatos Franchise Partners Conference" at bounding box center [234, 540] width 172 height 35
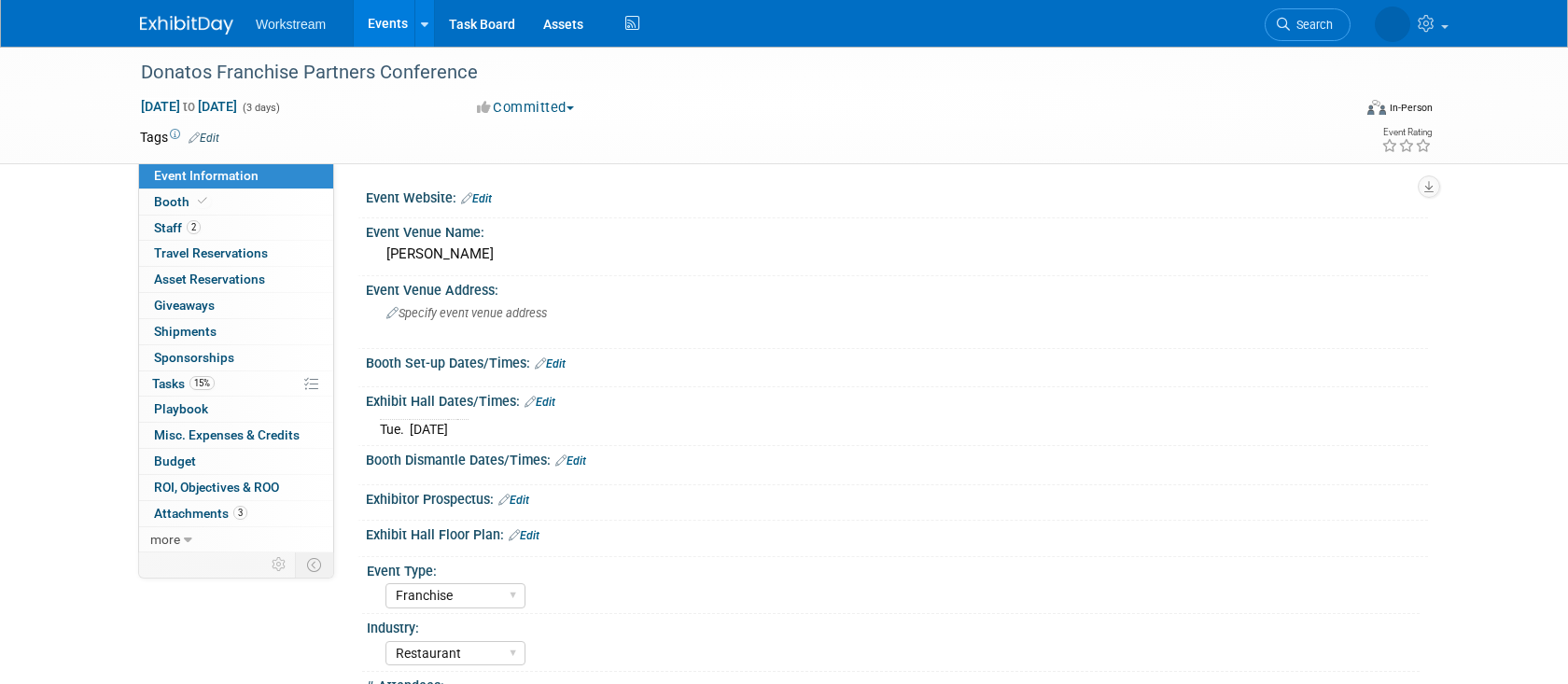
select select "Franchise"
select select "Restaurant"
select select "TBD"
select select "Tatia Meghdadi"
click at [268, 184] on link "Event Information" at bounding box center [237, 176] width 194 height 25
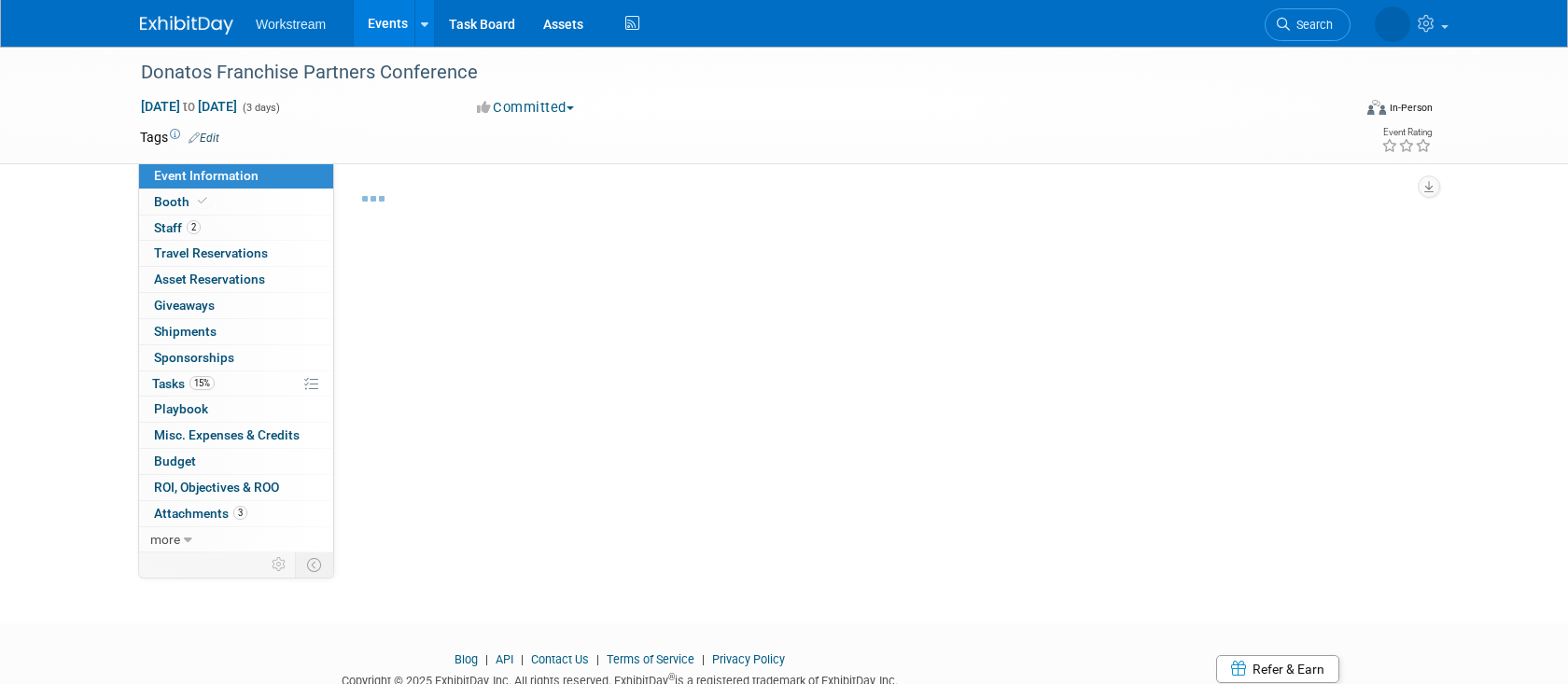
select select "Franchise"
select select "Restaurant"
select select "TBD"
select select "Tatia Meghdadi"
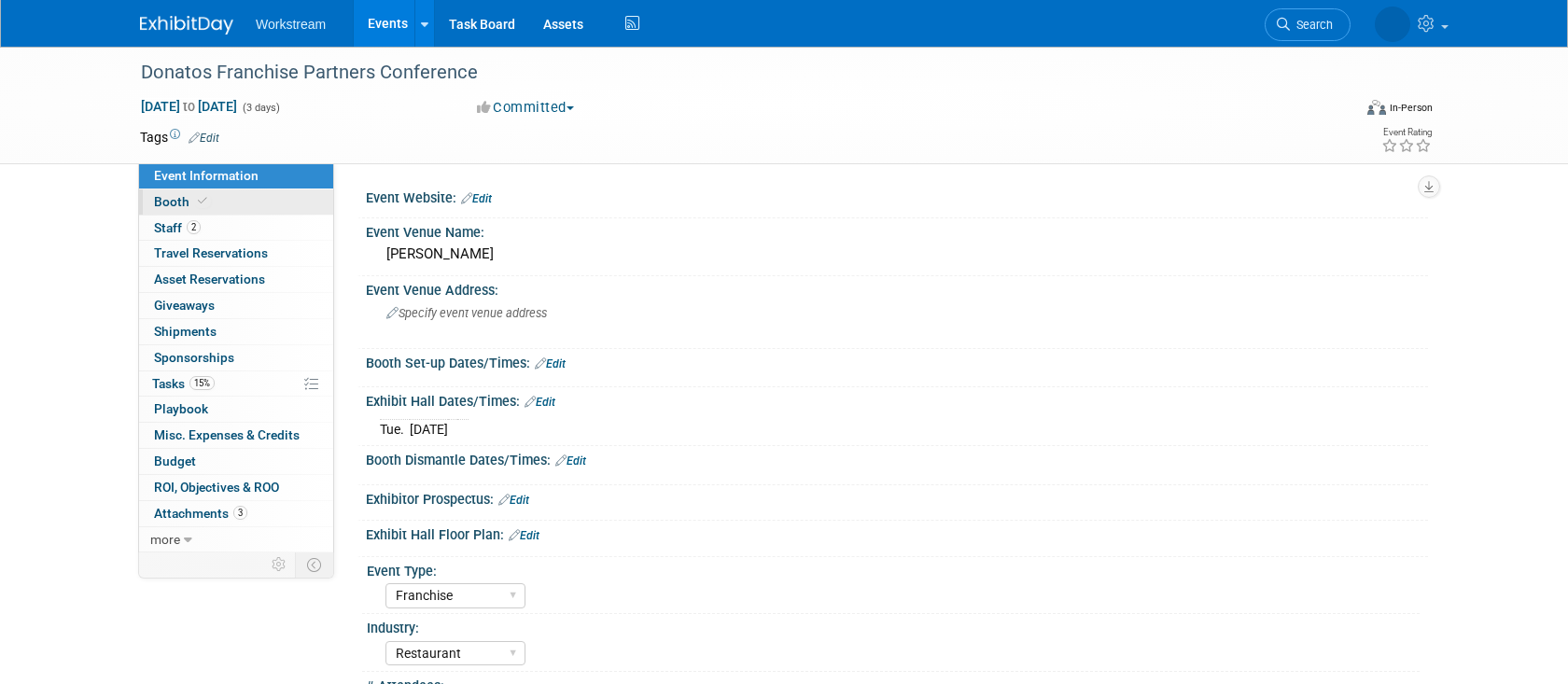
click at [168, 200] on span "Booth" at bounding box center [182, 202] width 57 height 15
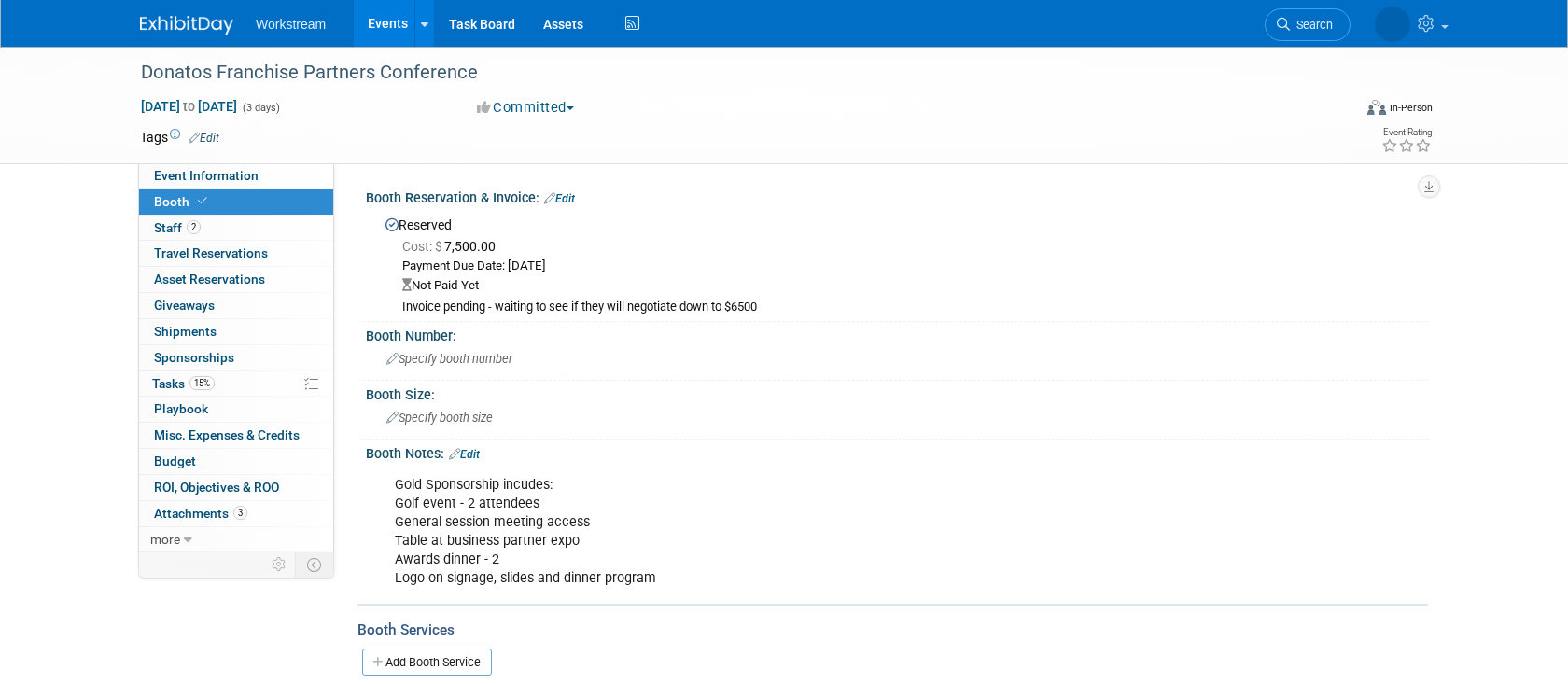
click at [403, 22] on link "Events" at bounding box center [388, 23] width 68 height 47
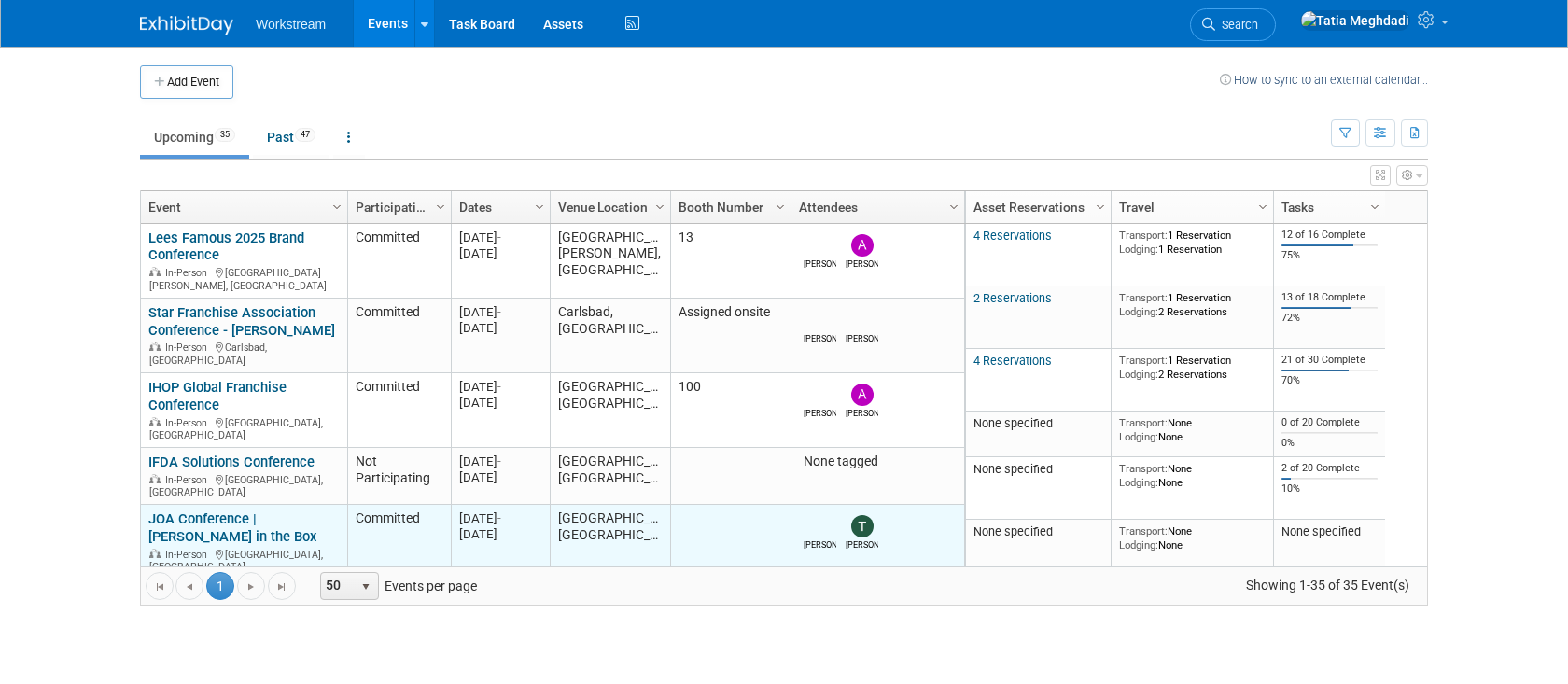
click at [211, 511] on link "JOA Conference | [PERSON_NAME] in the Box" at bounding box center [232, 528] width 168 height 35
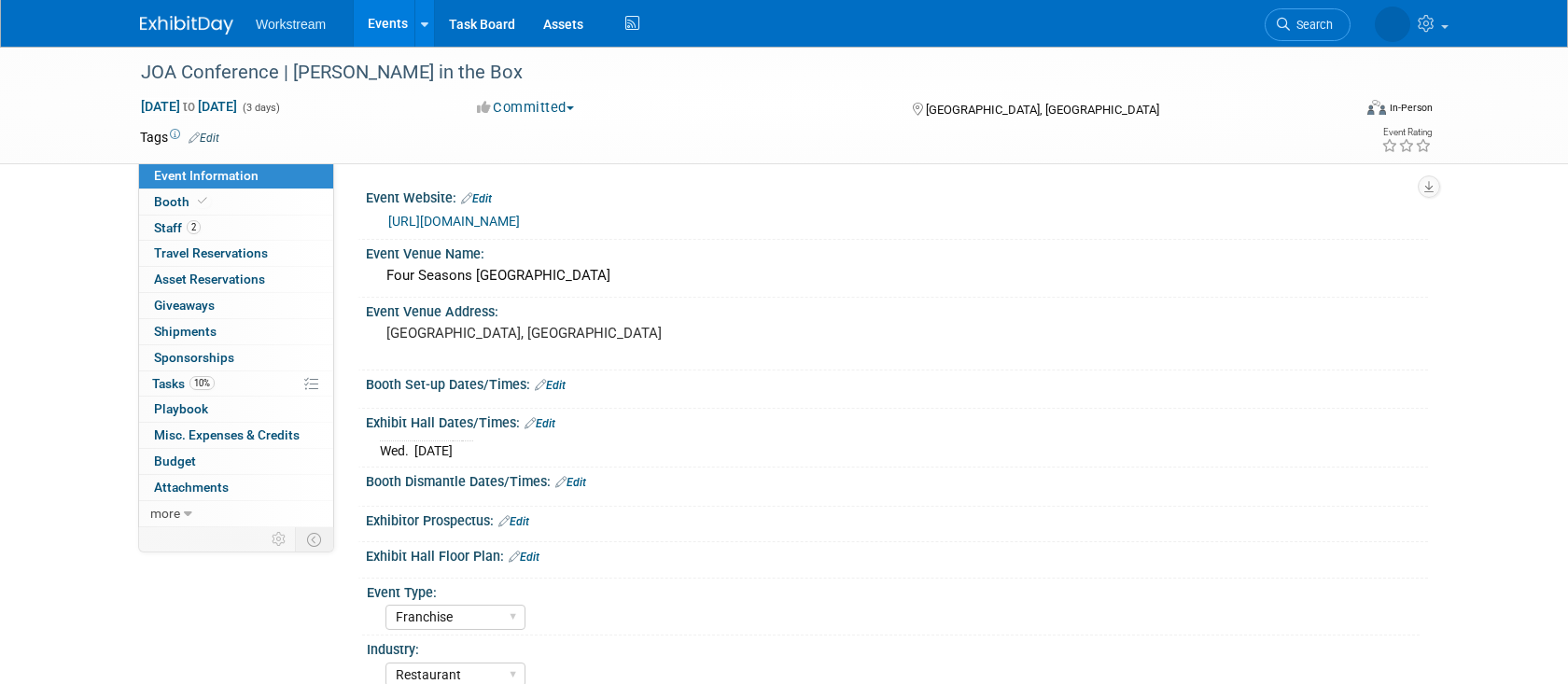
select select "Franchise"
select select "Restaurant"
select select "[PERSON_NAME]"
click at [485, 218] on link "[URL][DOMAIN_NAME]" at bounding box center [454, 221] width 132 height 15
click at [426, 334] on pre "[GEOGRAPHIC_DATA], [GEOGRAPHIC_DATA]" at bounding box center [587, 333] width 401 height 16
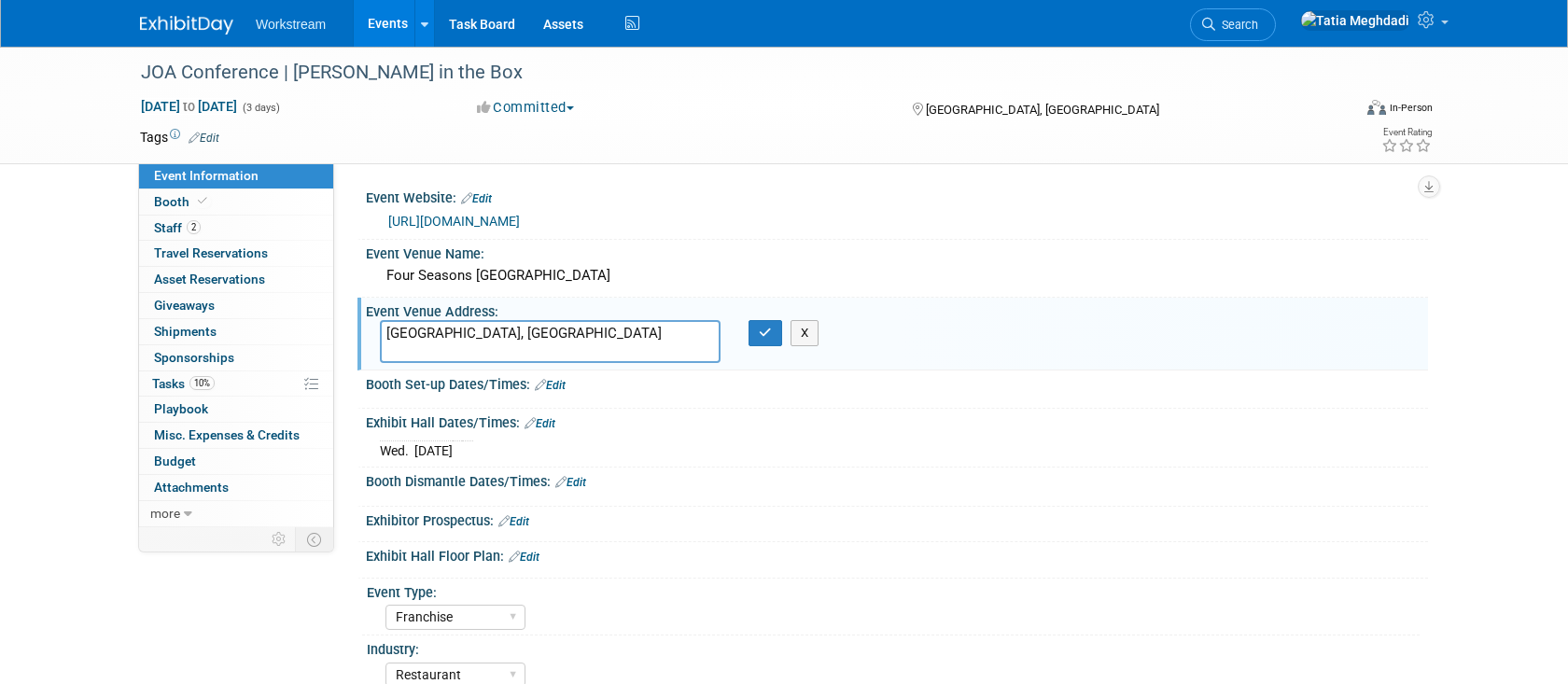
click at [382, 335] on textarea "[GEOGRAPHIC_DATA], [GEOGRAPHIC_DATA]" at bounding box center [550, 342] width 341 height 43
type textarea "[STREET_ADDRESS]"
click at [759, 329] on icon "button" at bounding box center [766, 333] width 13 height 13
